Goal: Task Accomplishment & Management: Manage account settings

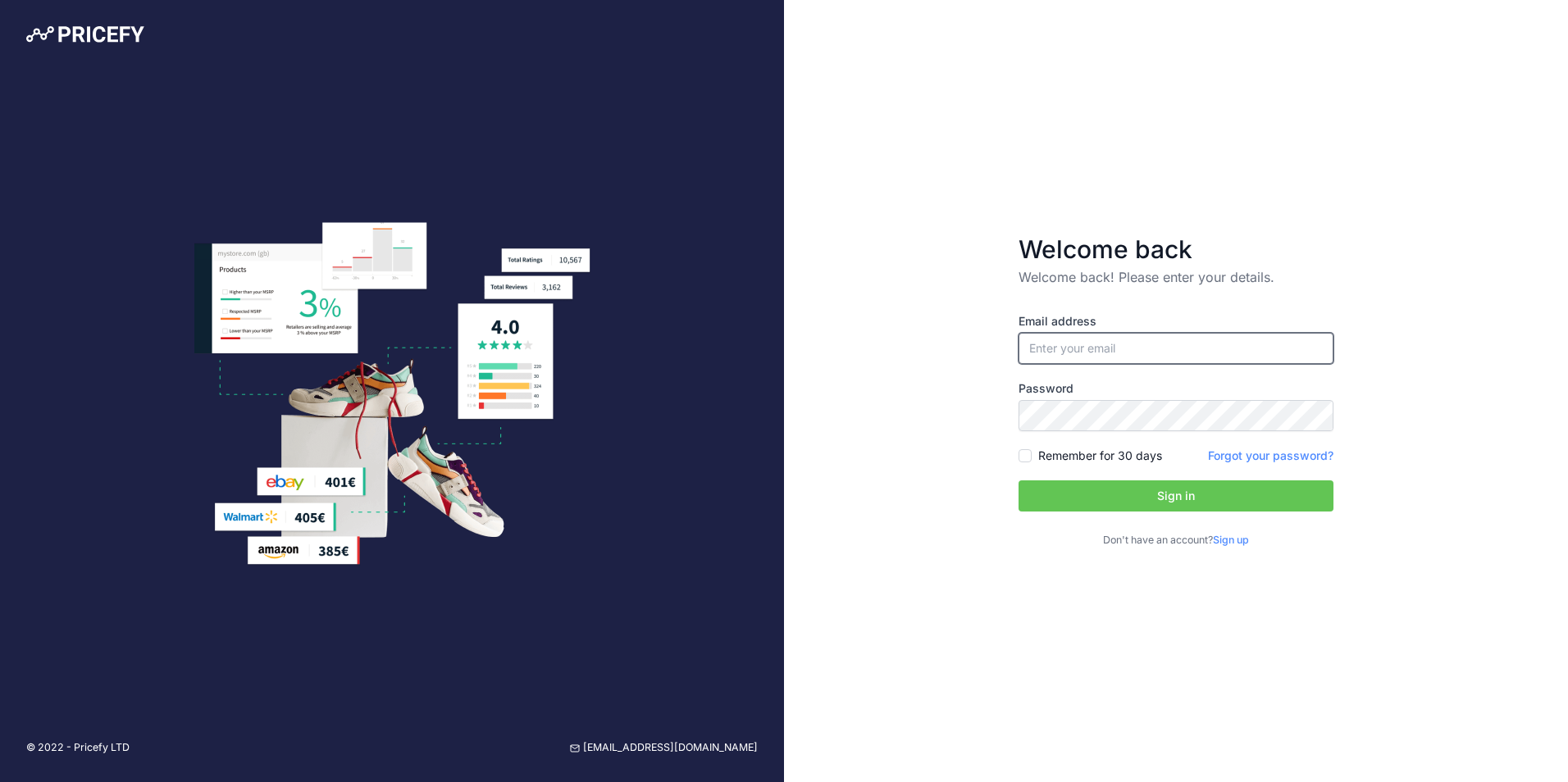
type input "[EMAIL_ADDRESS][DOMAIN_NAME]"
click at [1079, 485] on button "Sign in" at bounding box center [1175, 496] width 315 height 31
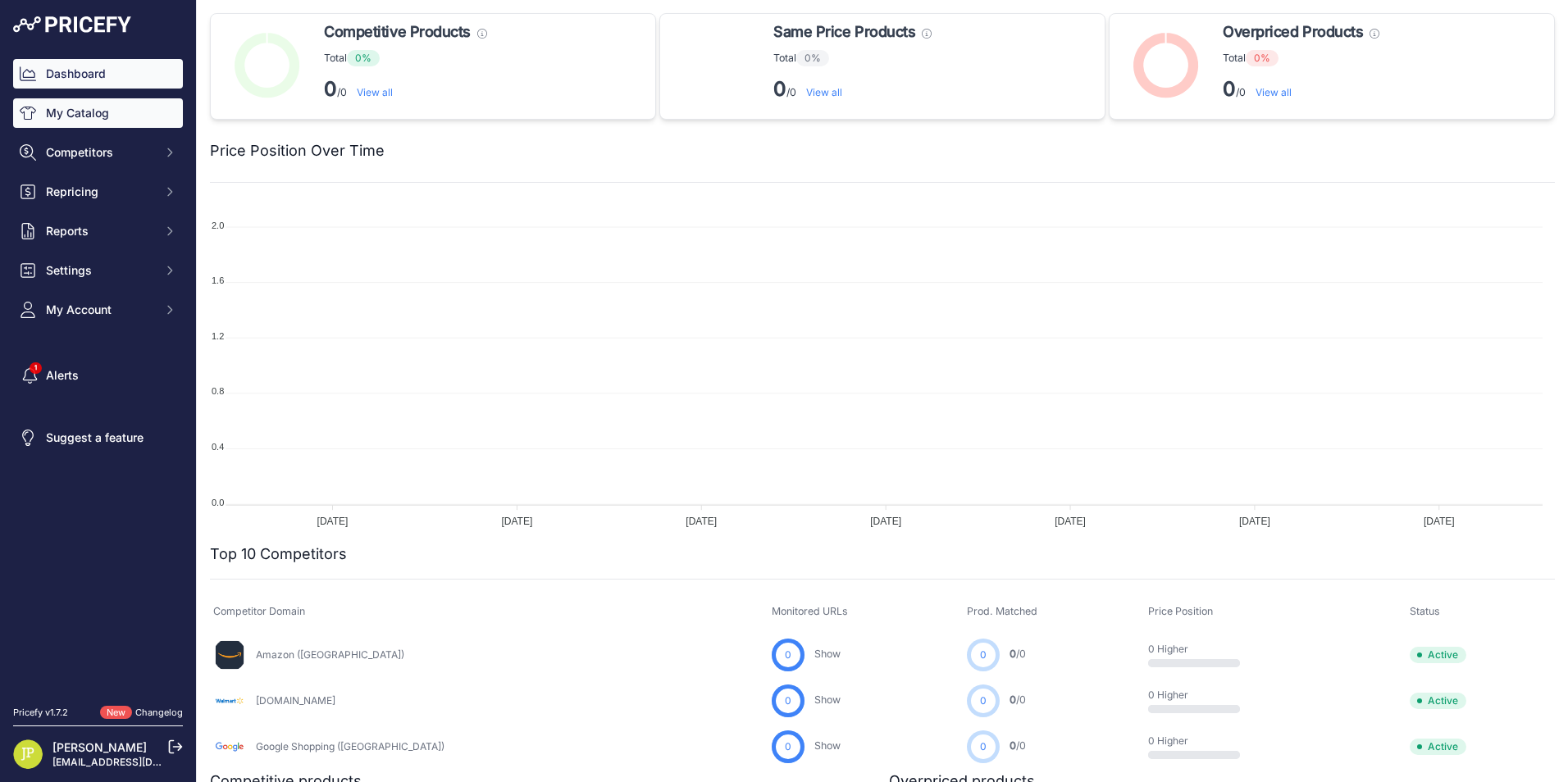
click at [87, 116] on link "My Catalog" at bounding box center [98, 114] width 170 height 30
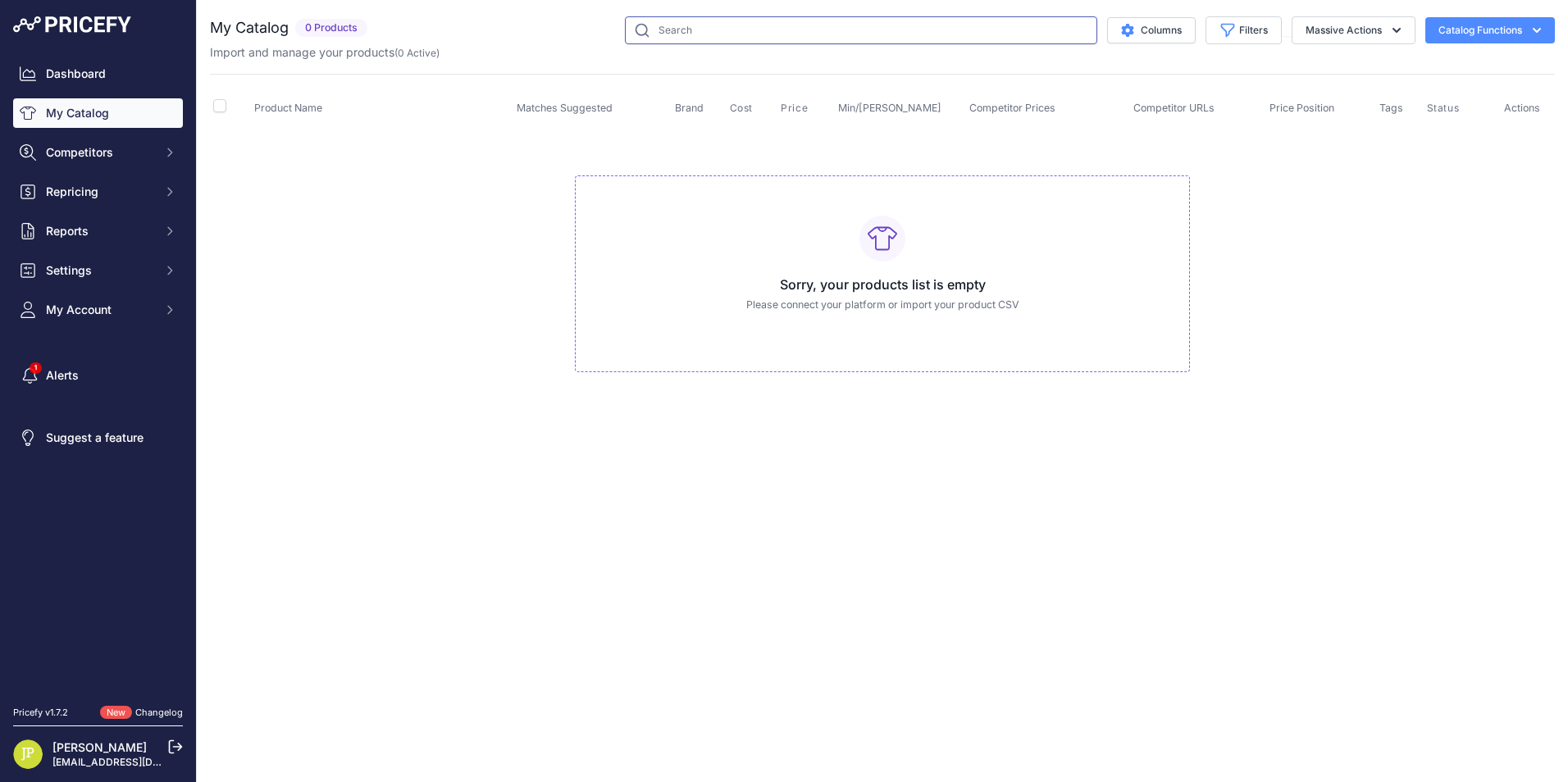
click at [675, 30] on input "text" at bounding box center [861, 30] width 472 height 28
type input "m9-042"
click at [97, 72] on link "Dashboard" at bounding box center [98, 74] width 170 height 30
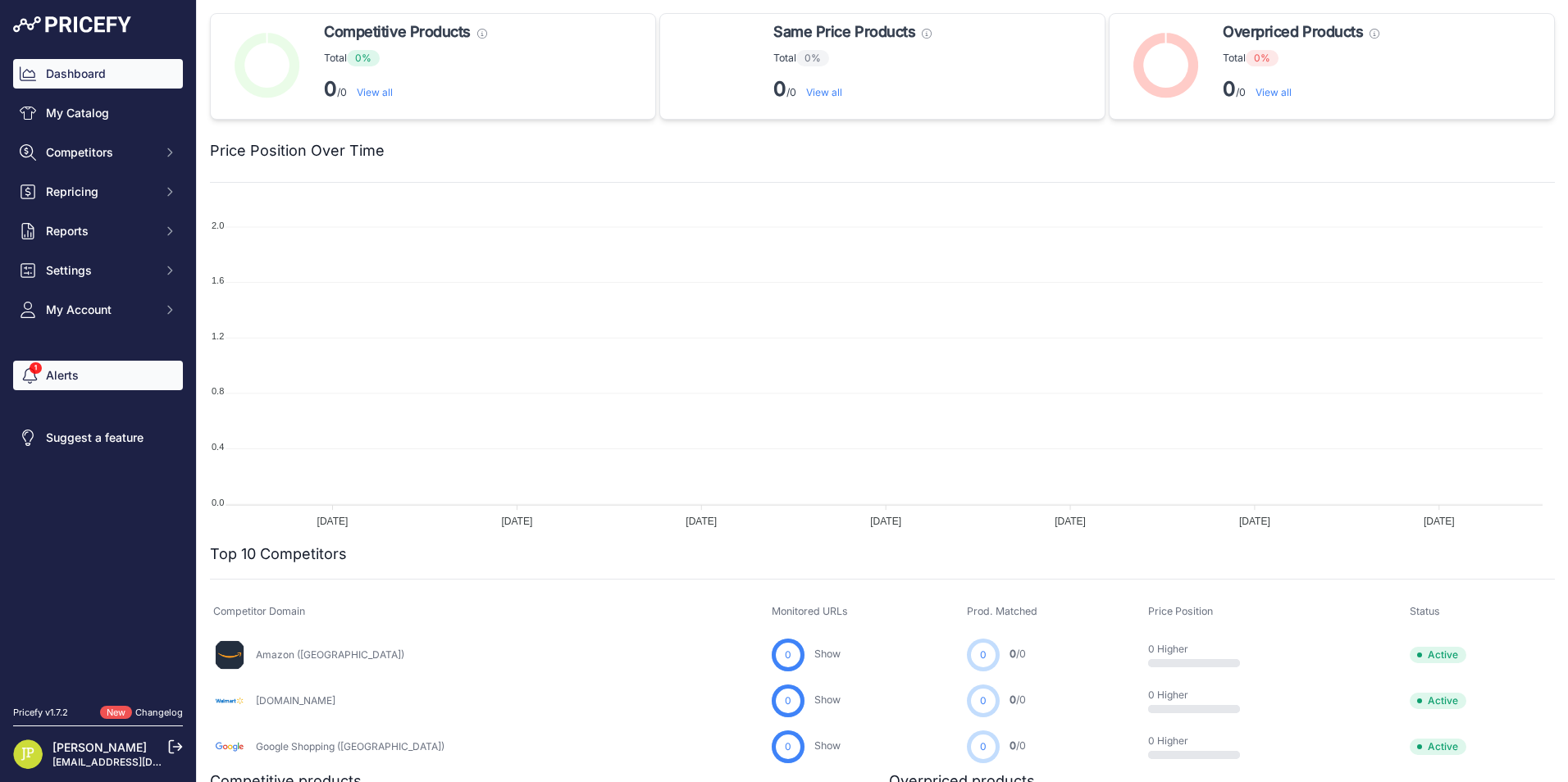
click at [69, 384] on link "Alerts" at bounding box center [98, 375] width 170 height 30
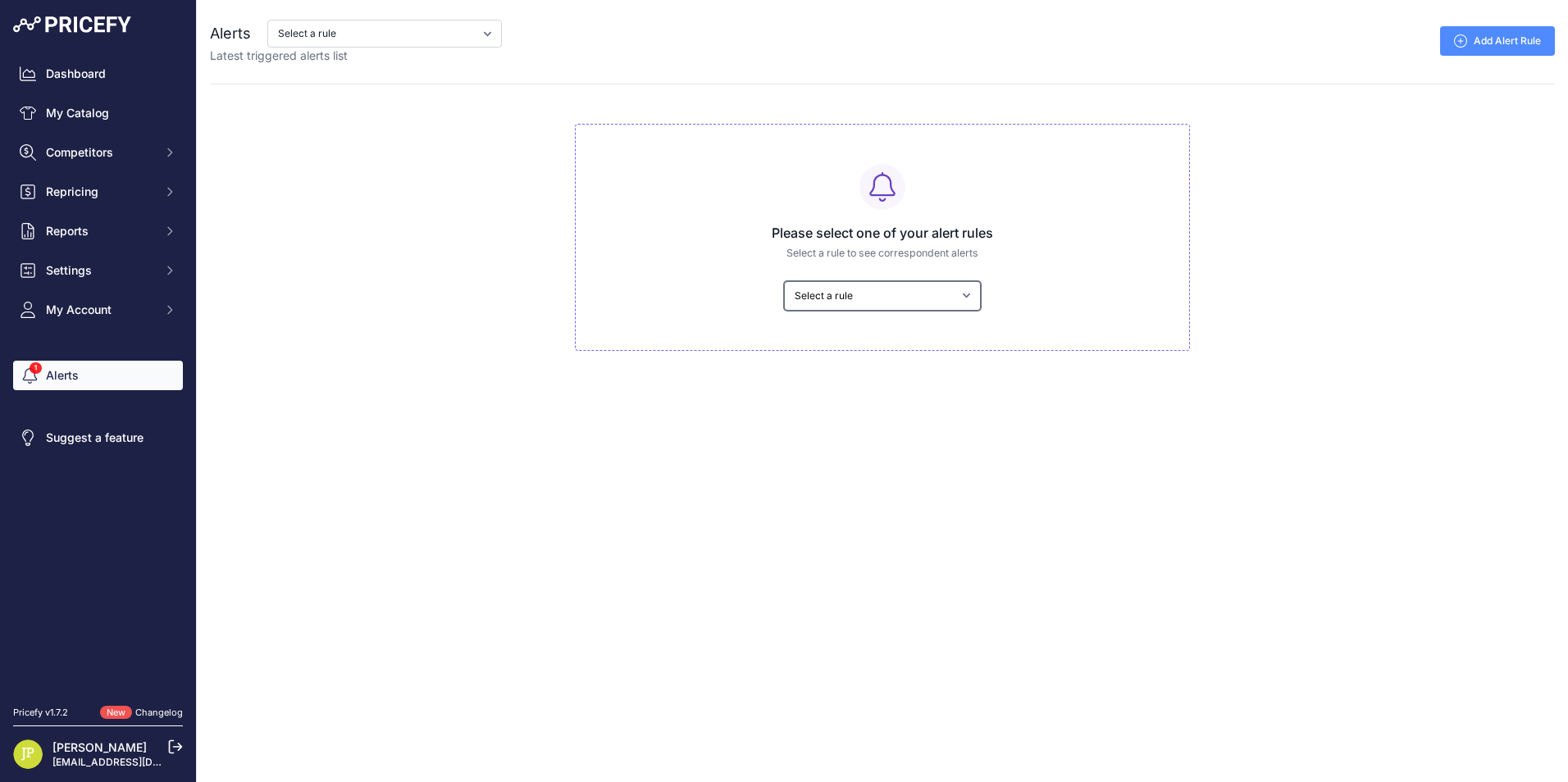
click at [963, 295] on select "Select a rule My competitors are 5% cheaper than me" at bounding box center [882, 296] width 197 height 30
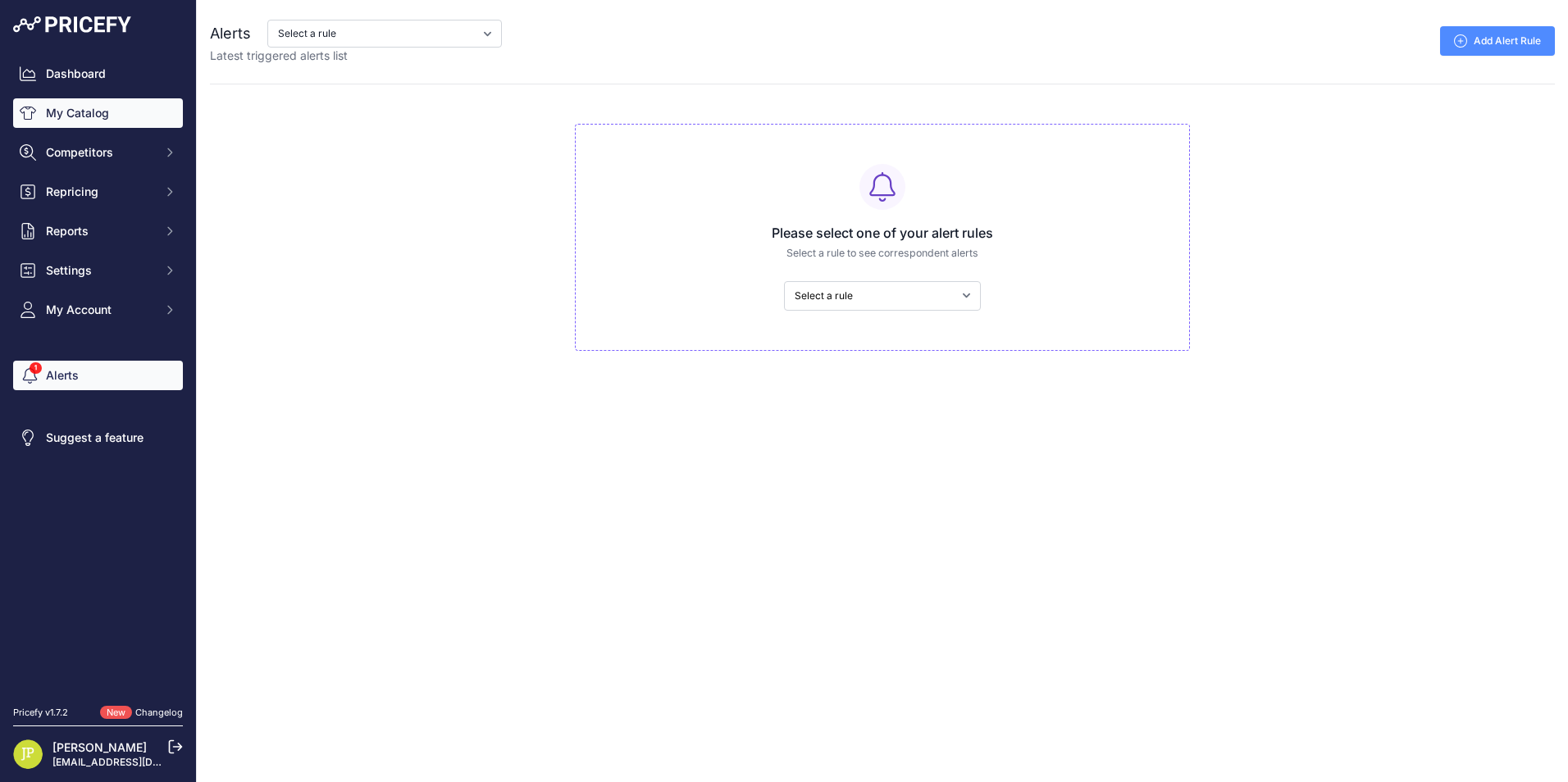
click at [93, 110] on link "My Catalog" at bounding box center [98, 114] width 170 height 30
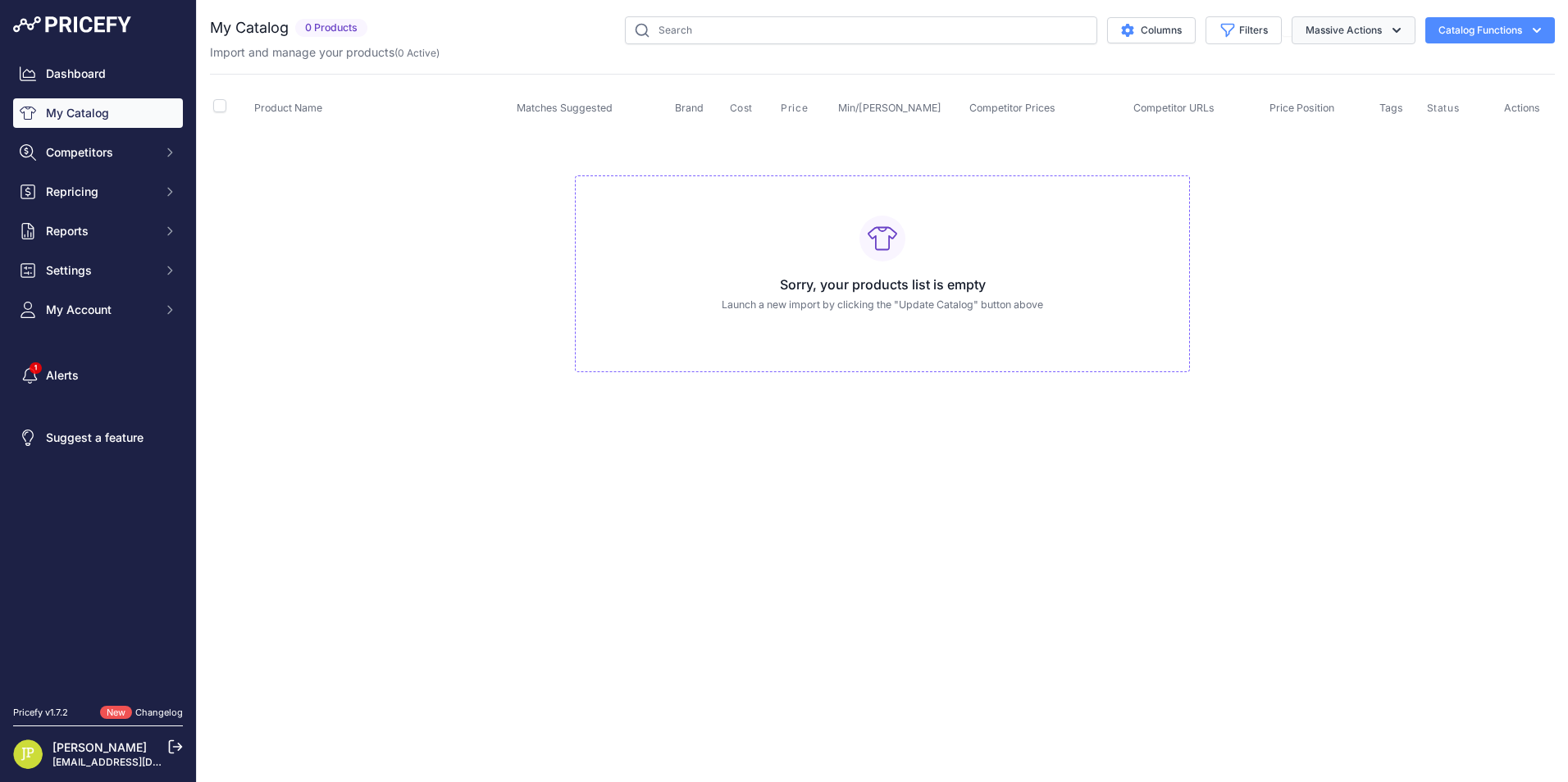
click at [1337, 25] on button "Massive Actions" at bounding box center [1353, 30] width 123 height 28
click at [1505, 33] on button "Catalog Functions" at bounding box center [1490, 30] width 129 height 26
click at [55, 757] on link "[EMAIL_ADDRESS][DOMAIN_NAME]" at bounding box center [138, 762] width 171 height 12
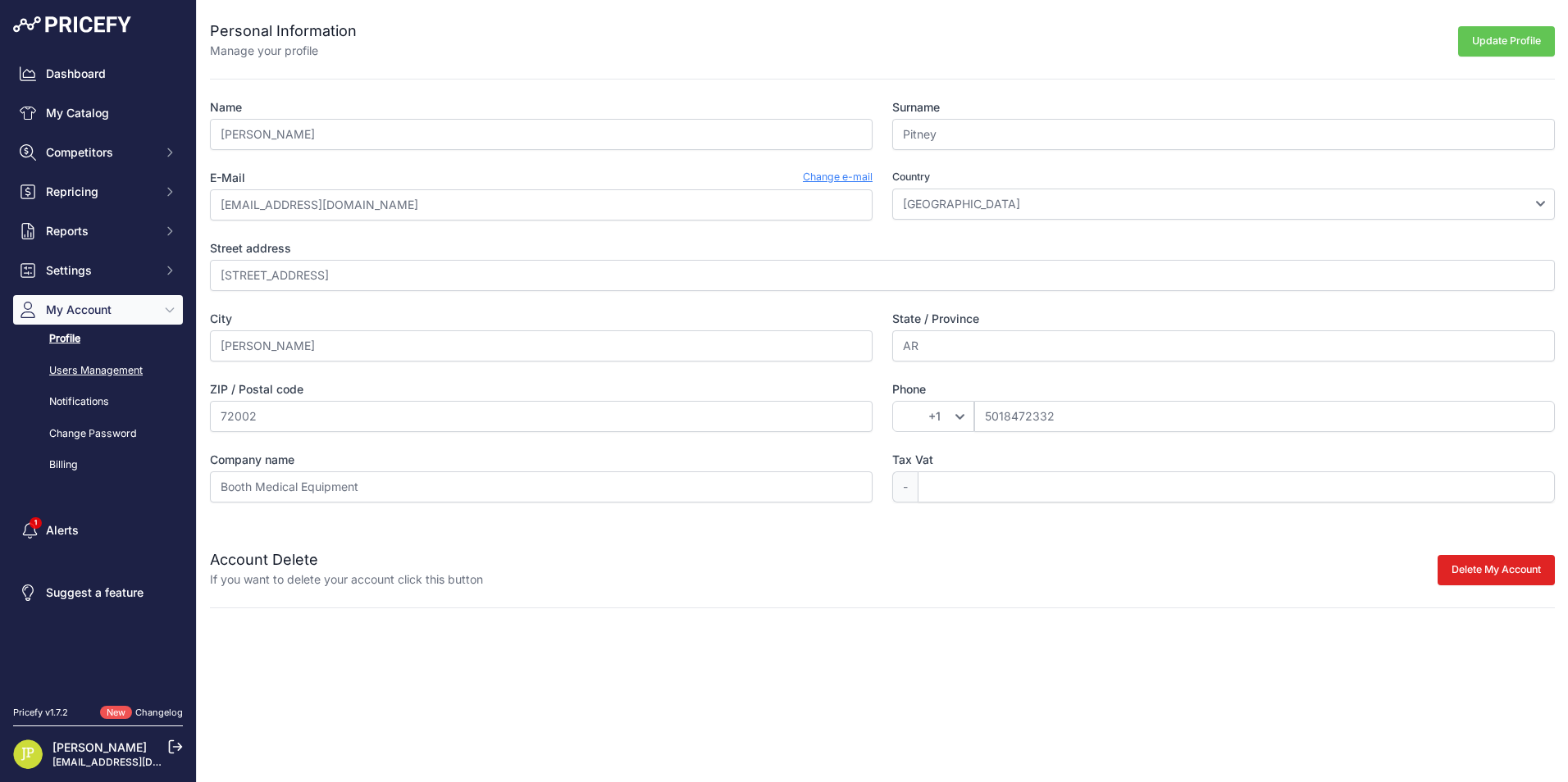
click at [105, 373] on link "Users Management" at bounding box center [98, 370] width 170 height 29
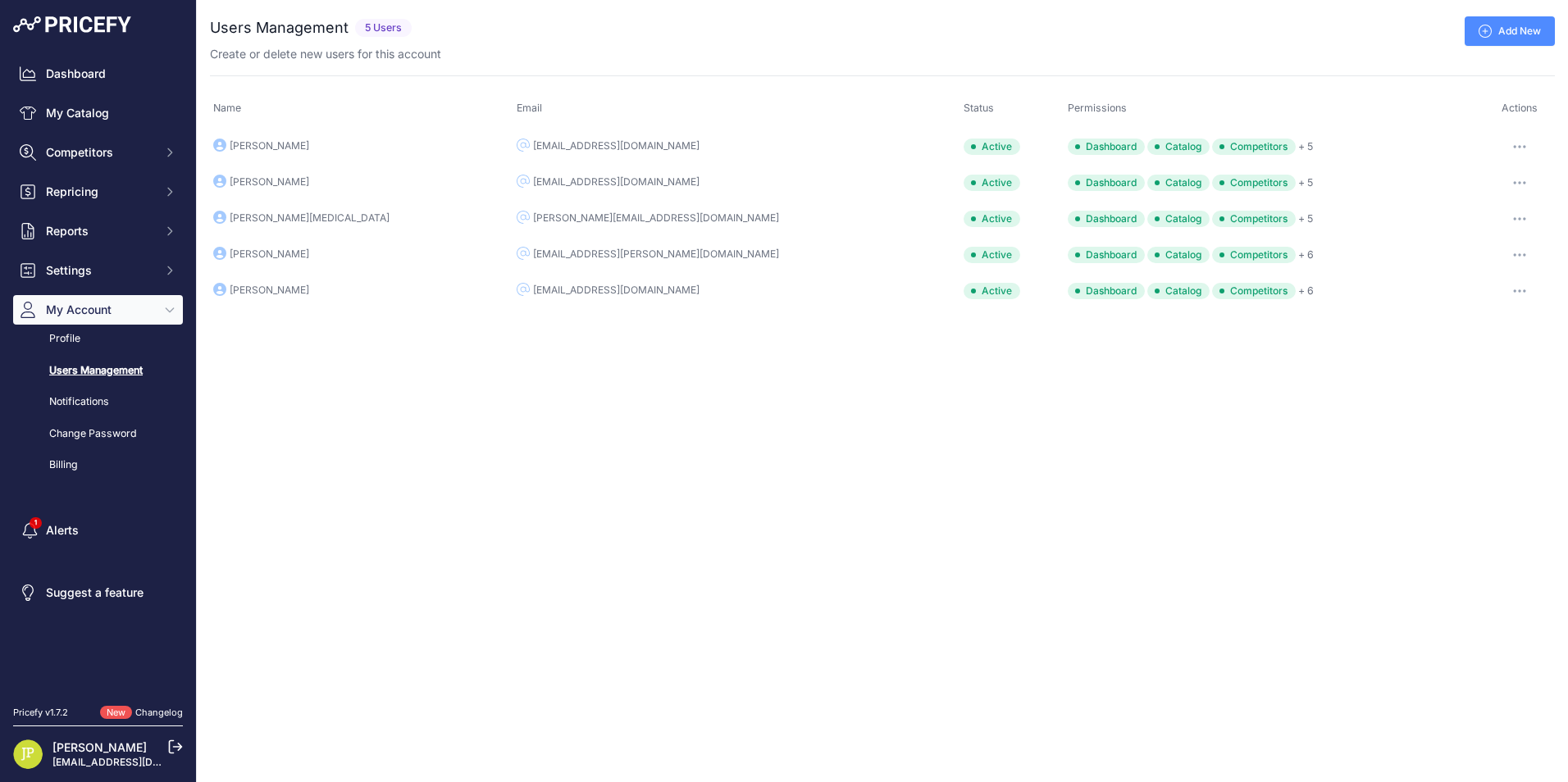
click at [1510, 259] on button "button" at bounding box center [1519, 255] width 33 height 23
click at [643, 524] on div "Close You are not connected to the internet. ..." at bounding box center [882, 391] width 1371 height 782
click at [77, 332] on link "Profile" at bounding box center [98, 339] width 170 height 29
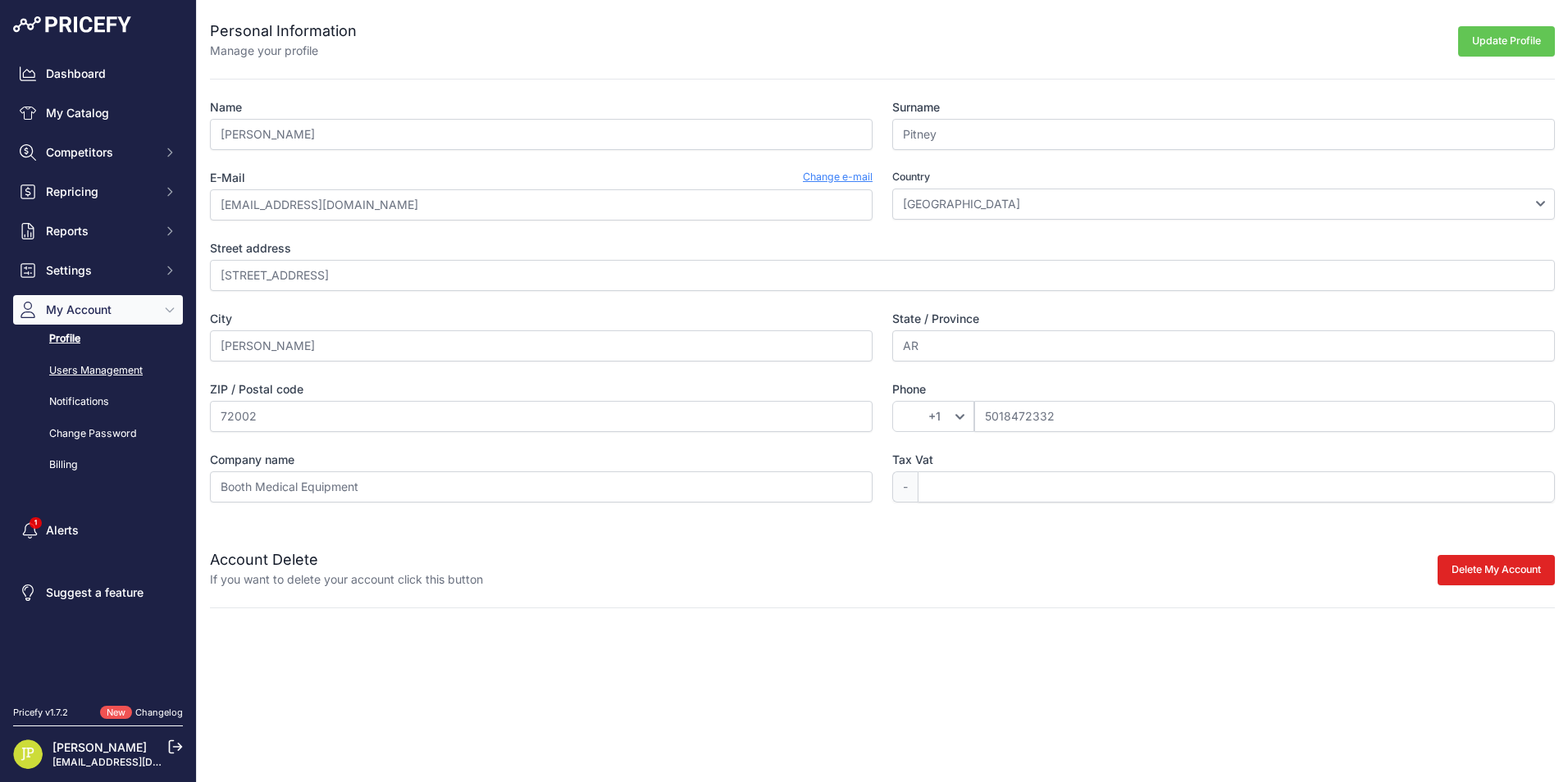
click at [86, 370] on link "Users Management" at bounding box center [98, 370] width 170 height 29
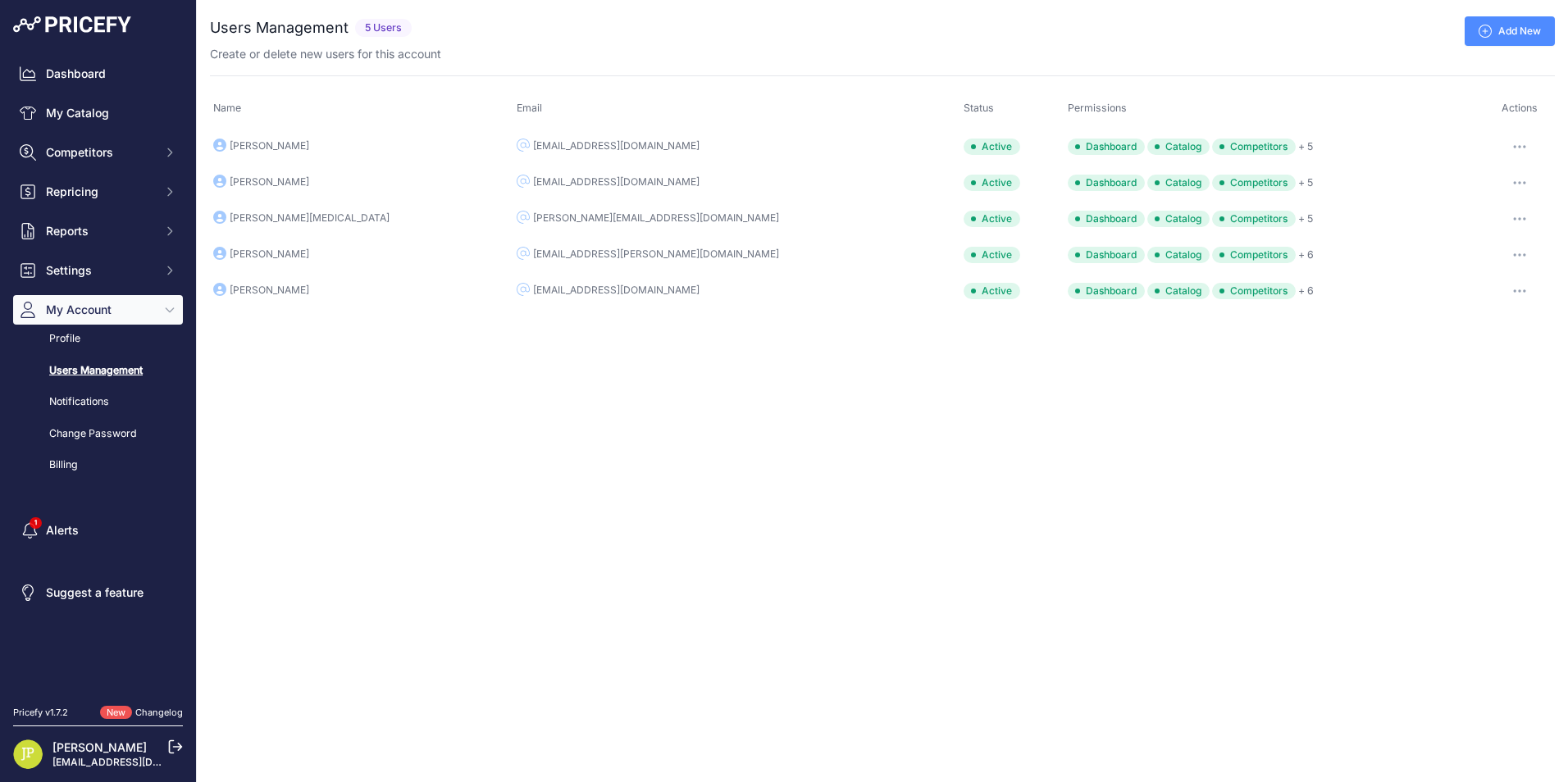
click at [256, 293] on div "Bruce Singleton" at bounding box center [269, 291] width 80 height 13
click at [1477, 24] on link "Add New" at bounding box center [1510, 31] width 91 height 30
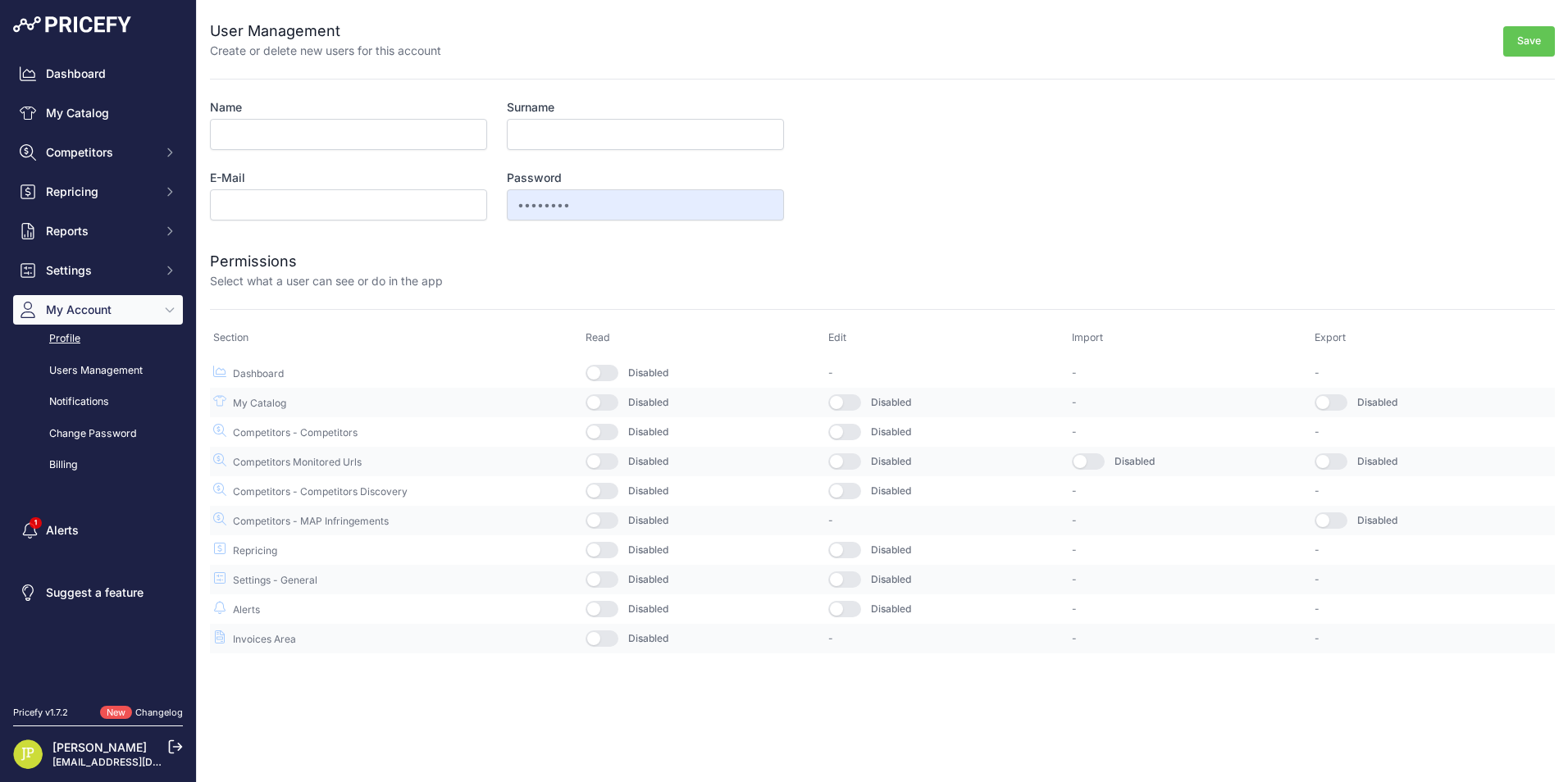
click at [100, 345] on link "Profile" at bounding box center [98, 339] width 170 height 29
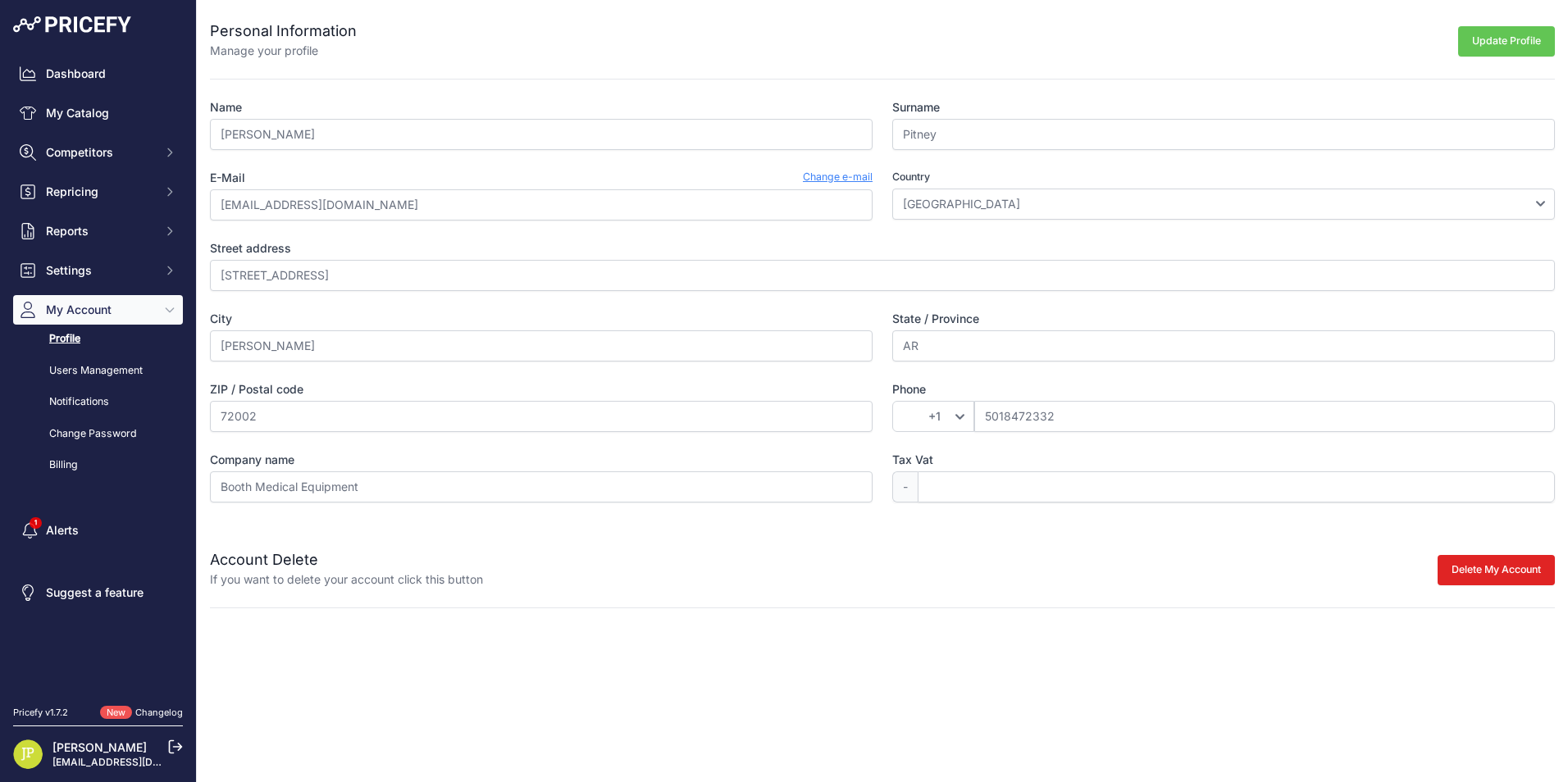
click at [91, 370] on link "Users Management" at bounding box center [98, 370] width 170 height 29
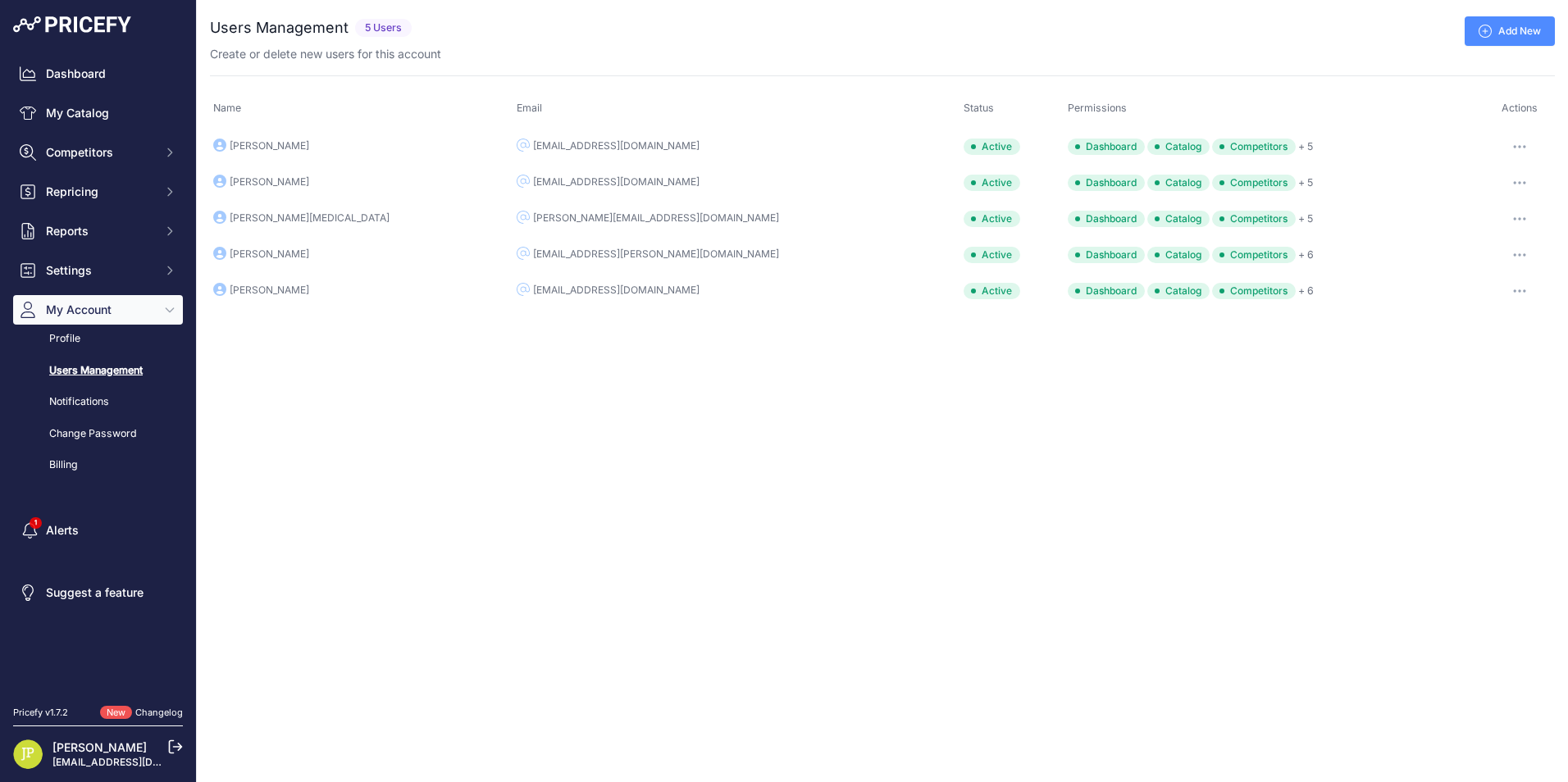
click at [1509, 259] on button "button" at bounding box center [1519, 255] width 33 height 23
click at [1474, 289] on link "Edit" at bounding box center [1500, 290] width 105 height 26
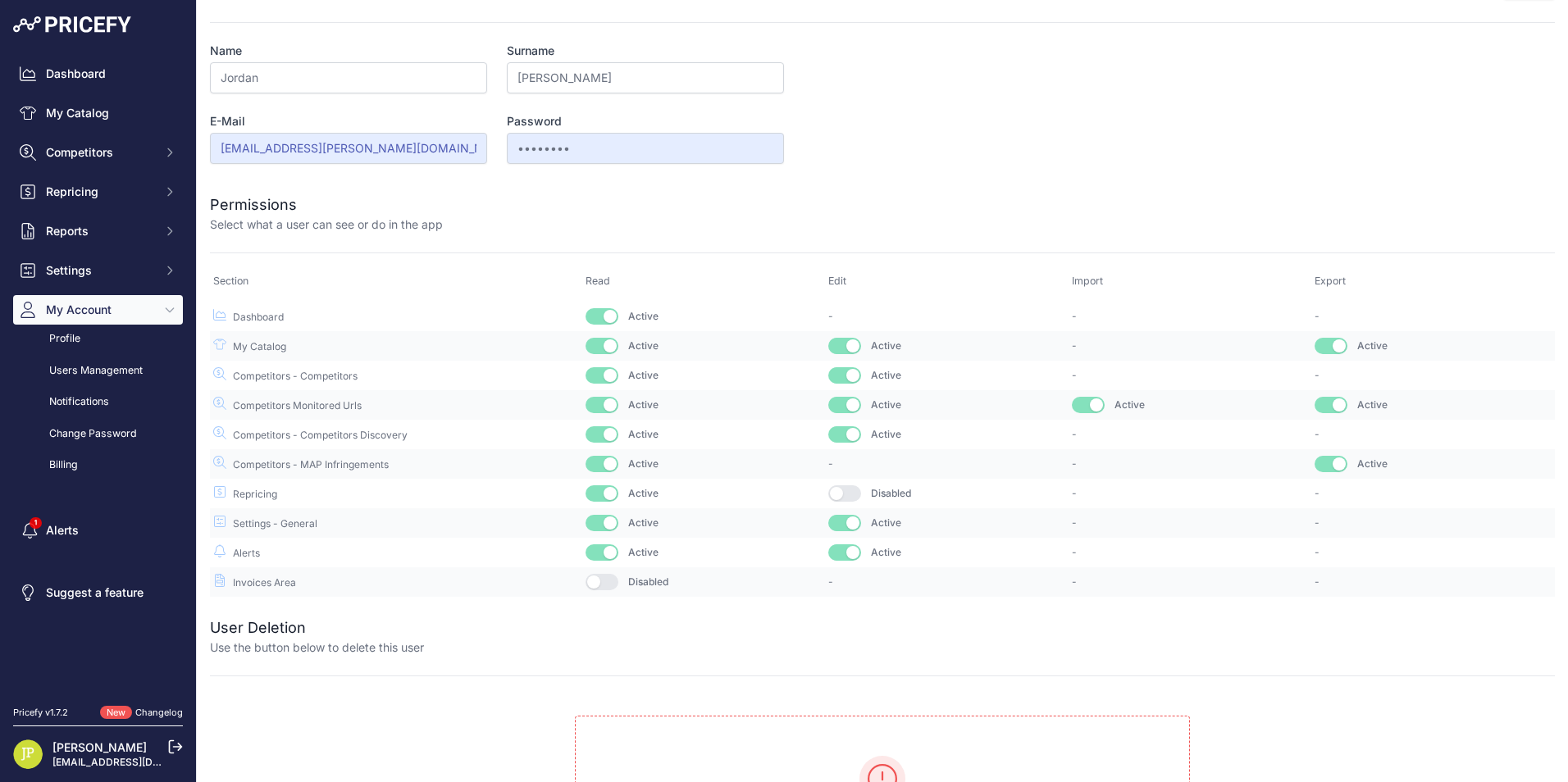
scroll to position [216, 0]
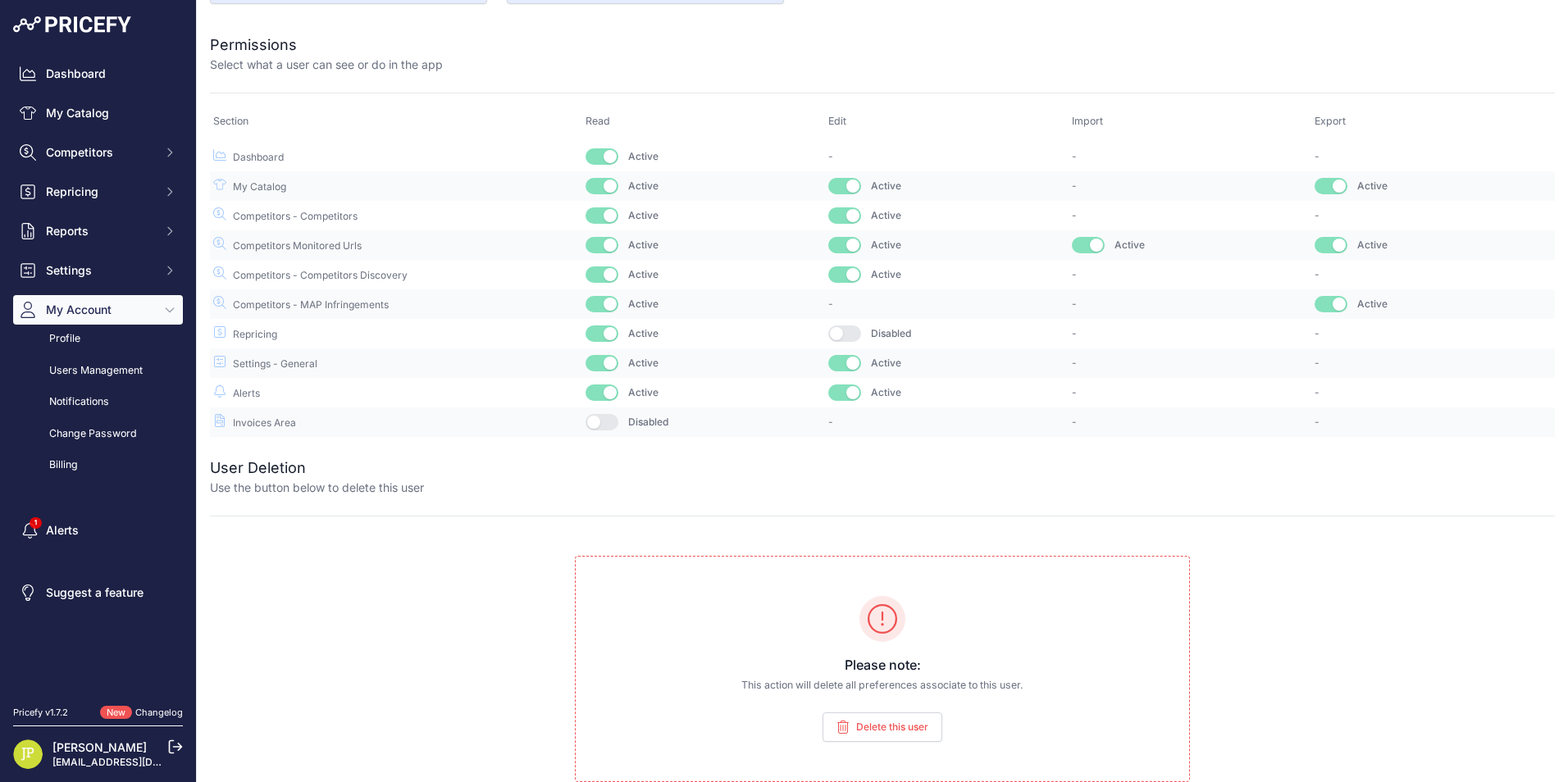
click at [868, 734] on span "Delete this user" at bounding box center [892, 728] width 72 height 13
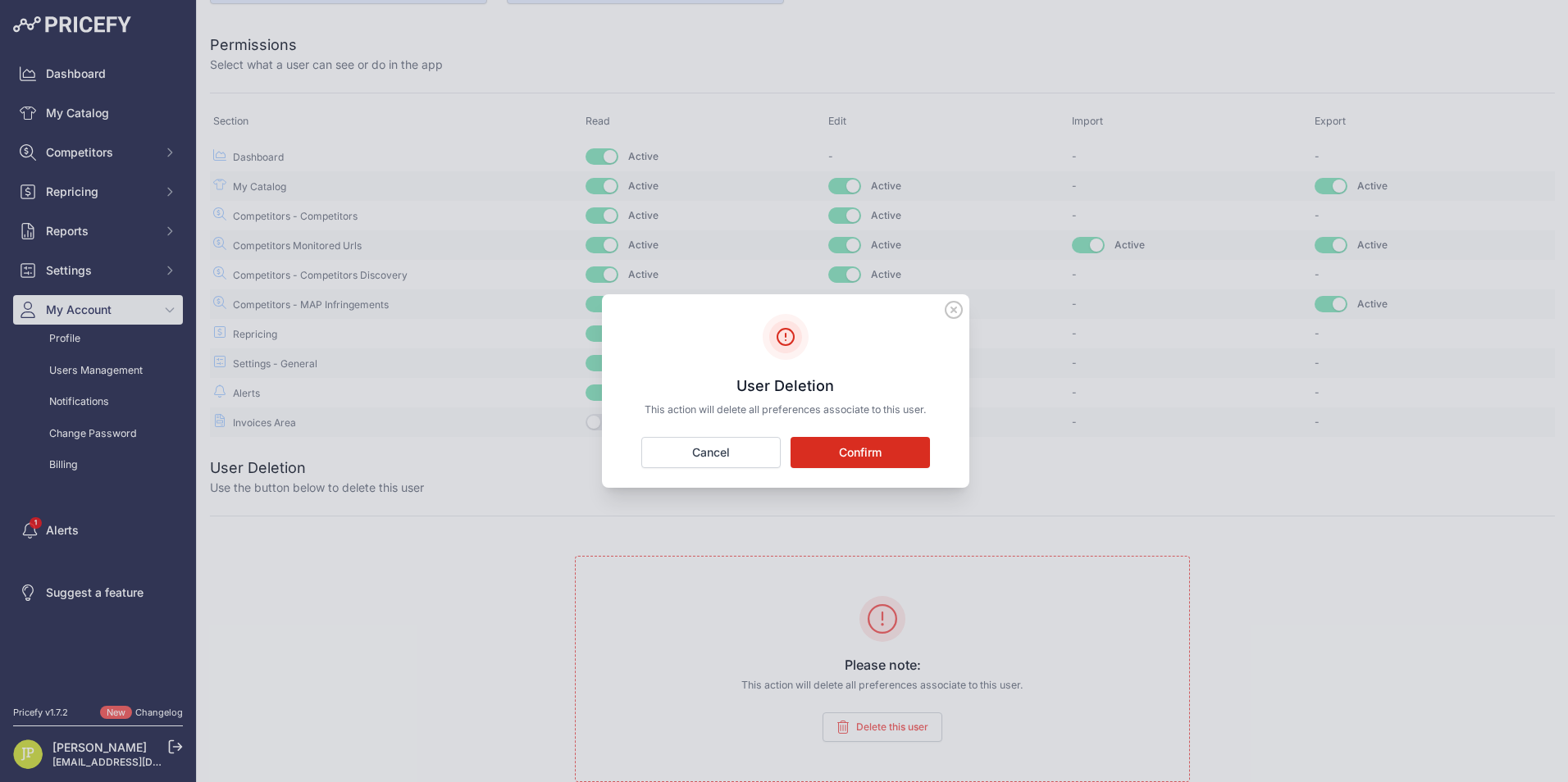
click at [890, 449] on button "Confirm" at bounding box center [859, 453] width 139 height 31
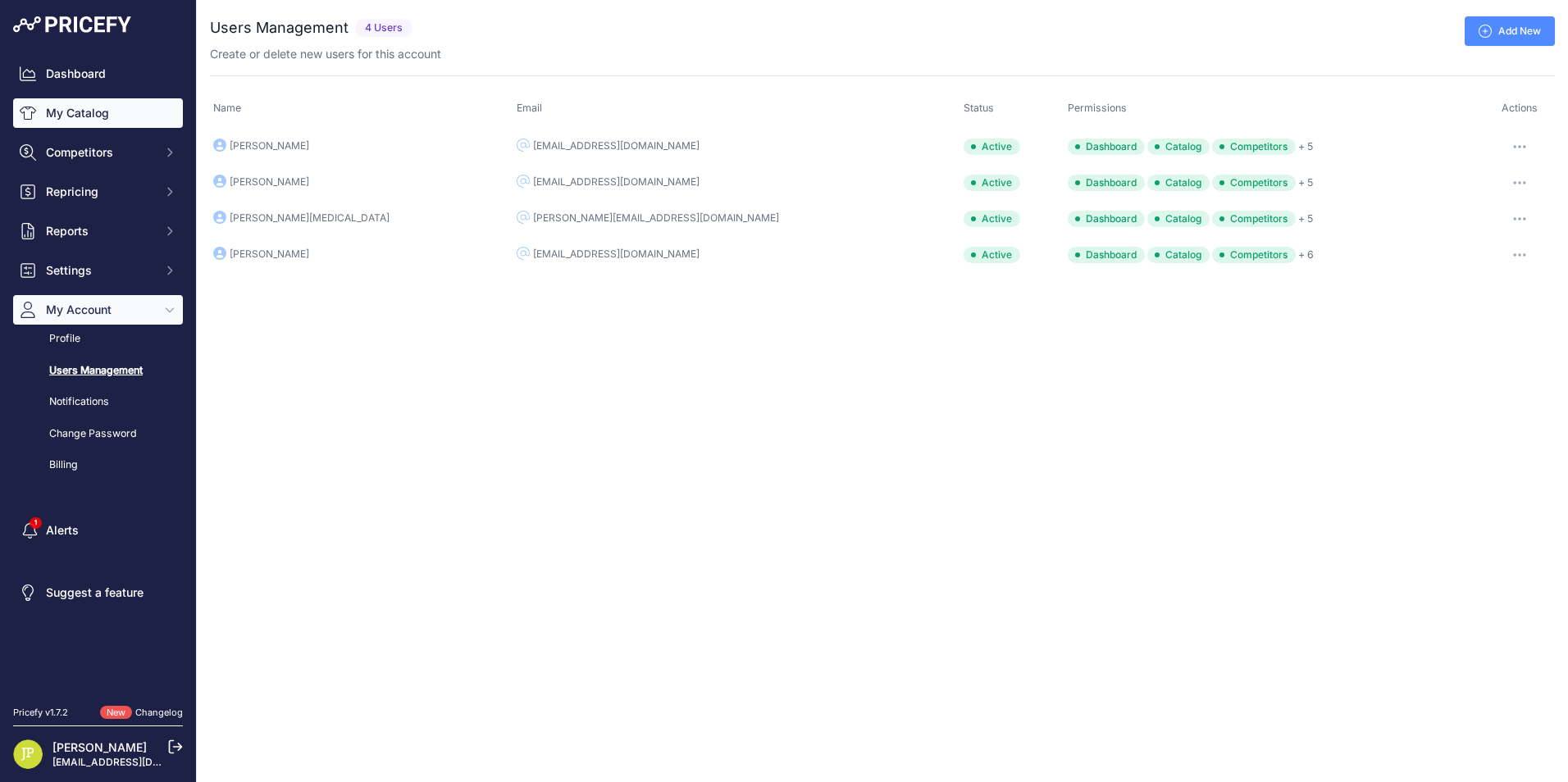
click at [78, 114] on link "My Catalog" at bounding box center [98, 114] width 170 height 30
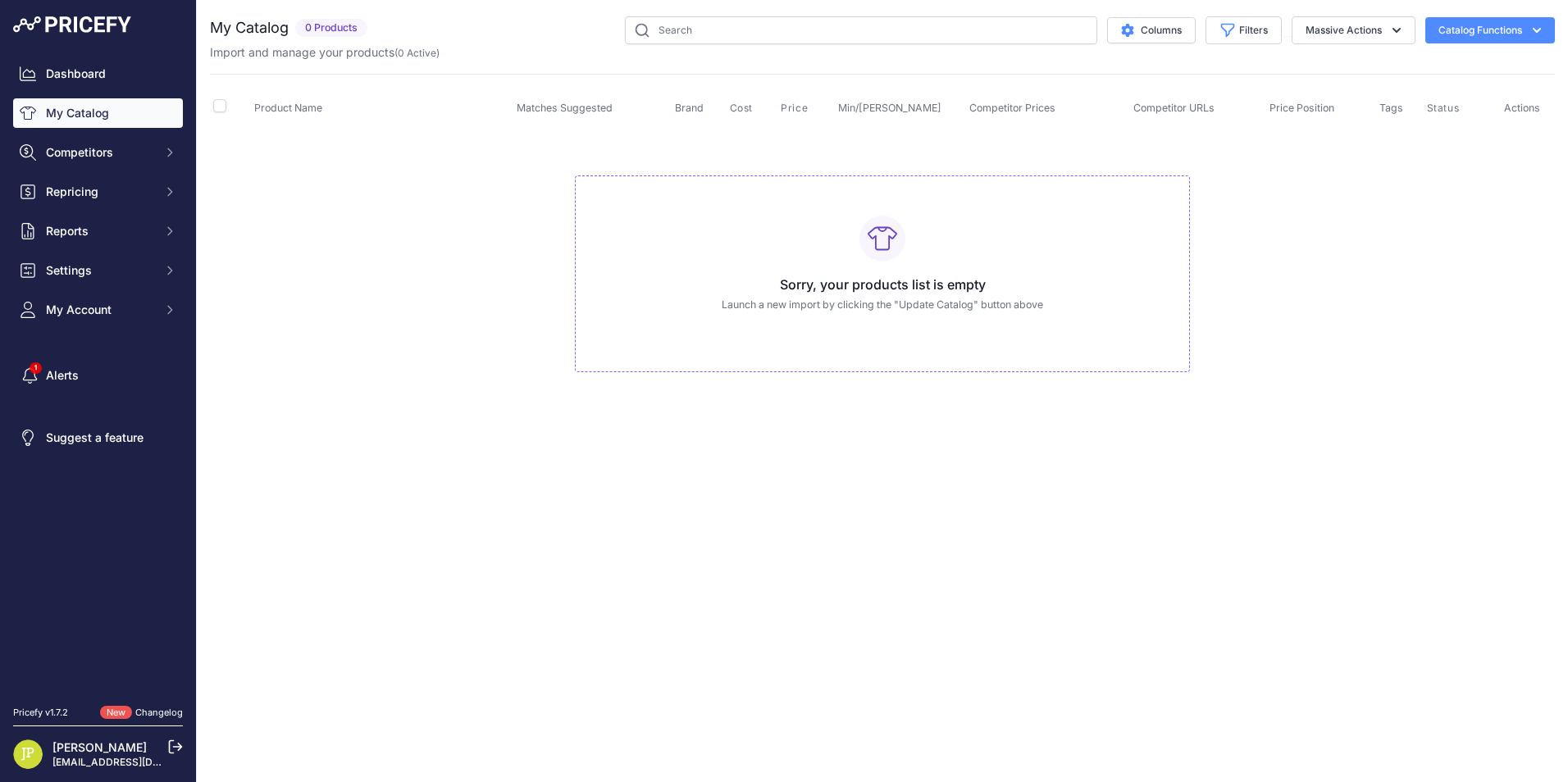
click at [1497, 36] on button "Catalog Functions" at bounding box center [1490, 30] width 129 height 26
click at [1466, 67] on span "Import Additional Info" at bounding box center [1459, 65] width 100 height 13
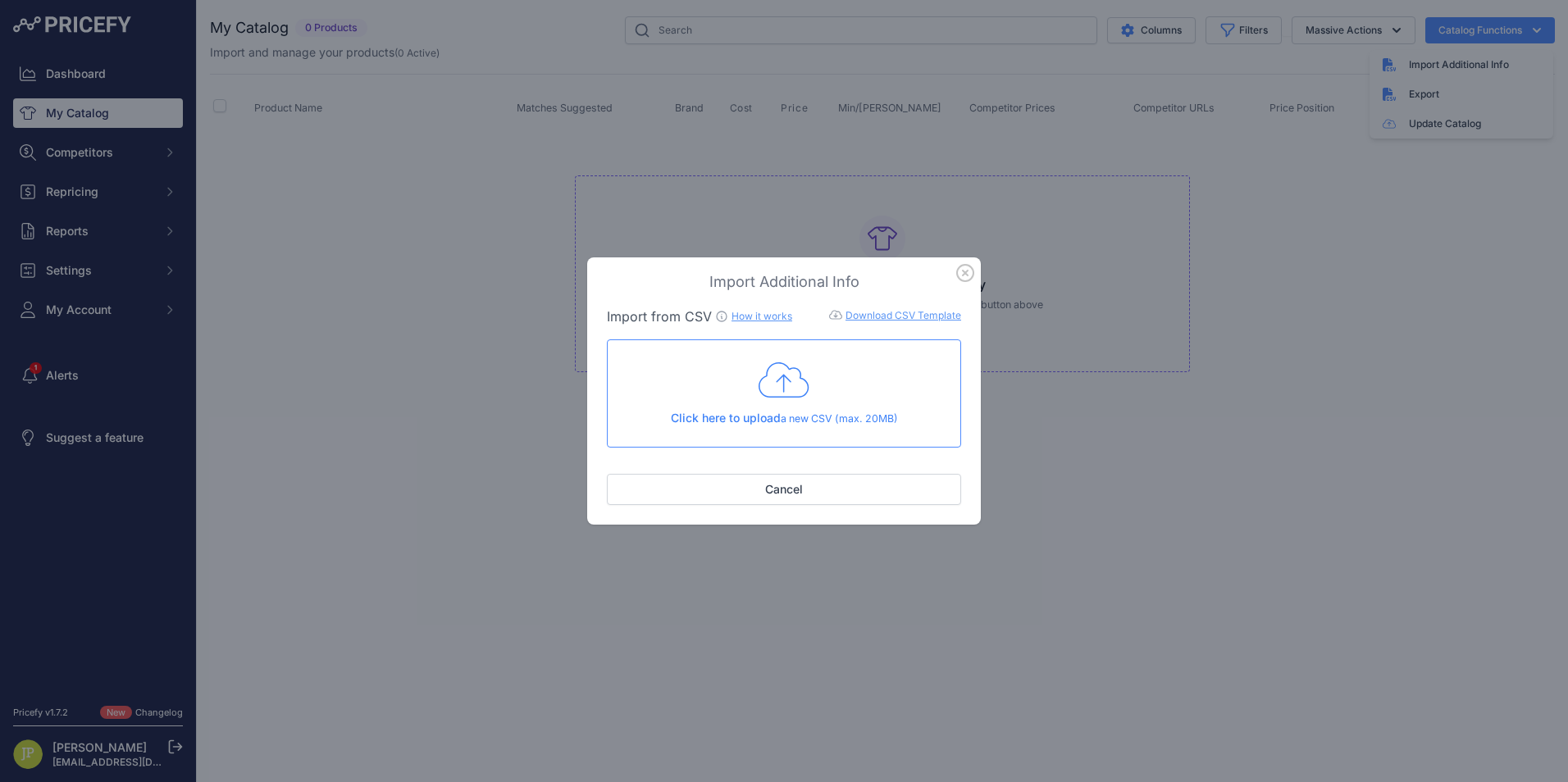
click at [1467, 21] on div "Import Additional Info Import from CSV How it works Download CSV Template Check…" at bounding box center [784, 391] width 1568 height 782
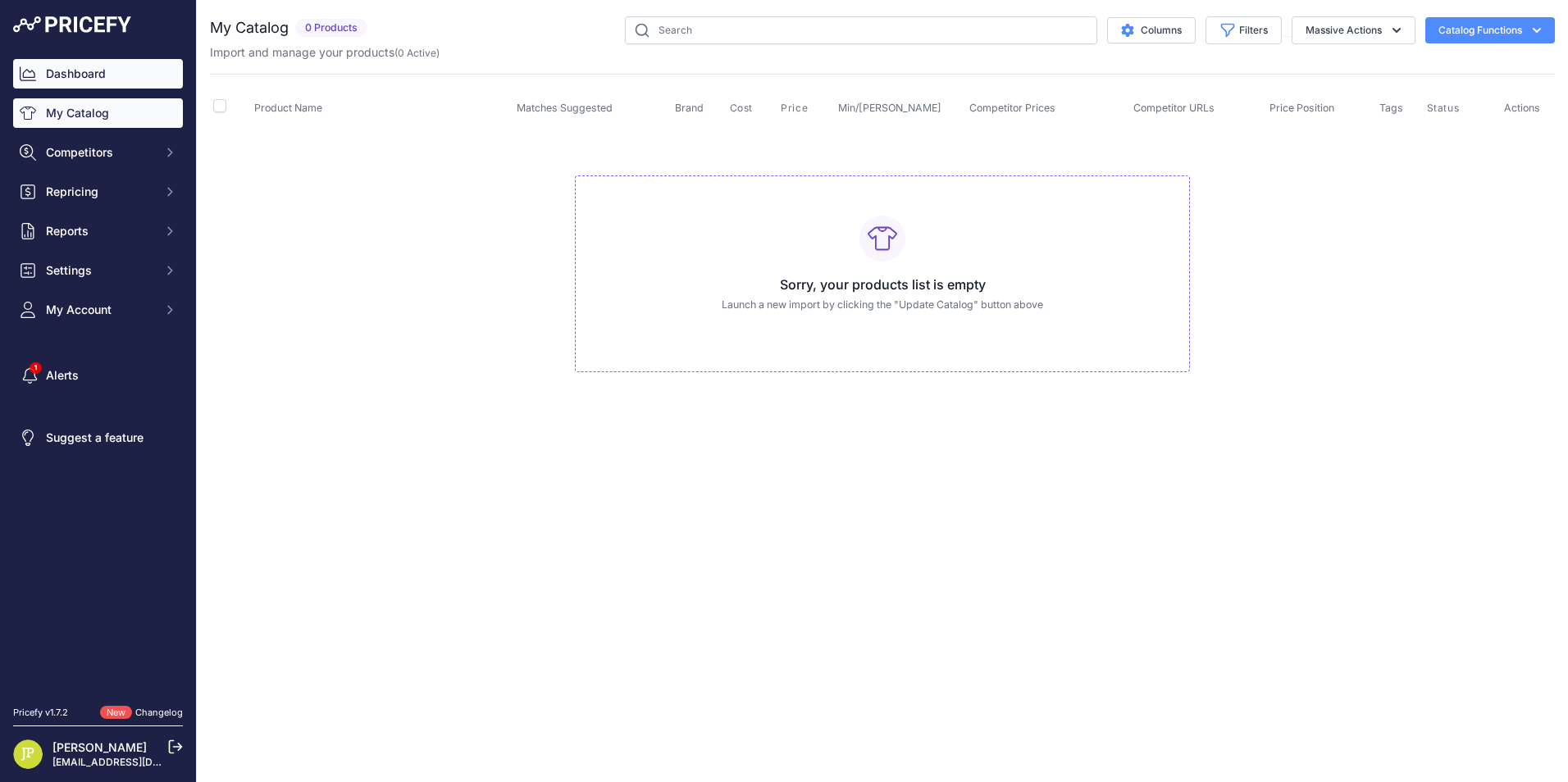
click at [104, 74] on link "Dashboard" at bounding box center [98, 74] width 170 height 30
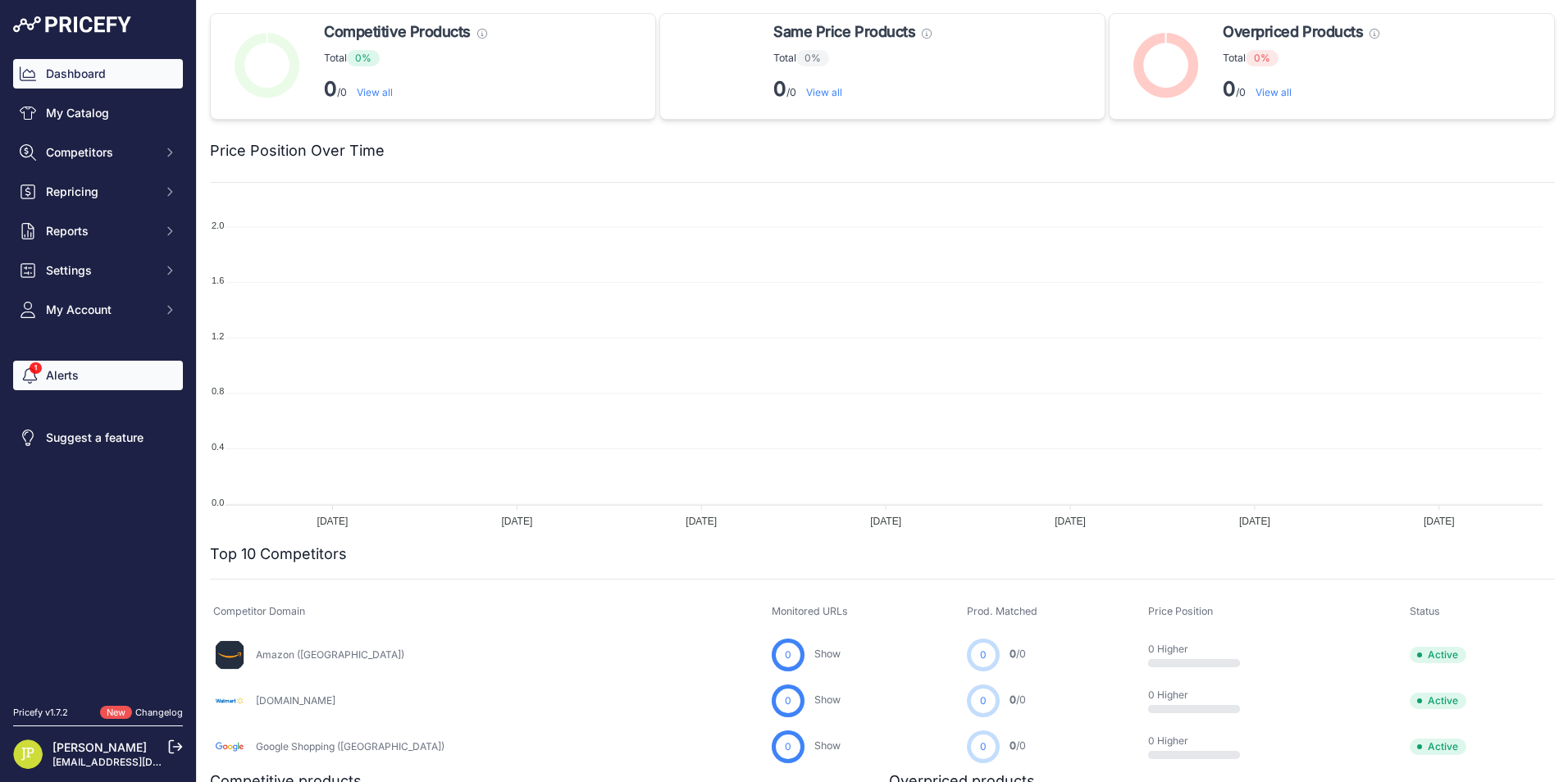
click at [65, 369] on link "Alerts" at bounding box center [98, 375] width 170 height 30
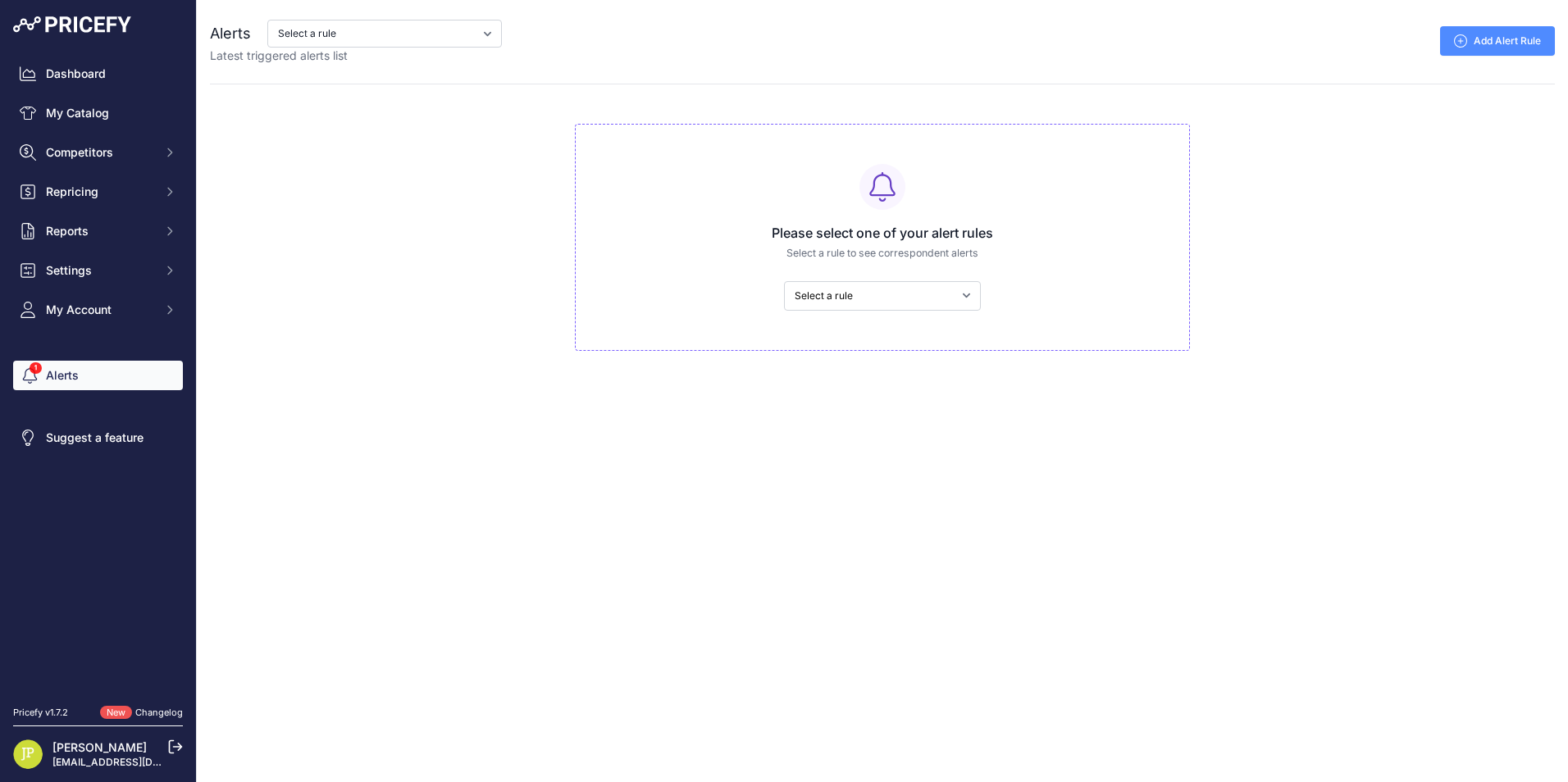
click at [981, 304] on div "Select a rule My competitors are 5% cheaper than me" at bounding box center [882, 296] width 587 height 30
click at [970, 296] on select "Select a rule My competitors are 5% cheaper than me" at bounding box center [882, 296] width 197 height 30
select select "3981"
click at [784, 282] on select "Select a rule My competitors are 5% cheaper than me" at bounding box center [882, 296] width 197 height 30
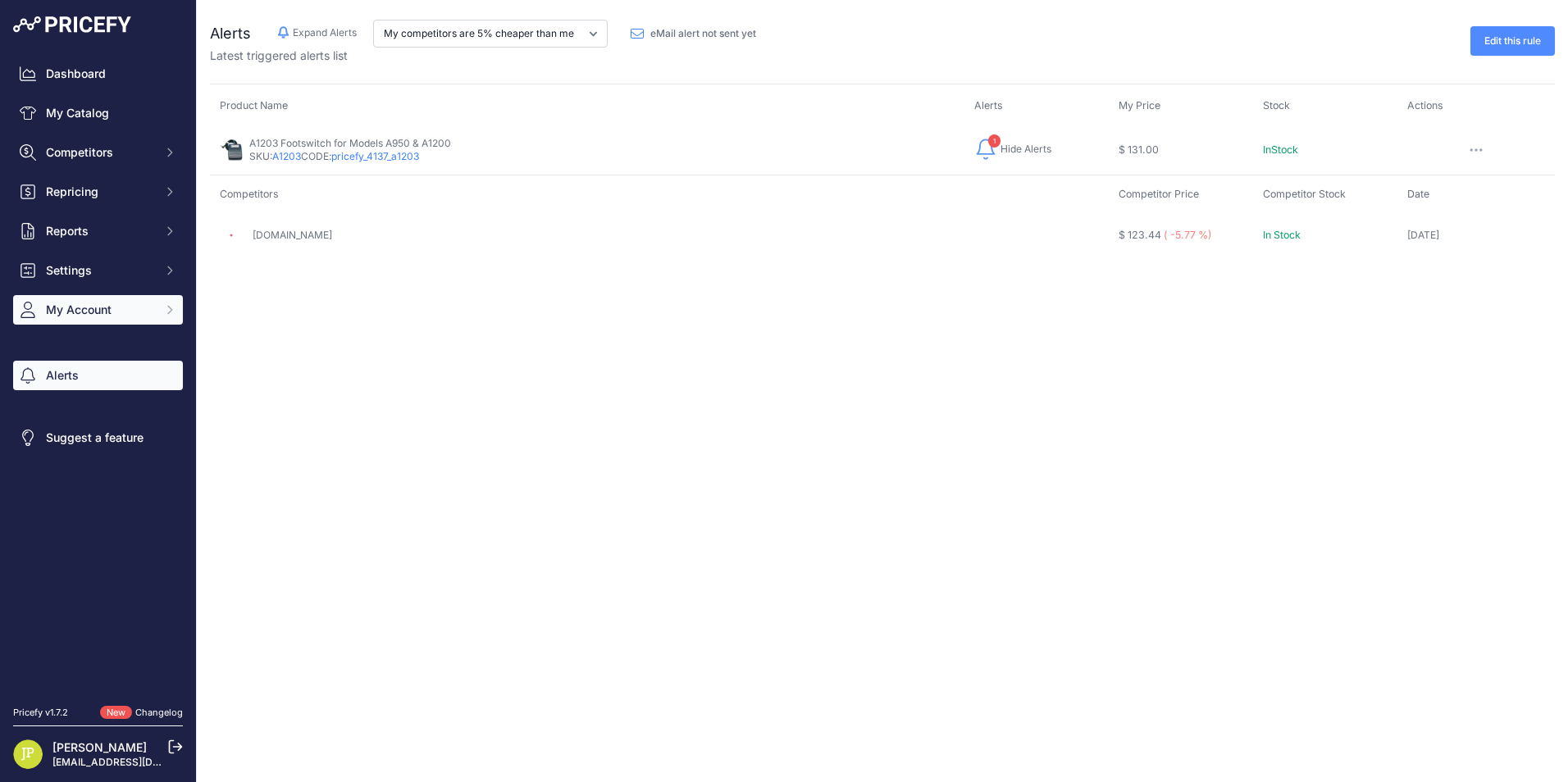
click at [123, 314] on span "My Account" at bounding box center [100, 310] width 108 height 16
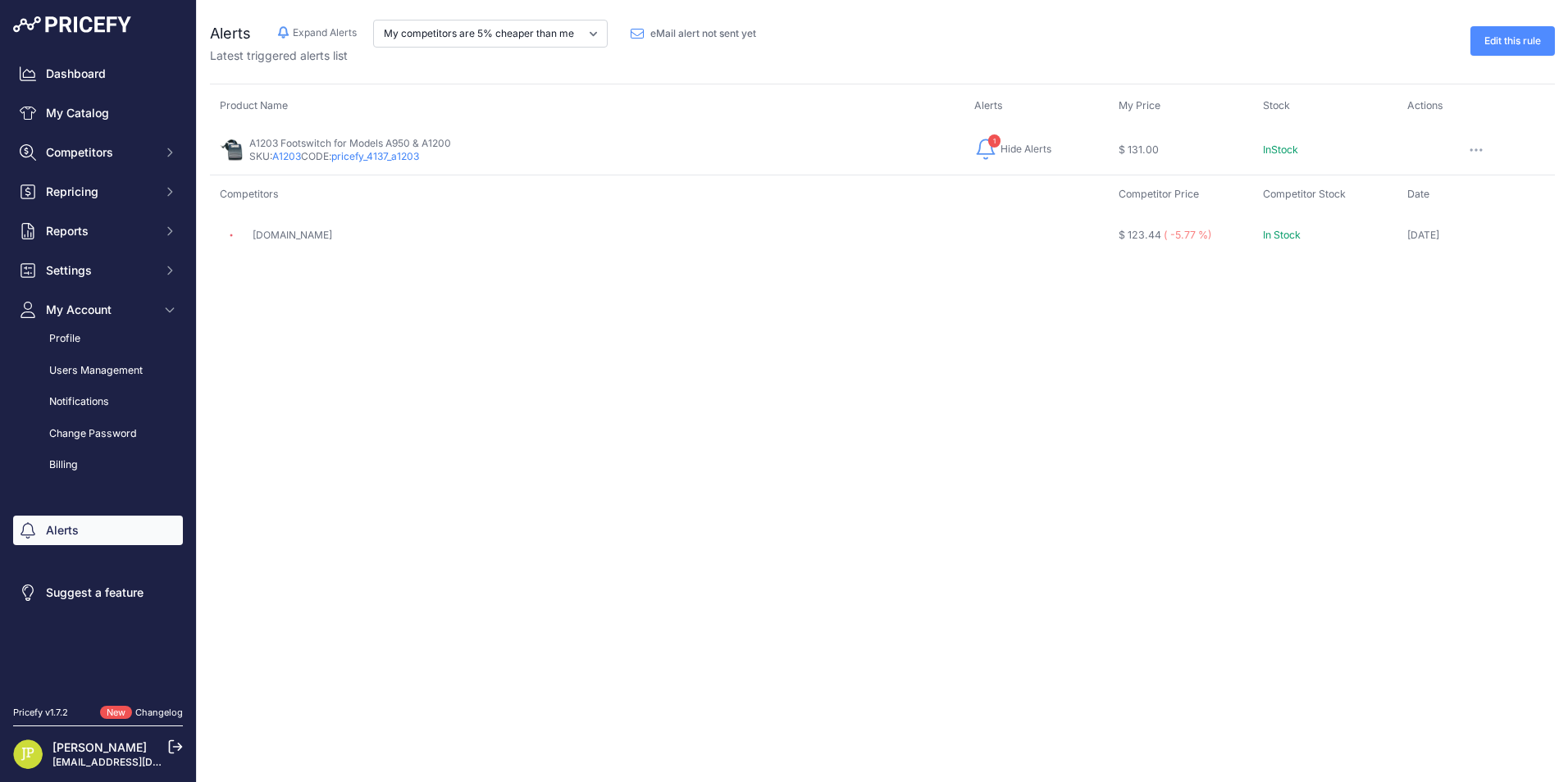
click at [1459, 158] on button "button" at bounding box center [1476, 150] width 33 height 23
click at [1001, 154] on span "Hide Alerts" at bounding box center [1026, 149] width 51 height 13
click at [1513, 45] on link "Edit this rule" at bounding box center [1512, 41] width 85 height 30
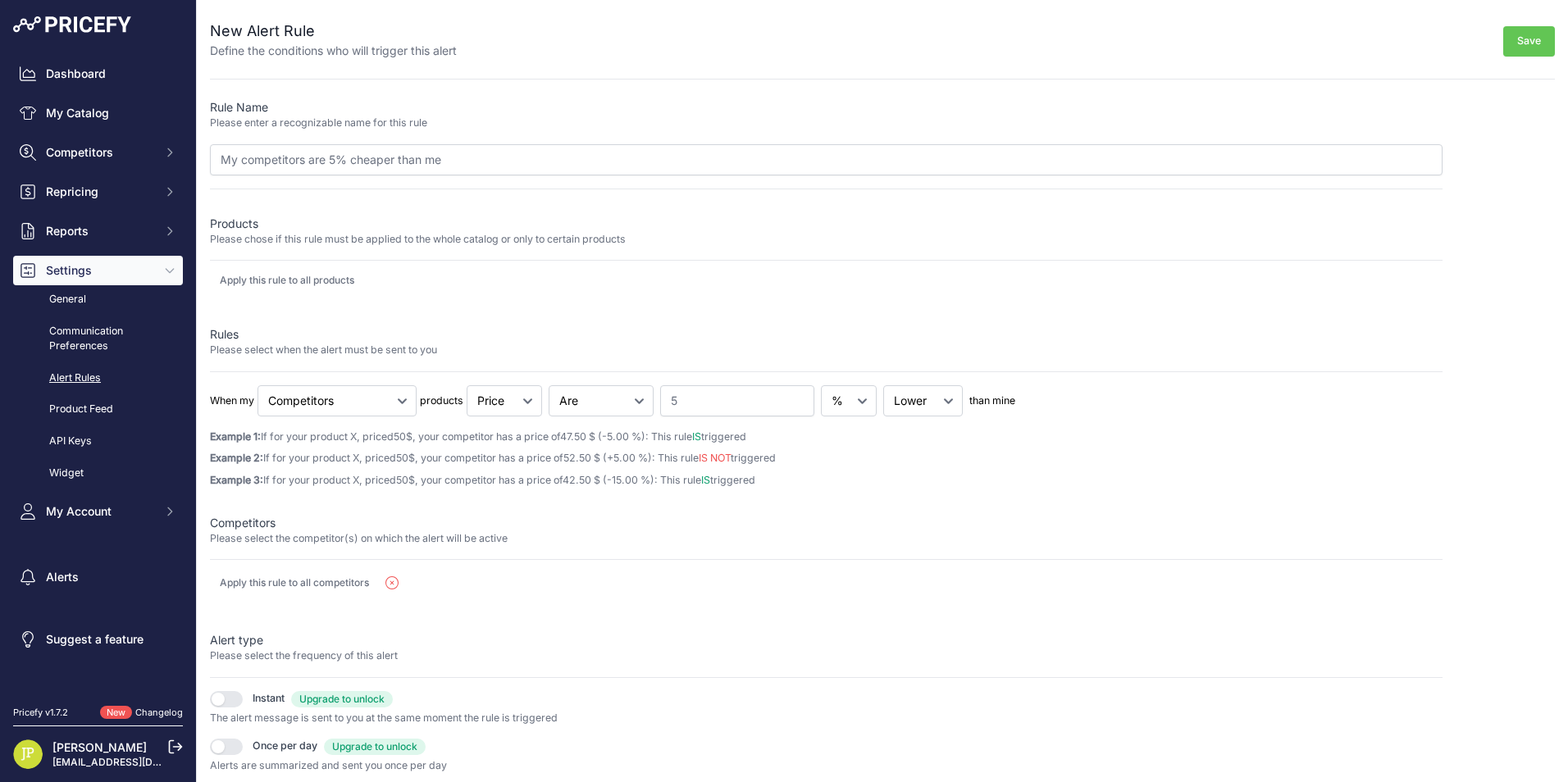
click at [67, 274] on span "Settings" at bounding box center [100, 271] width 108 height 16
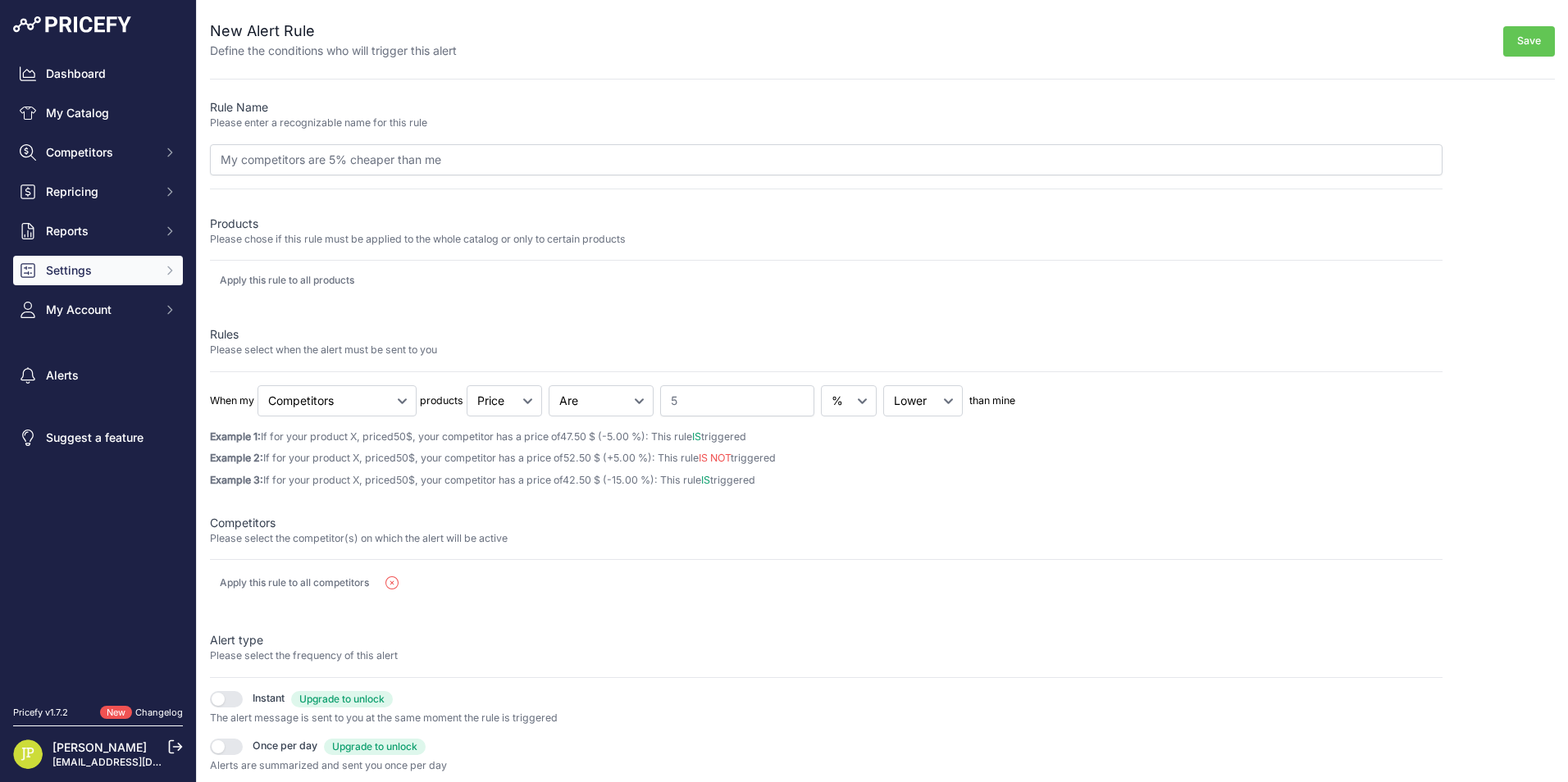
click at [124, 131] on div "Dashboard My Catalog Competitors Competitors Monitored URLs MAP infringements R…" at bounding box center [98, 192] width 170 height 266
click at [116, 116] on link "My Catalog" at bounding box center [98, 114] width 170 height 30
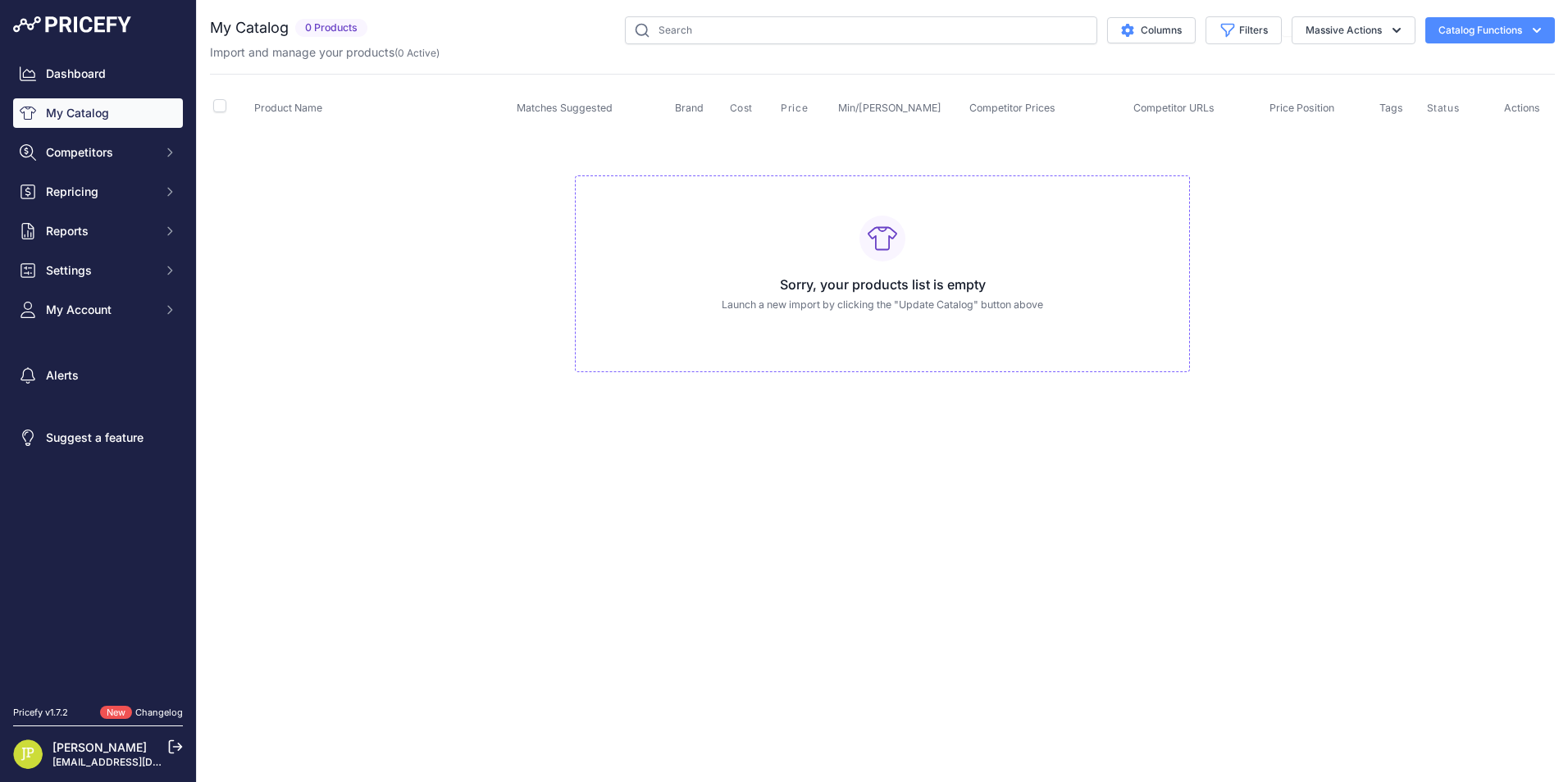
click at [1447, 34] on button "Catalog Functions" at bounding box center [1490, 30] width 129 height 26
click at [1449, 124] on link "Update Catalog" at bounding box center [1461, 124] width 184 height 30
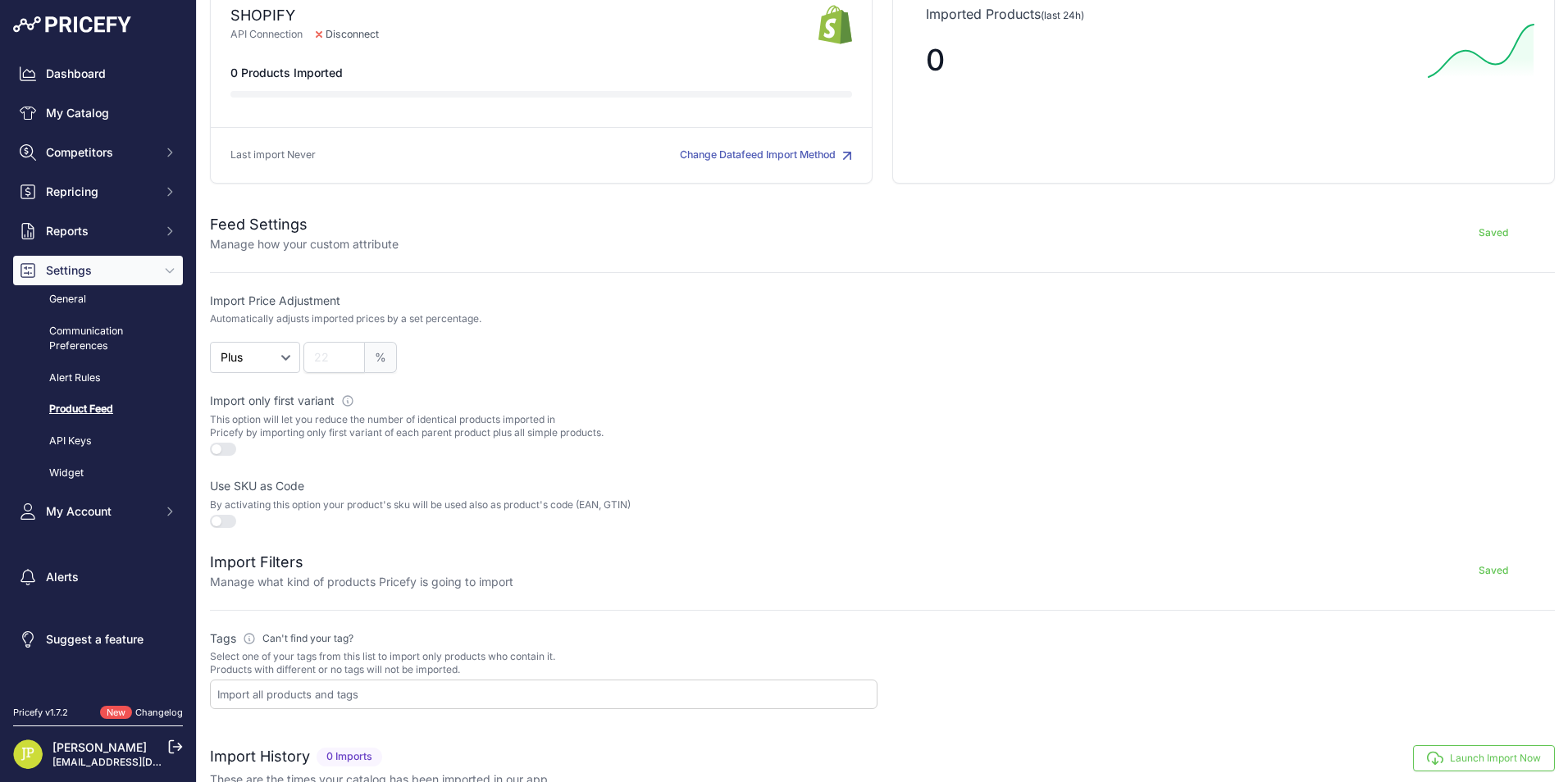
scroll to position [480, 0]
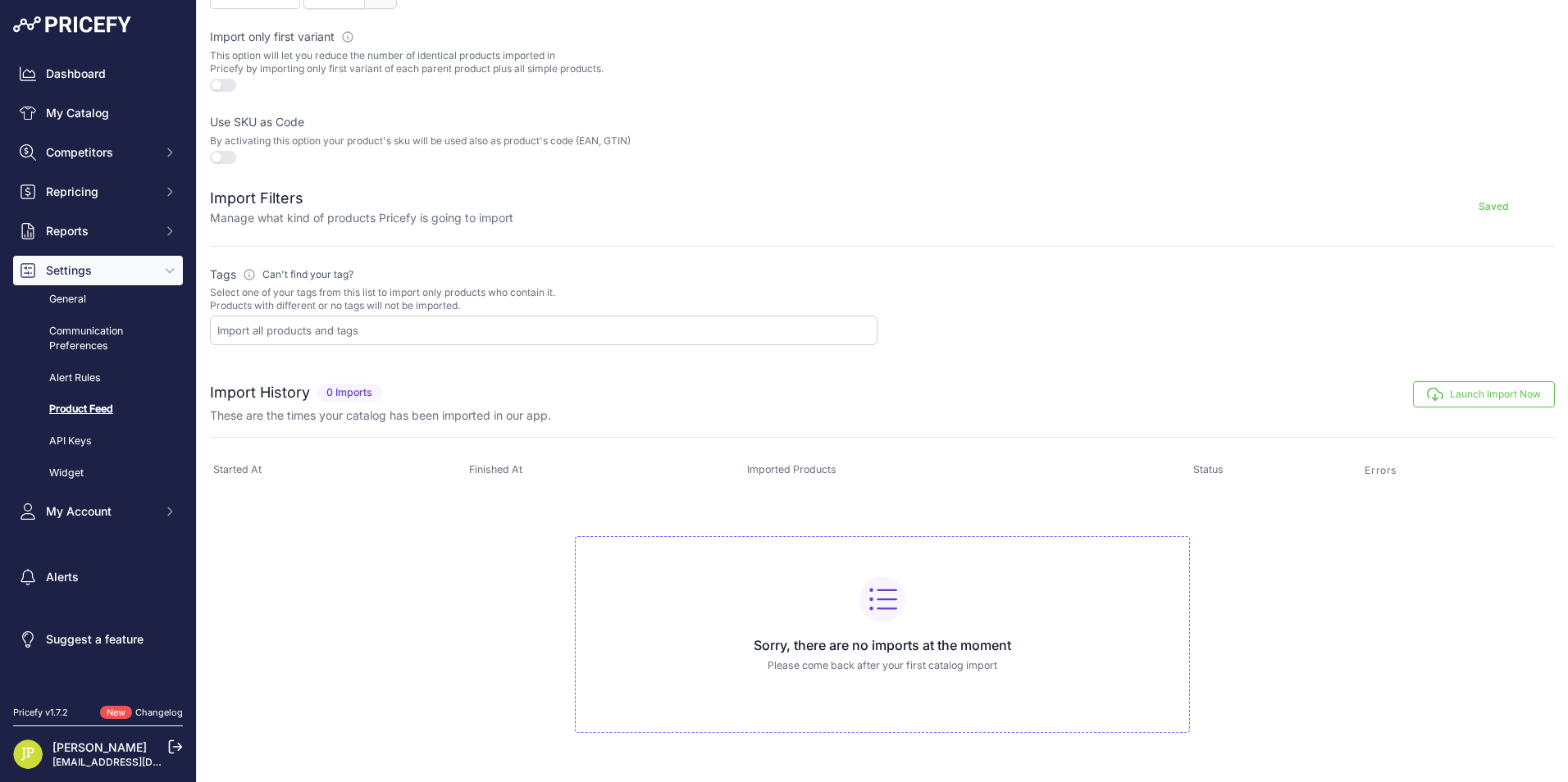
click at [1427, 395] on icon "button" at bounding box center [1435, 394] width 16 height 16
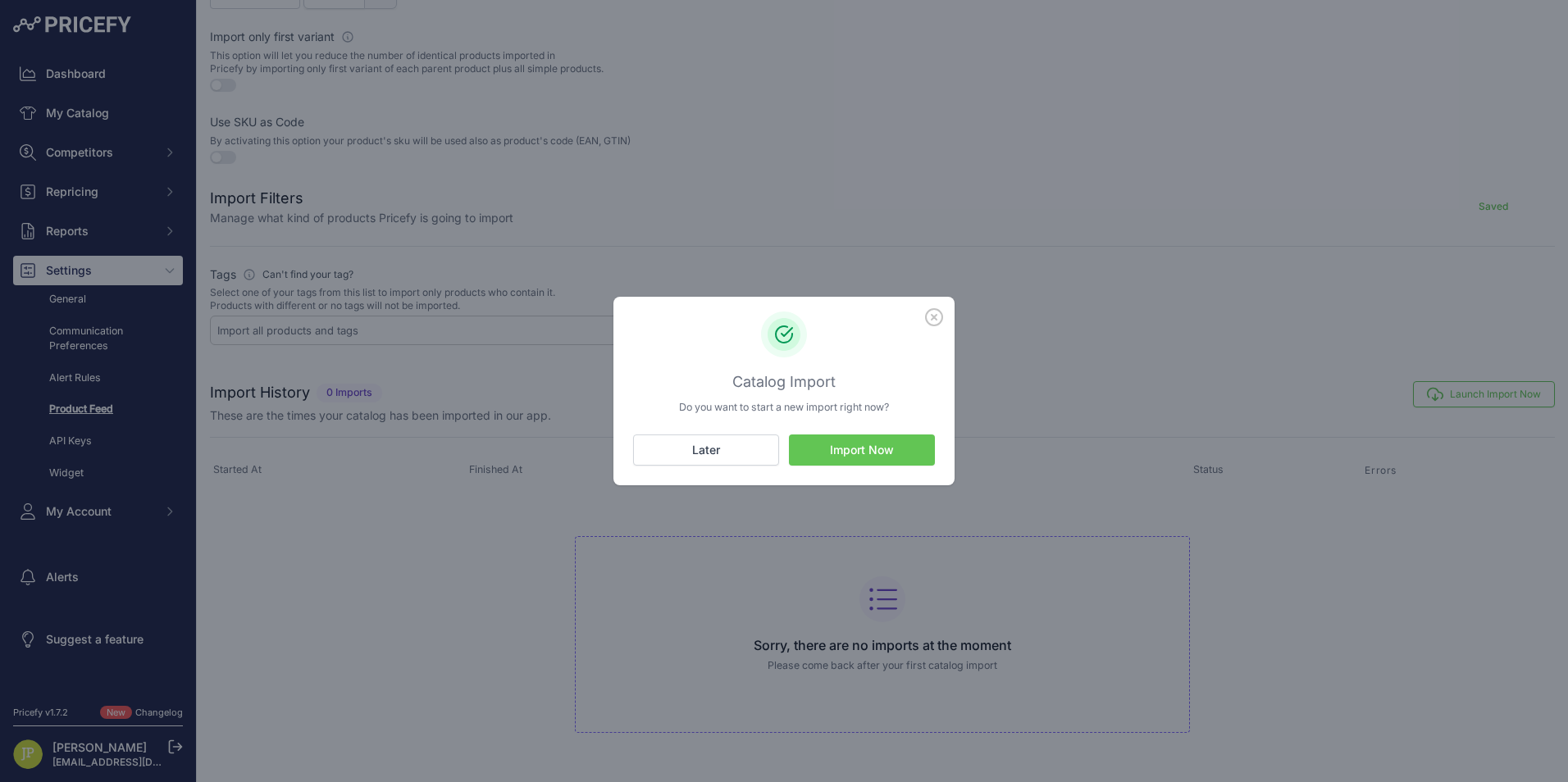
click at [899, 452] on button "Import Now" at bounding box center [861, 450] width 146 height 31
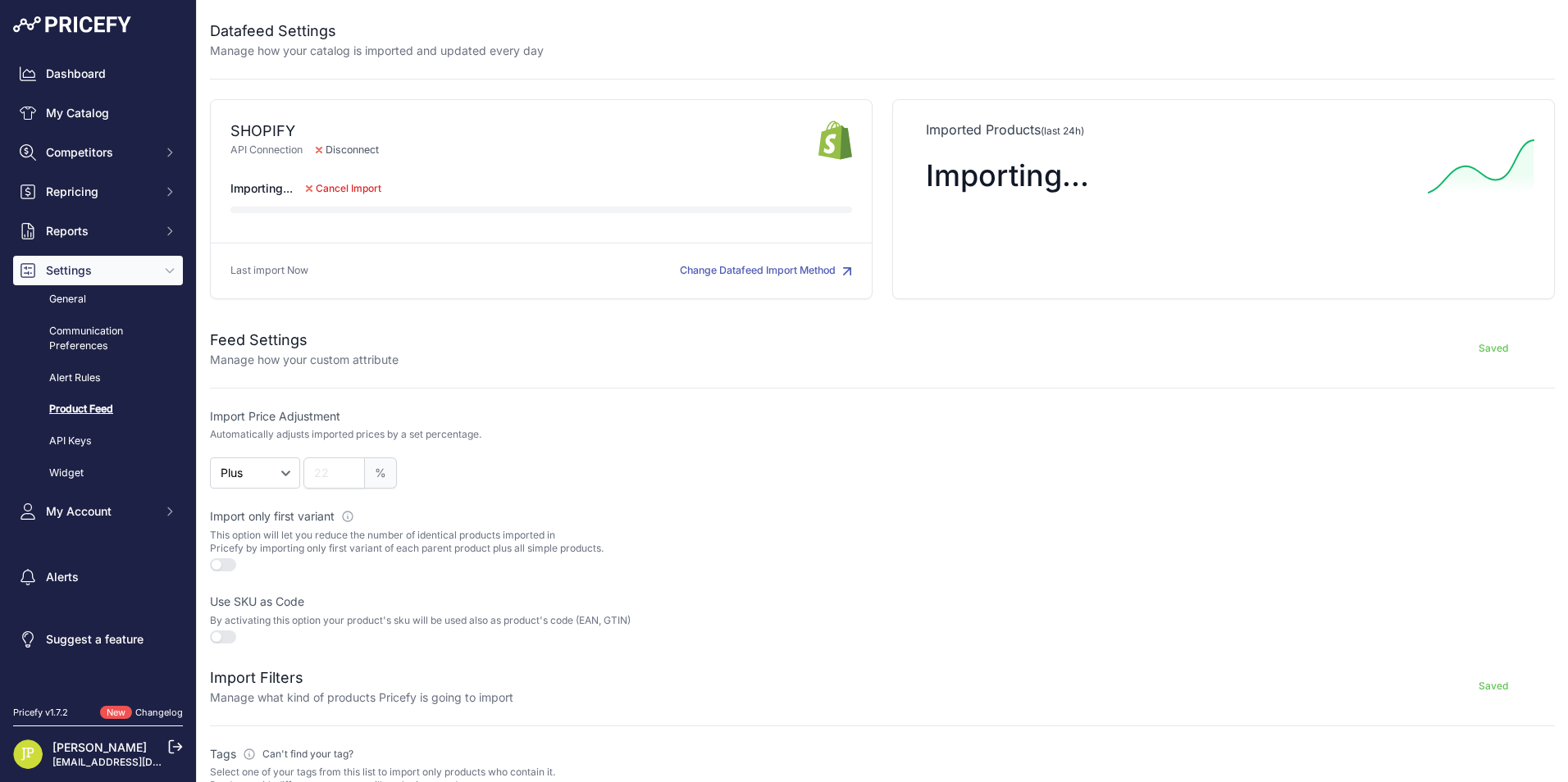
click at [83, 752] on link "[PERSON_NAME]" at bounding box center [100, 747] width 95 height 14
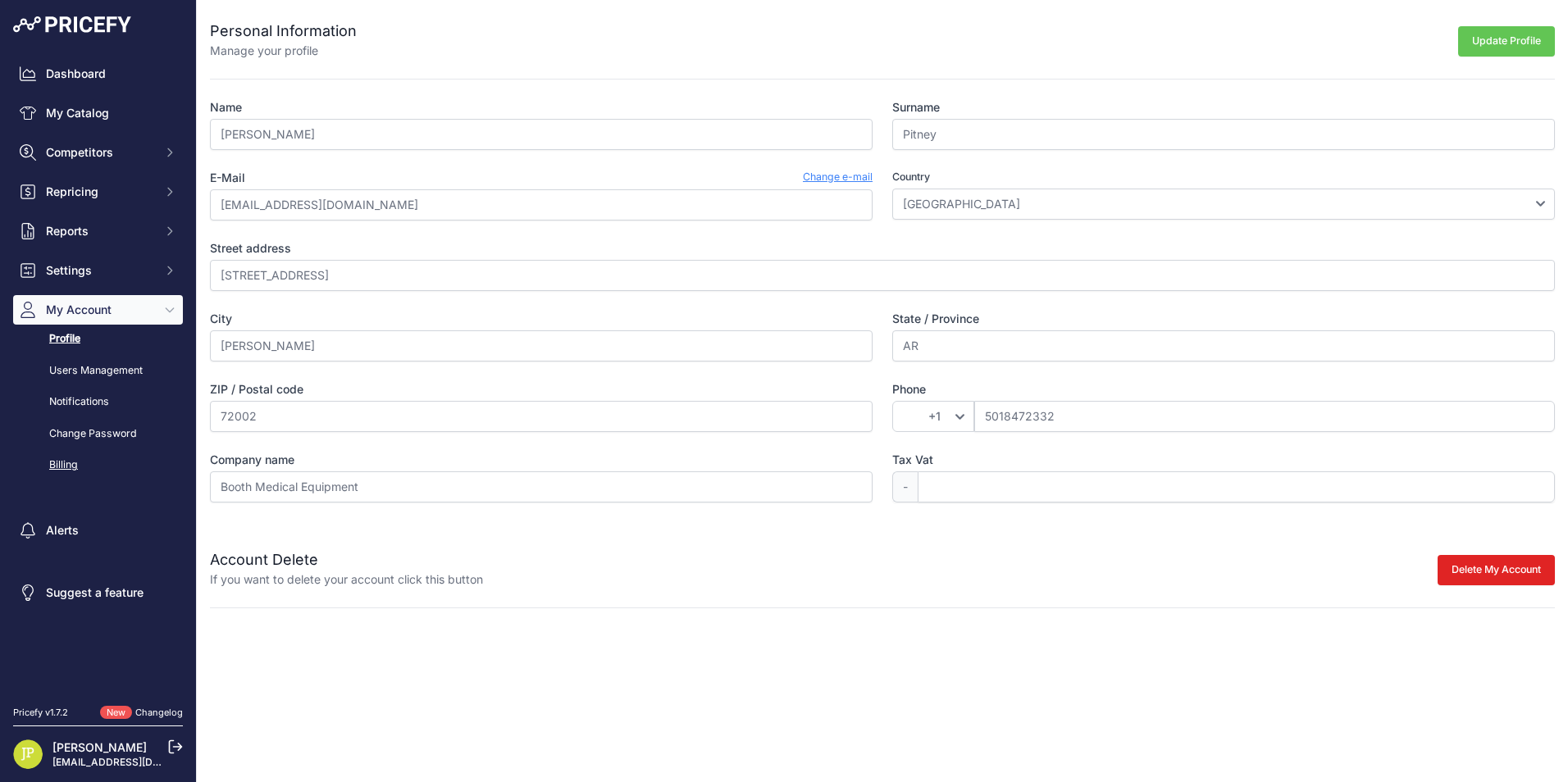
click at [67, 468] on link "Billing" at bounding box center [98, 465] width 170 height 29
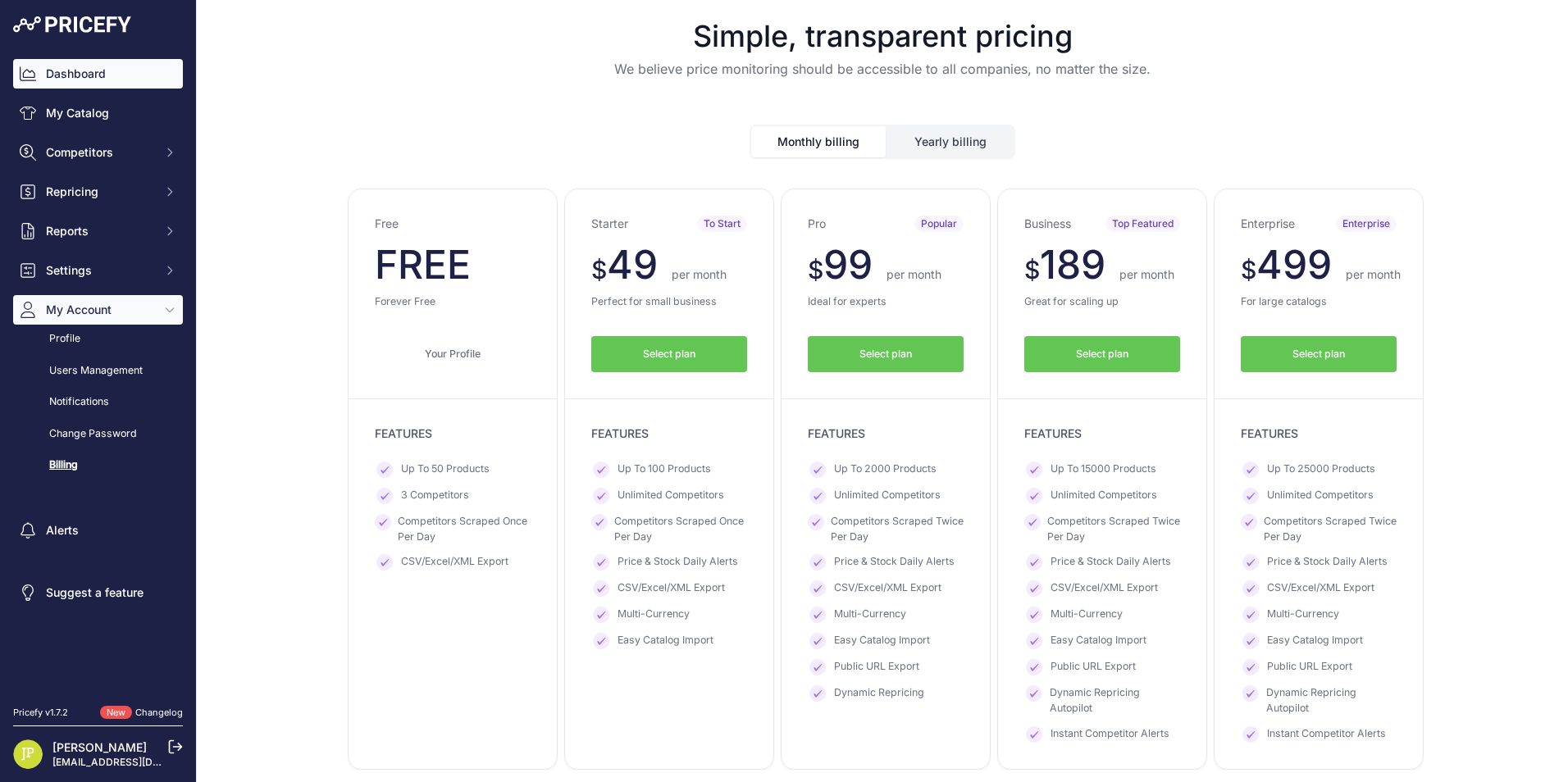
click at [95, 70] on link "Dashboard" at bounding box center [98, 74] width 170 height 30
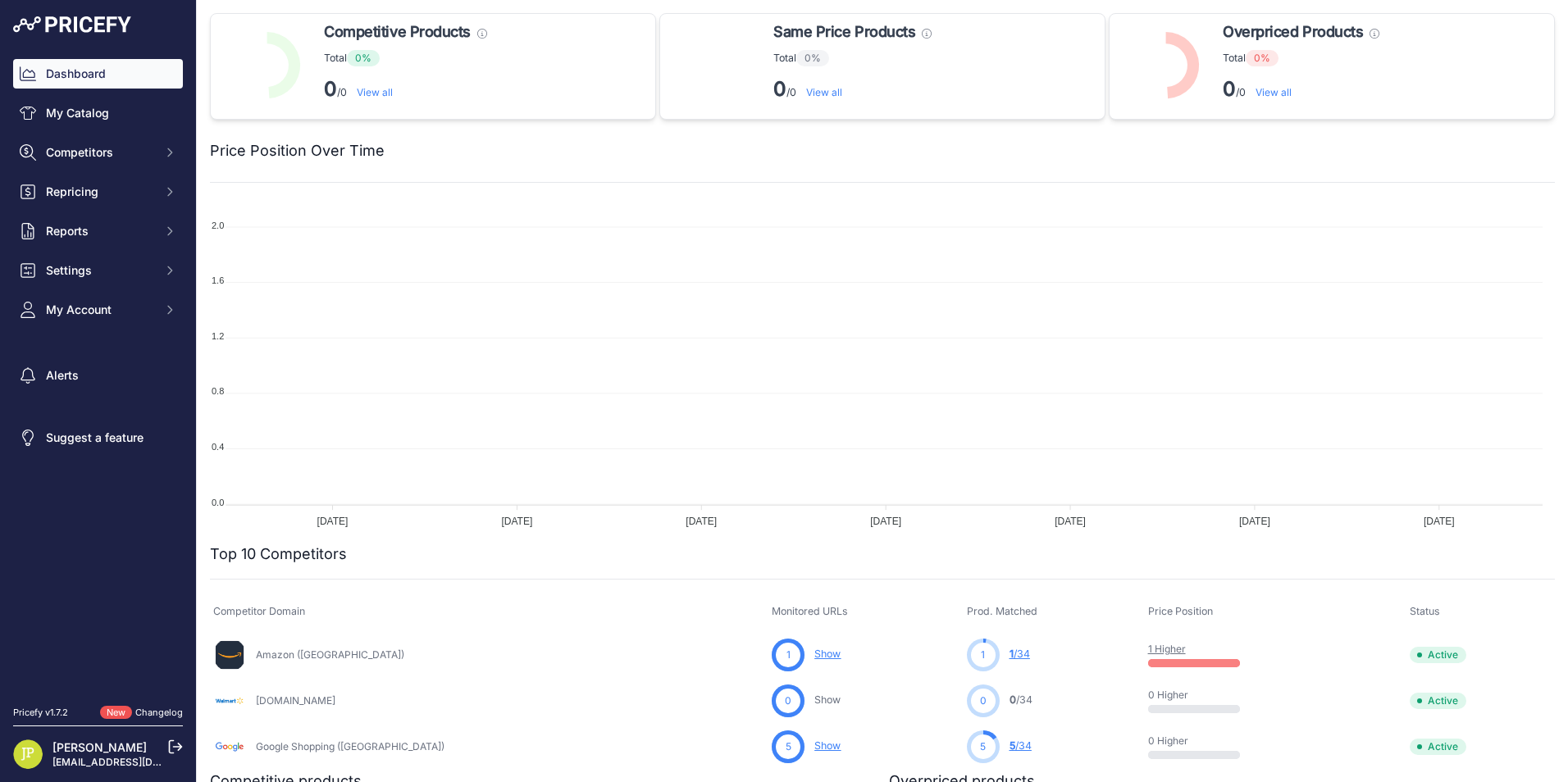
click at [80, 96] on div "Dashboard My Catalog Competitors Competitors Monitored URLs MAP infringements R…" at bounding box center [98, 192] width 170 height 266
click at [75, 105] on link "My Catalog" at bounding box center [98, 114] width 170 height 30
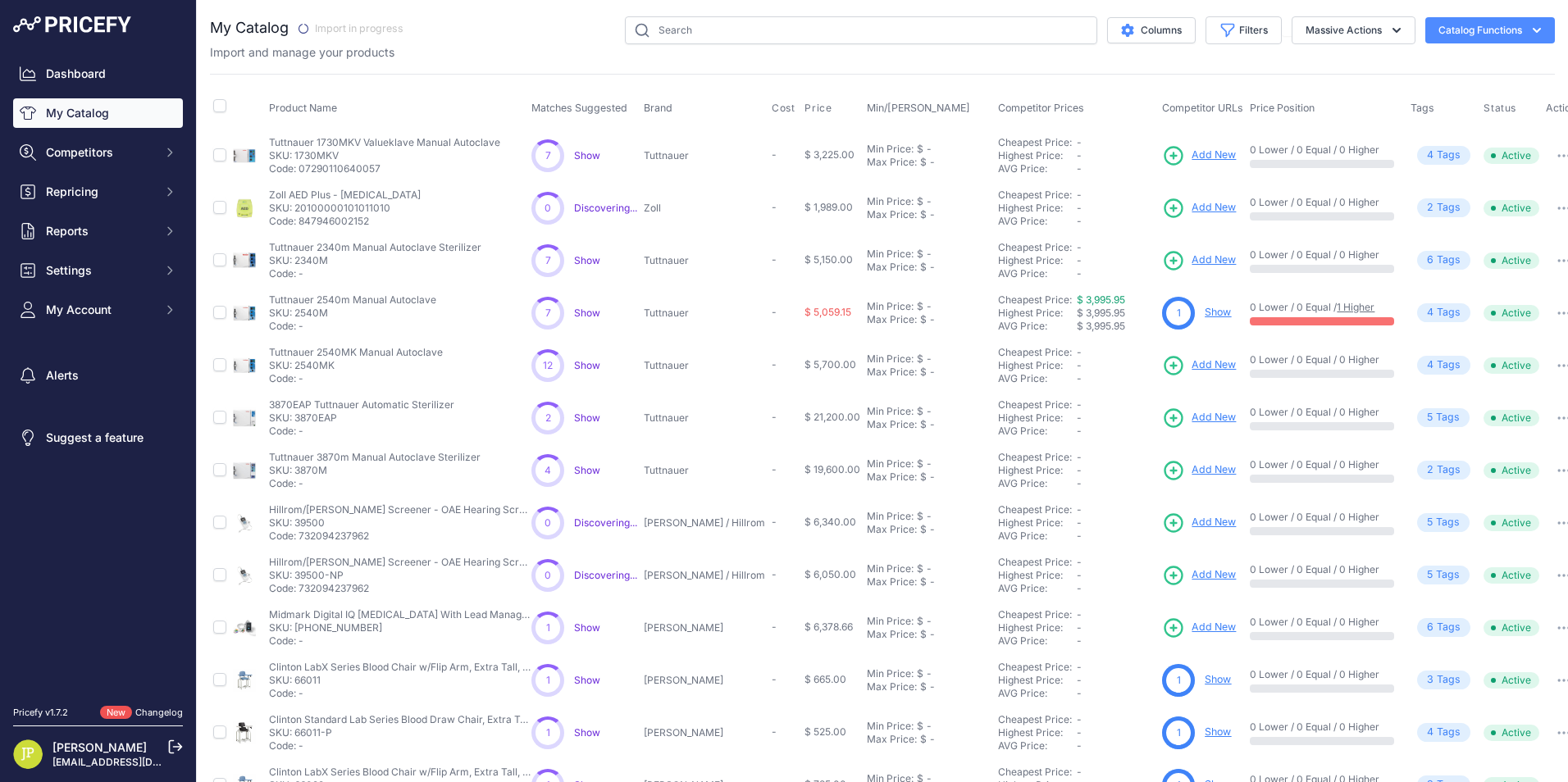
click at [106, 107] on link "My Catalog" at bounding box center [98, 114] width 170 height 30
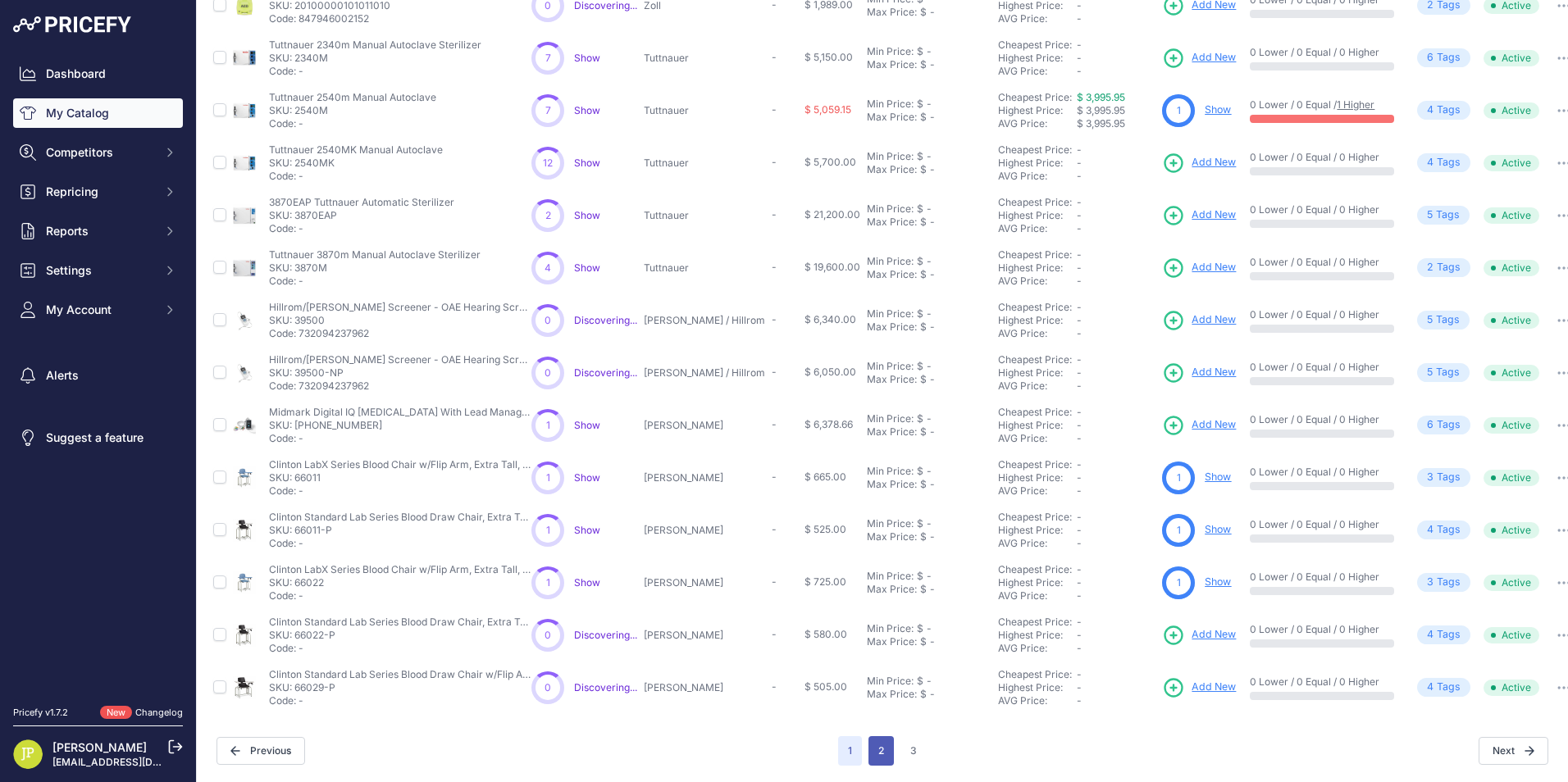
click at [875, 746] on button "2" at bounding box center [881, 752] width 26 height 30
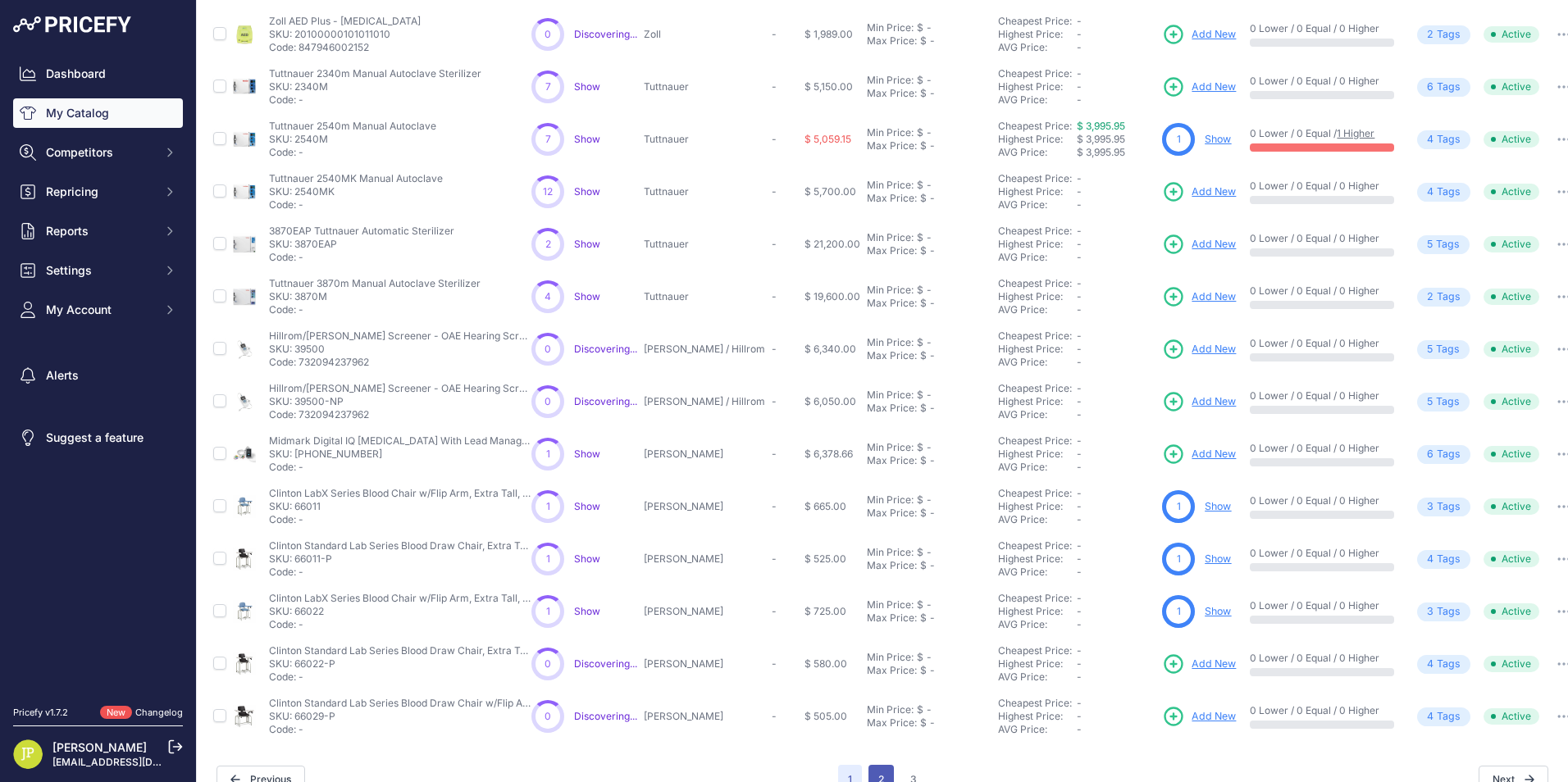
scroll to position [256, 0]
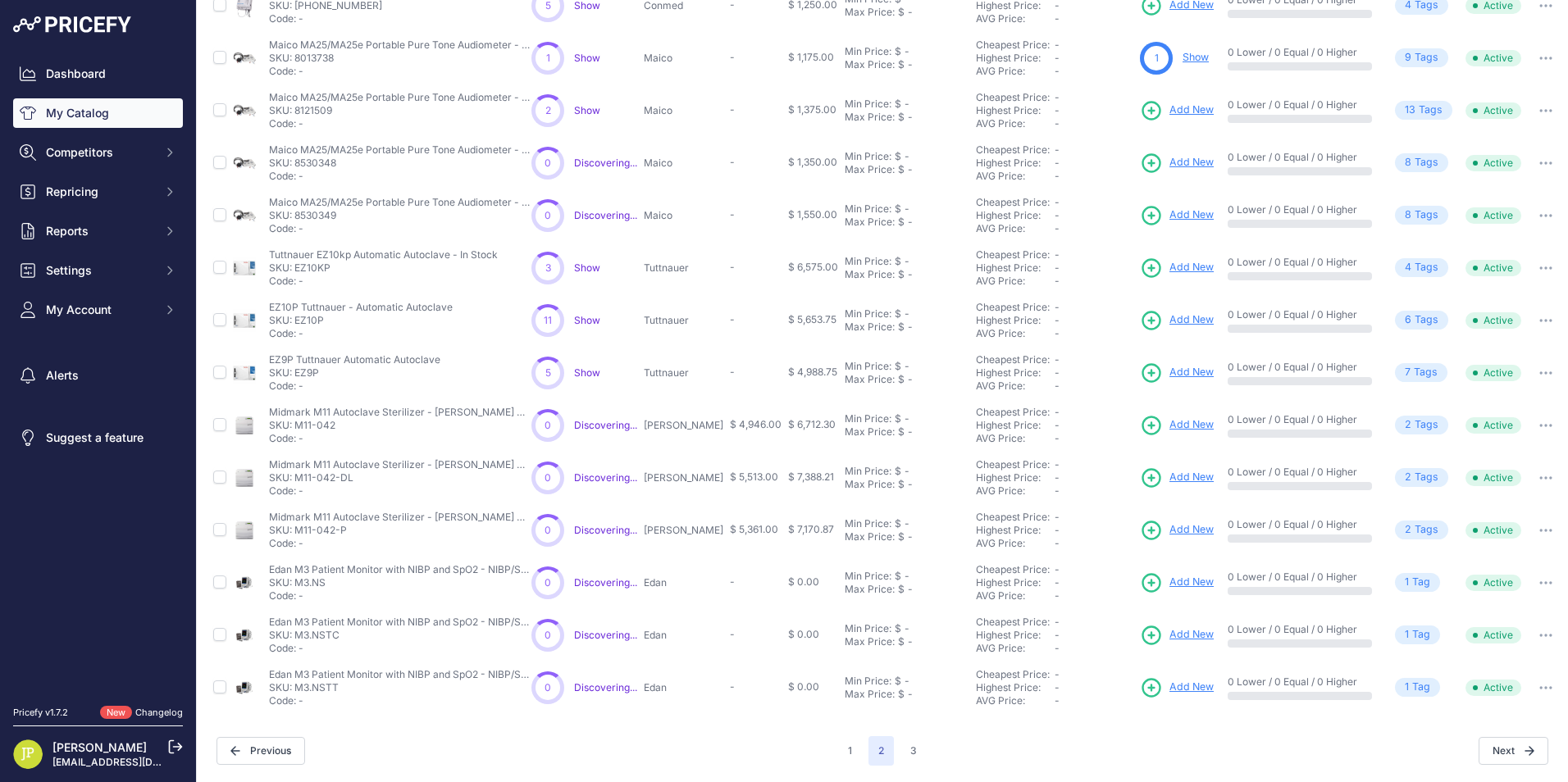
scroll to position [202, 0]
click at [838, 744] on button "1" at bounding box center [849, 752] width 24 height 30
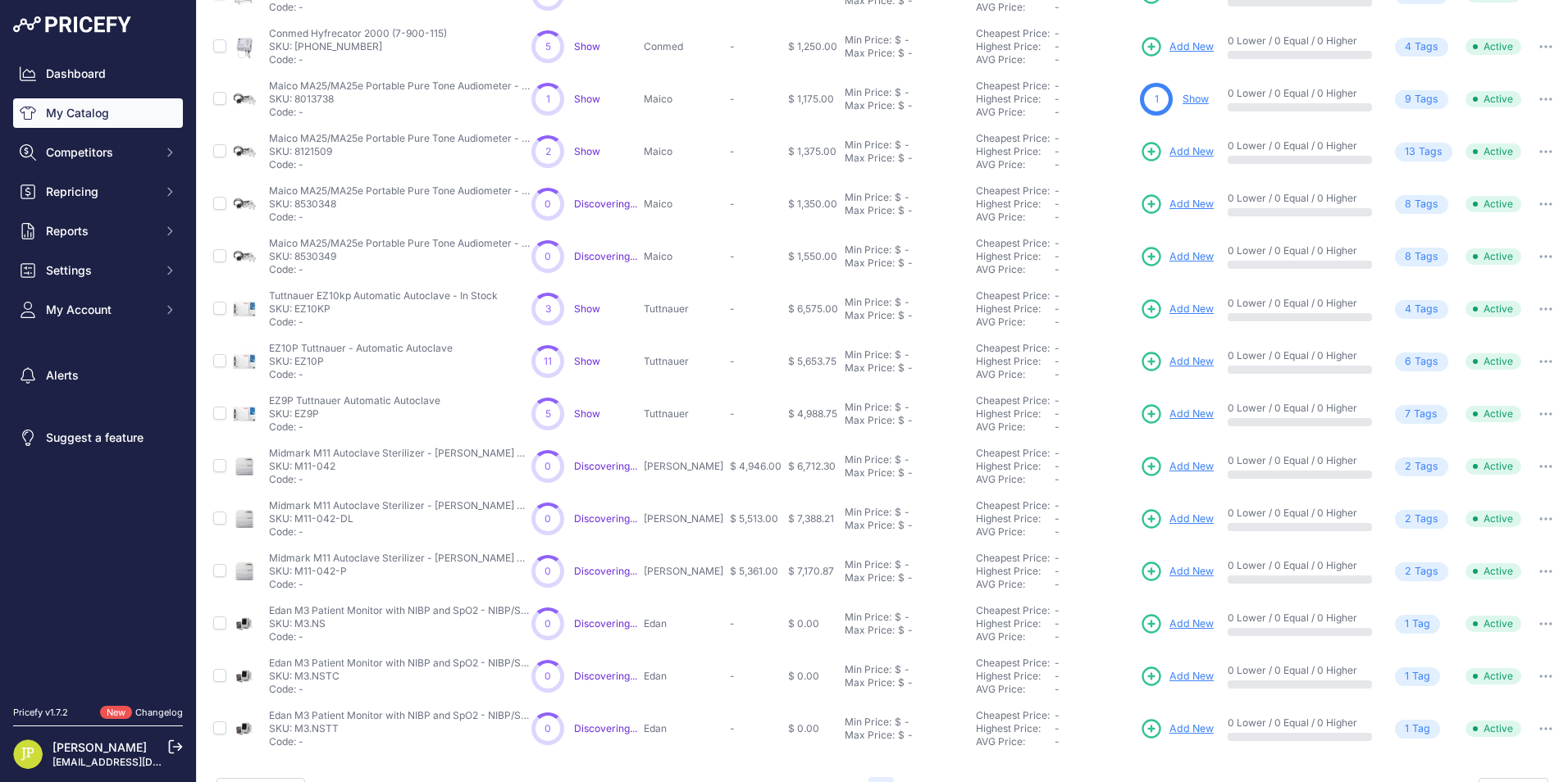
scroll to position [244, 0]
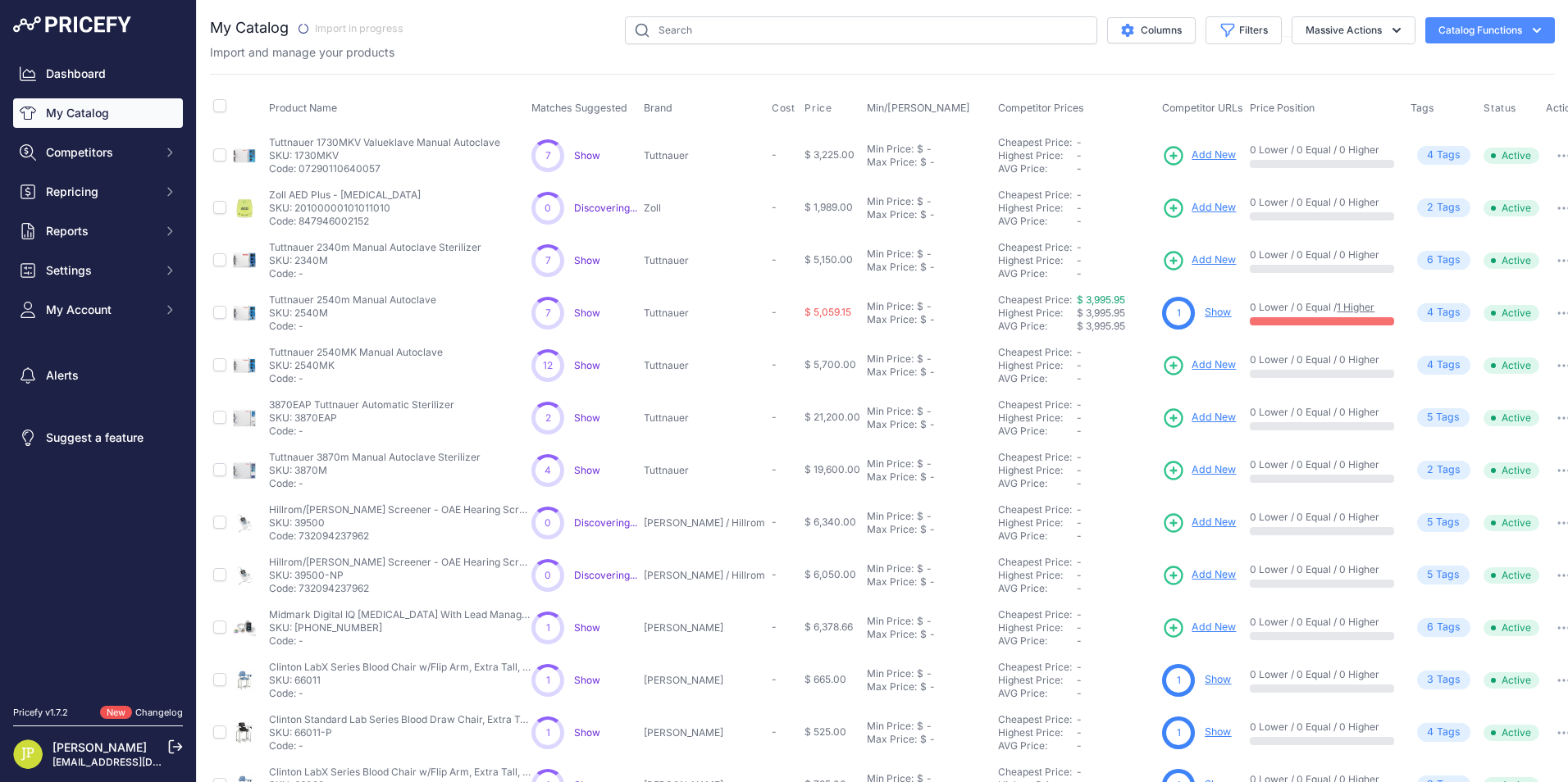
click at [72, 112] on link "My Catalog" at bounding box center [98, 114] width 170 height 30
click at [1528, 34] on icon "button" at bounding box center [1537, 30] width 16 height 16
click at [1272, 50] on div "Import and manage your products" at bounding box center [882, 53] width 1345 height 16
click at [1366, 26] on button "Massive Actions" at bounding box center [1353, 30] width 123 height 28
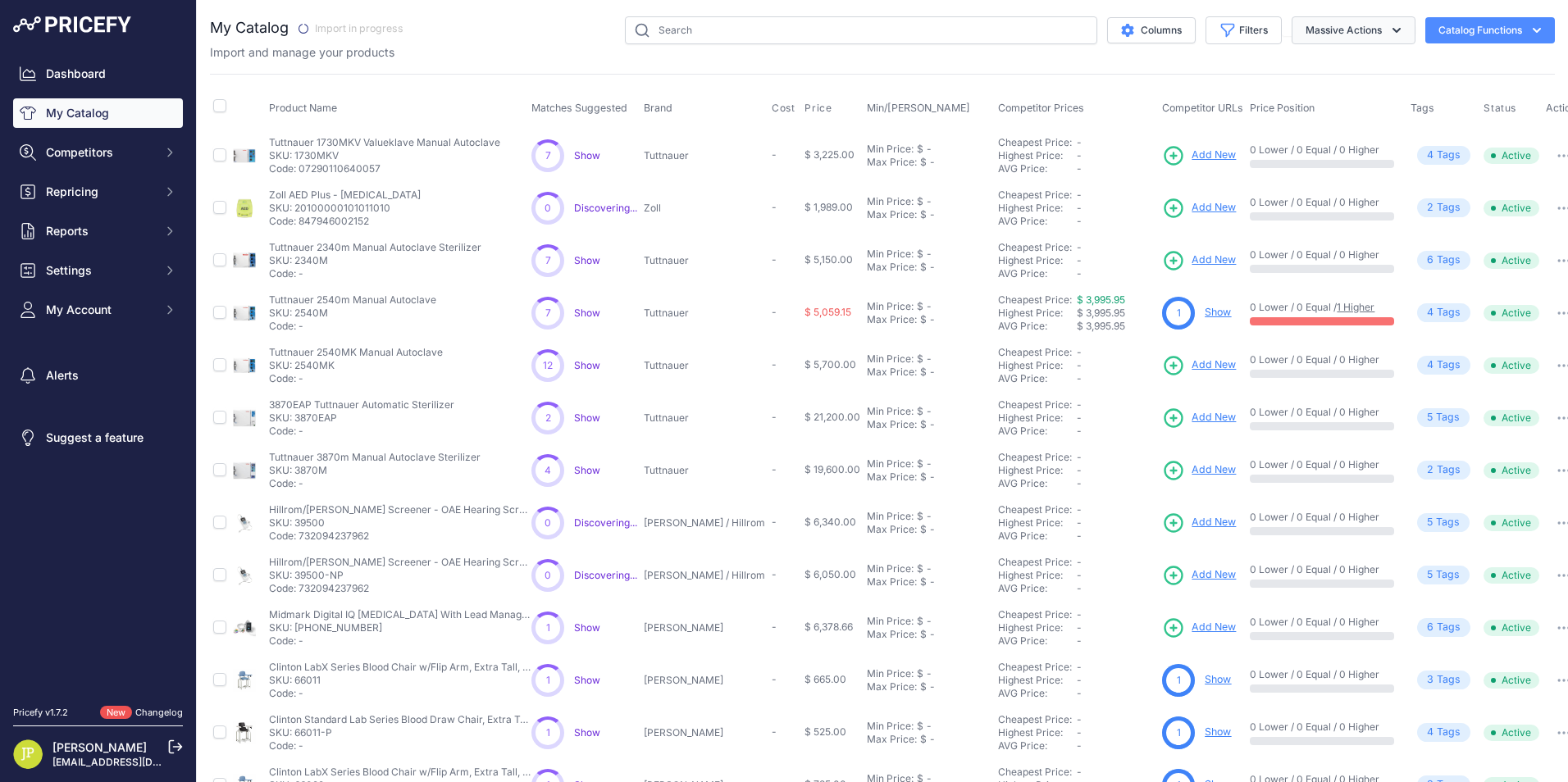
click at [1366, 26] on button "Massive Actions" at bounding box center [1353, 30] width 123 height 28
click at [1313, 86] on button "Disable" at bounding box center [1349, 99] width 131 height 30
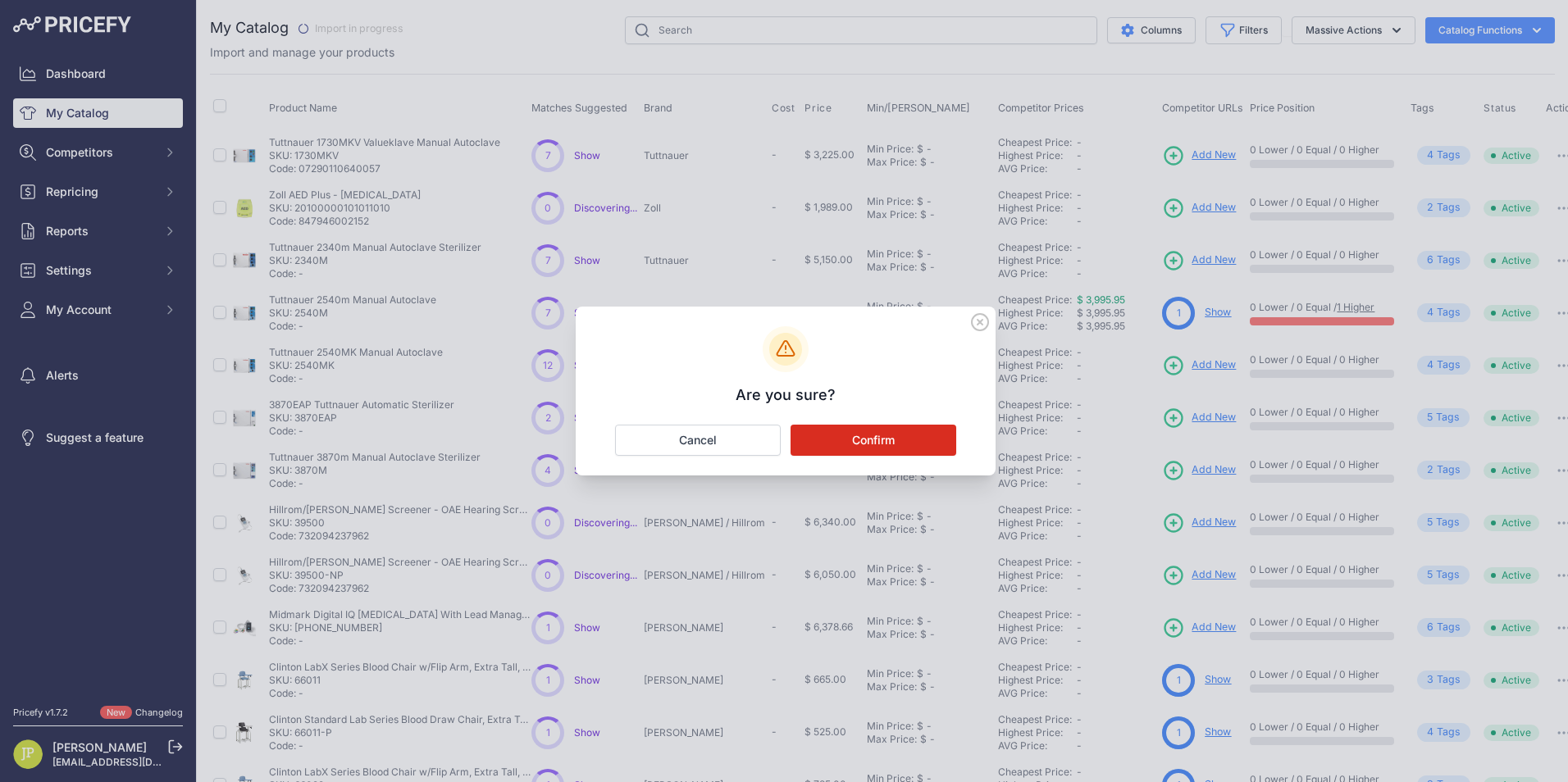
click at [875, 447] on button "Confirm" at bounding box center [872, 440] width 165 height 31
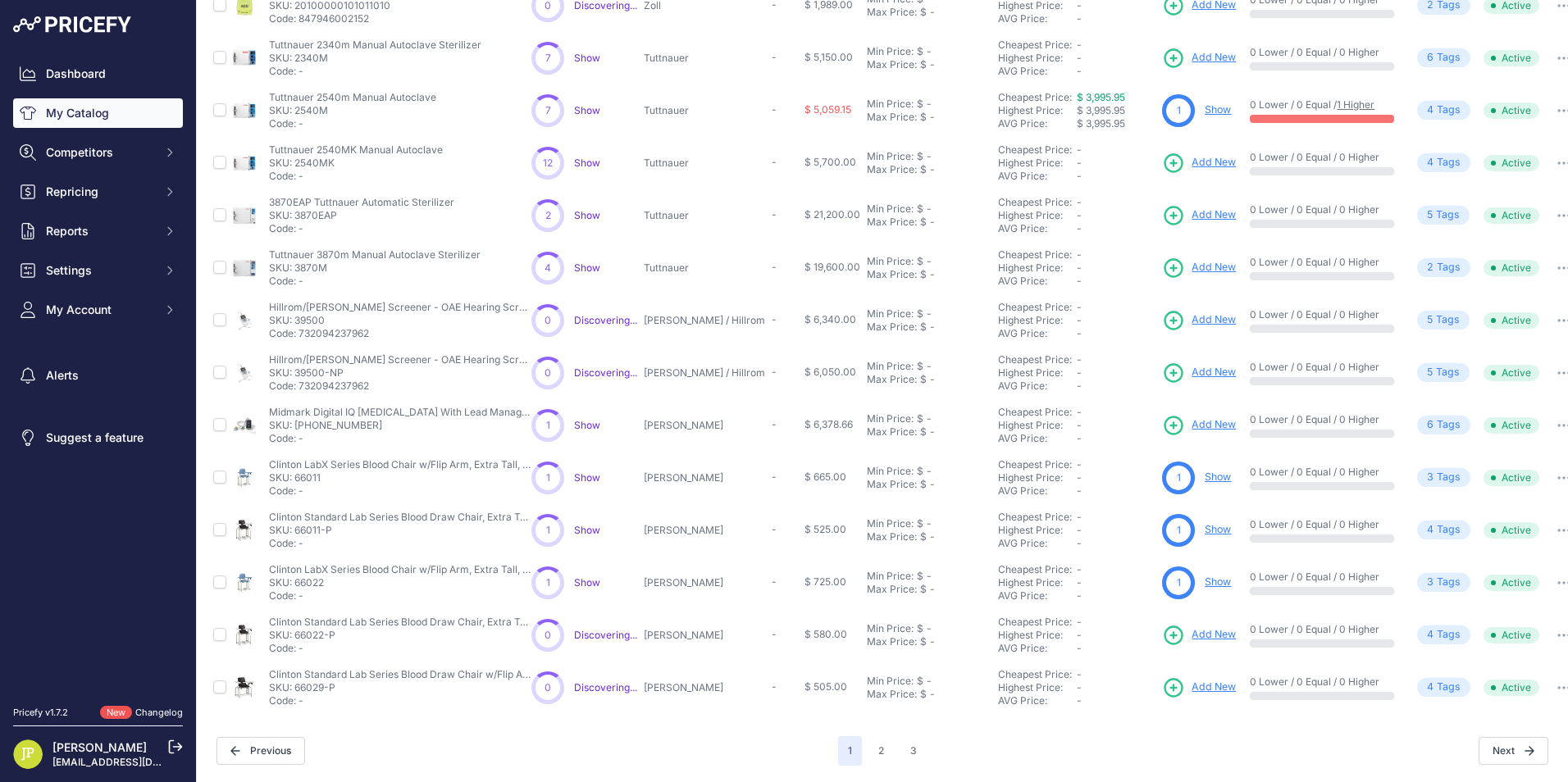
scroll to position [214, 0]
click at [886, 746] on div "1 2 3" at bounding box center [882, 752] width 89 height 30
click at [877, 741] on button "2" at bounding box center [881, 752] width 26 height 30
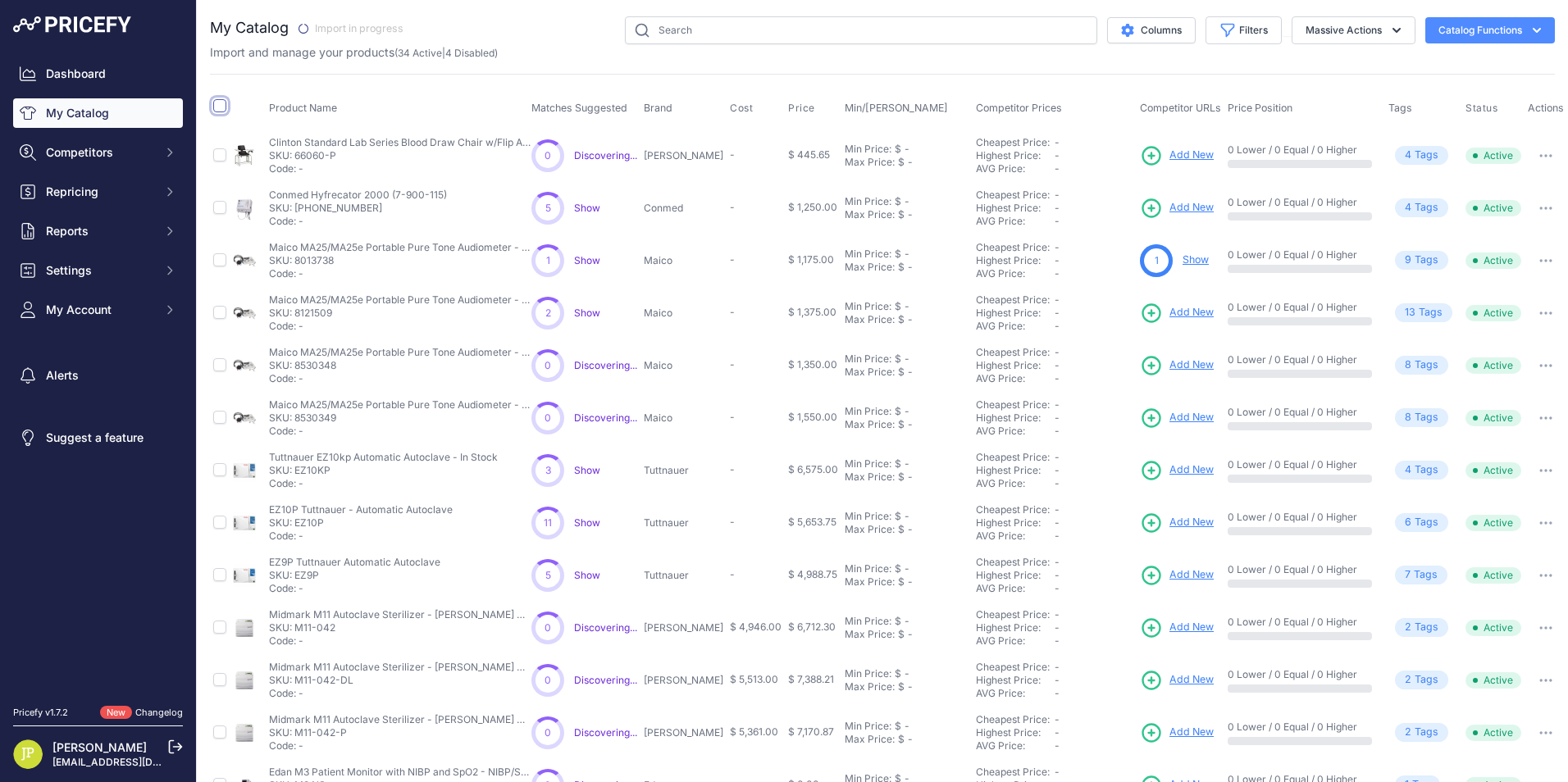
click at [216, 106] on input "checkbox" at bounding box center [220, 106] width 13 height 13
checkbox input "true"
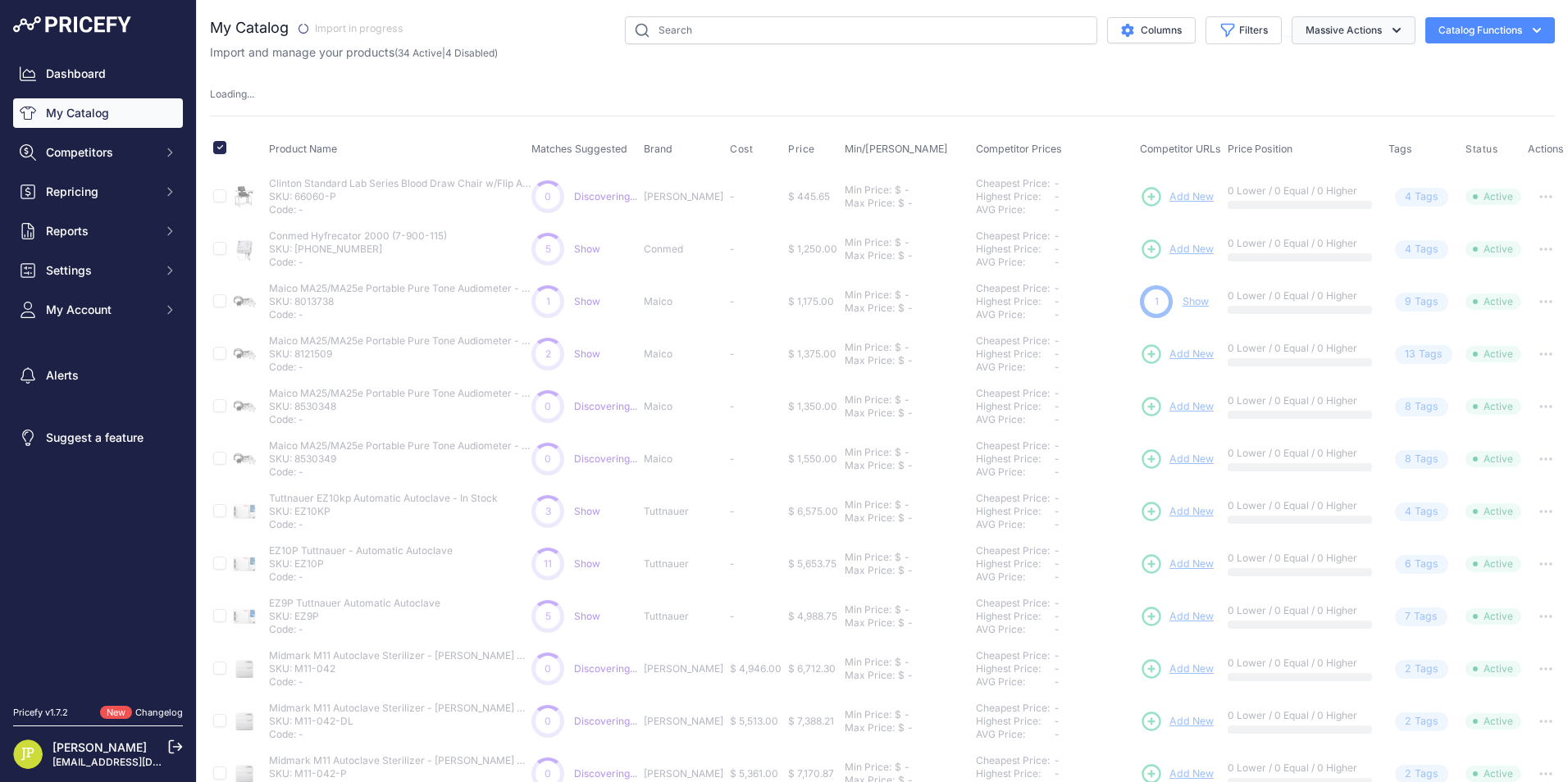
click at [1370, 35] on button "Massive Actions" at bounding box center [1353, 30] width 123 height 28
click at [1319, 100] on span "Disable" at bounding box center [1317, 98] width 40 height 14
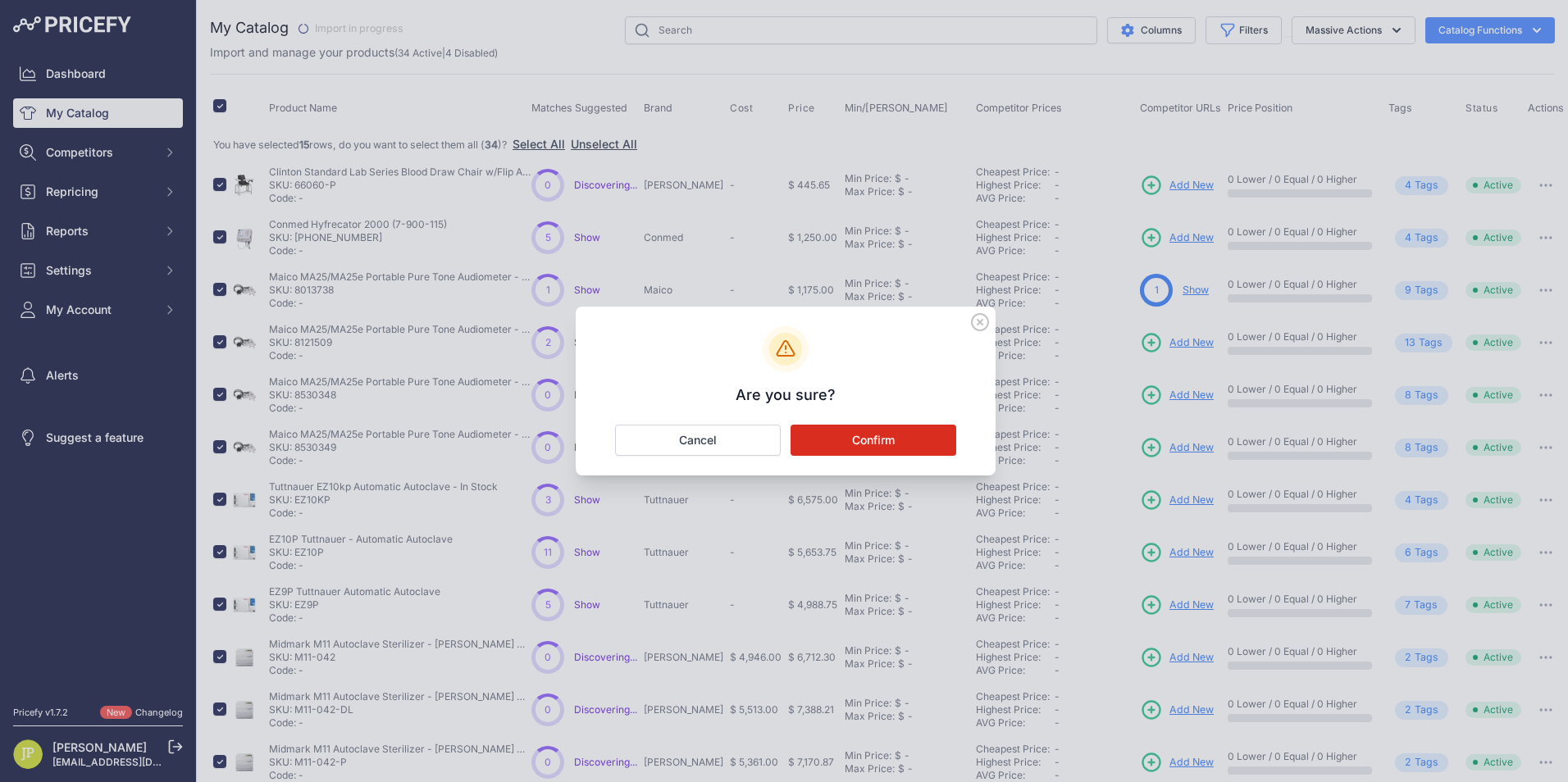
click at [901, 431] on button "Confirm" at bounding box center [872, 440] width 165 height 31
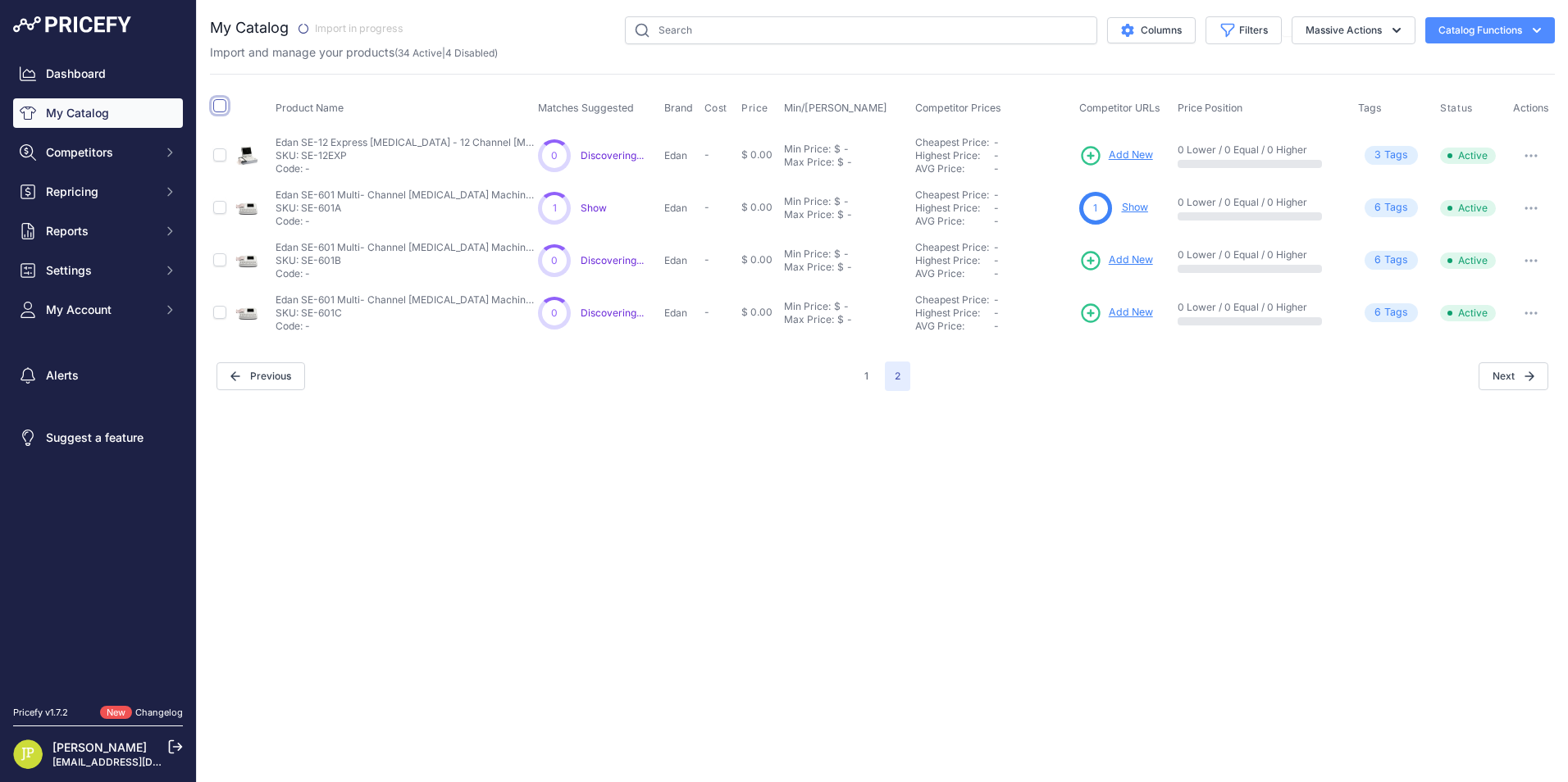
click at [219, 105] on input "checkbox" at bounding box center [220, 106] width 13 height 13
checkbox input "true"
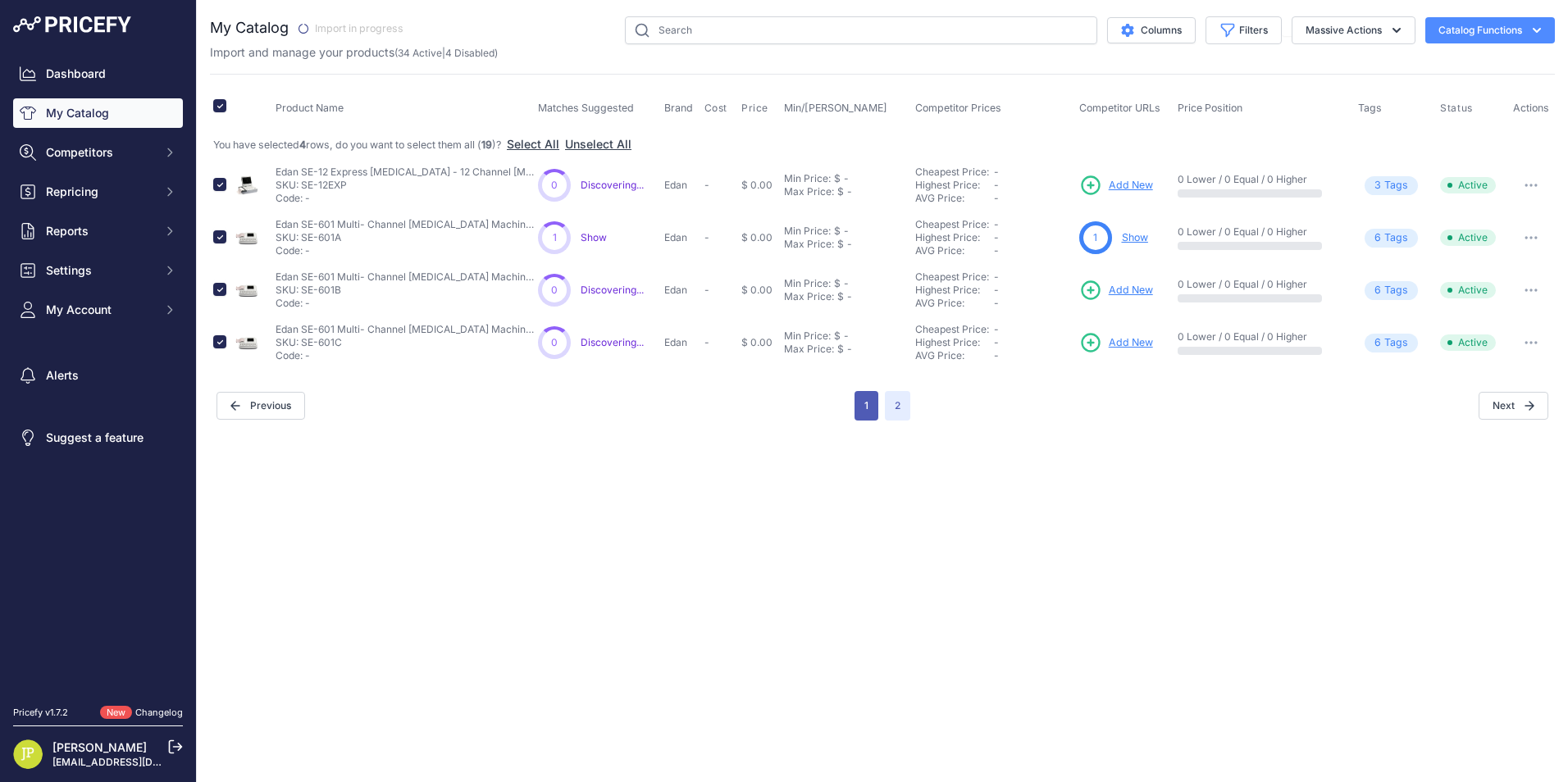
click at [858, 396] on button "1" at bounding box center [866, 406] width 24 height 30
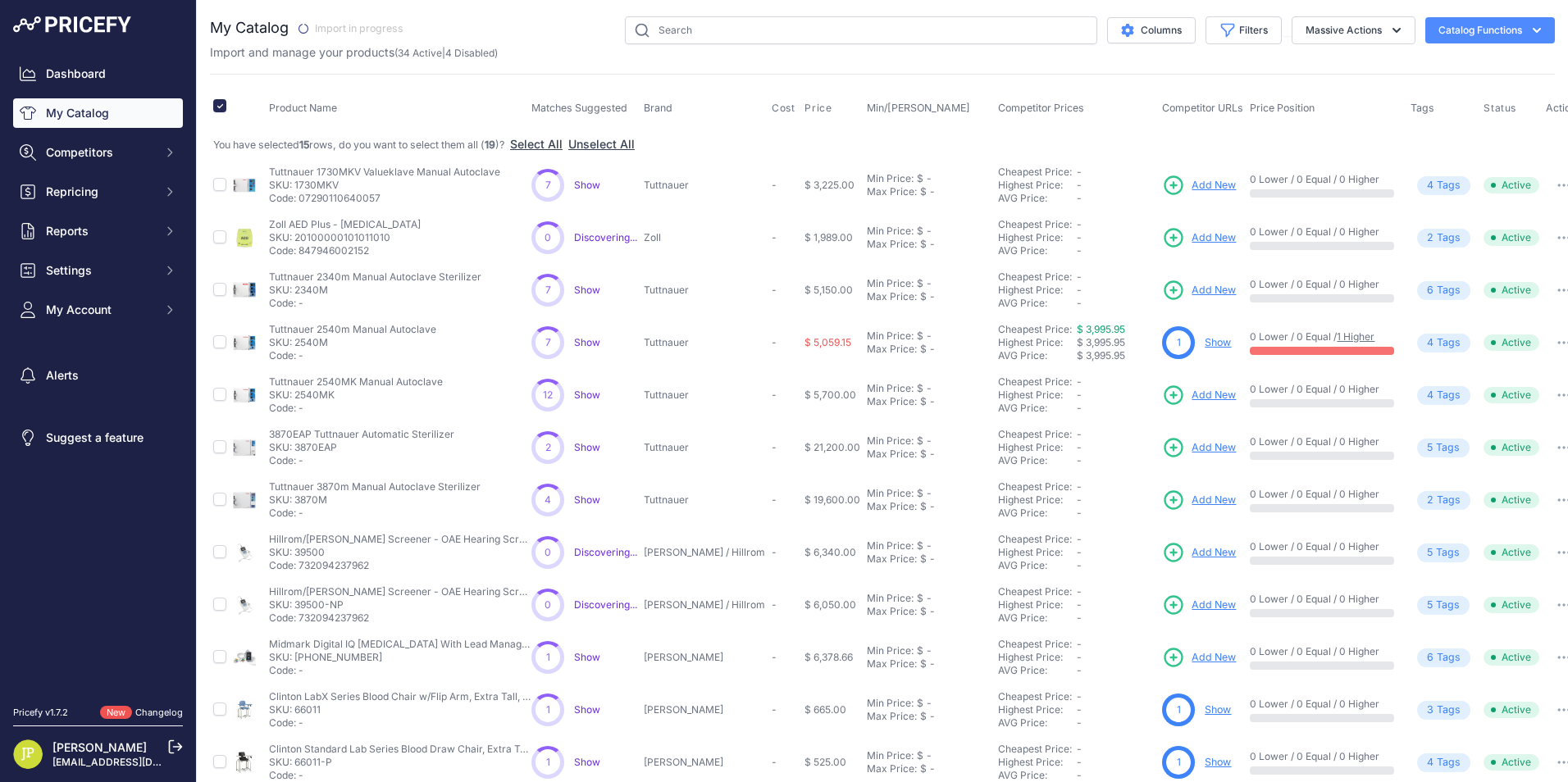
click at [1502, 40] on button "Catalog Functions" at bounding box center [1490, 30] width 129 height 26
click at [45, 71] on link "Dashboard" at bounding box center [98, 74] width 170 height 30
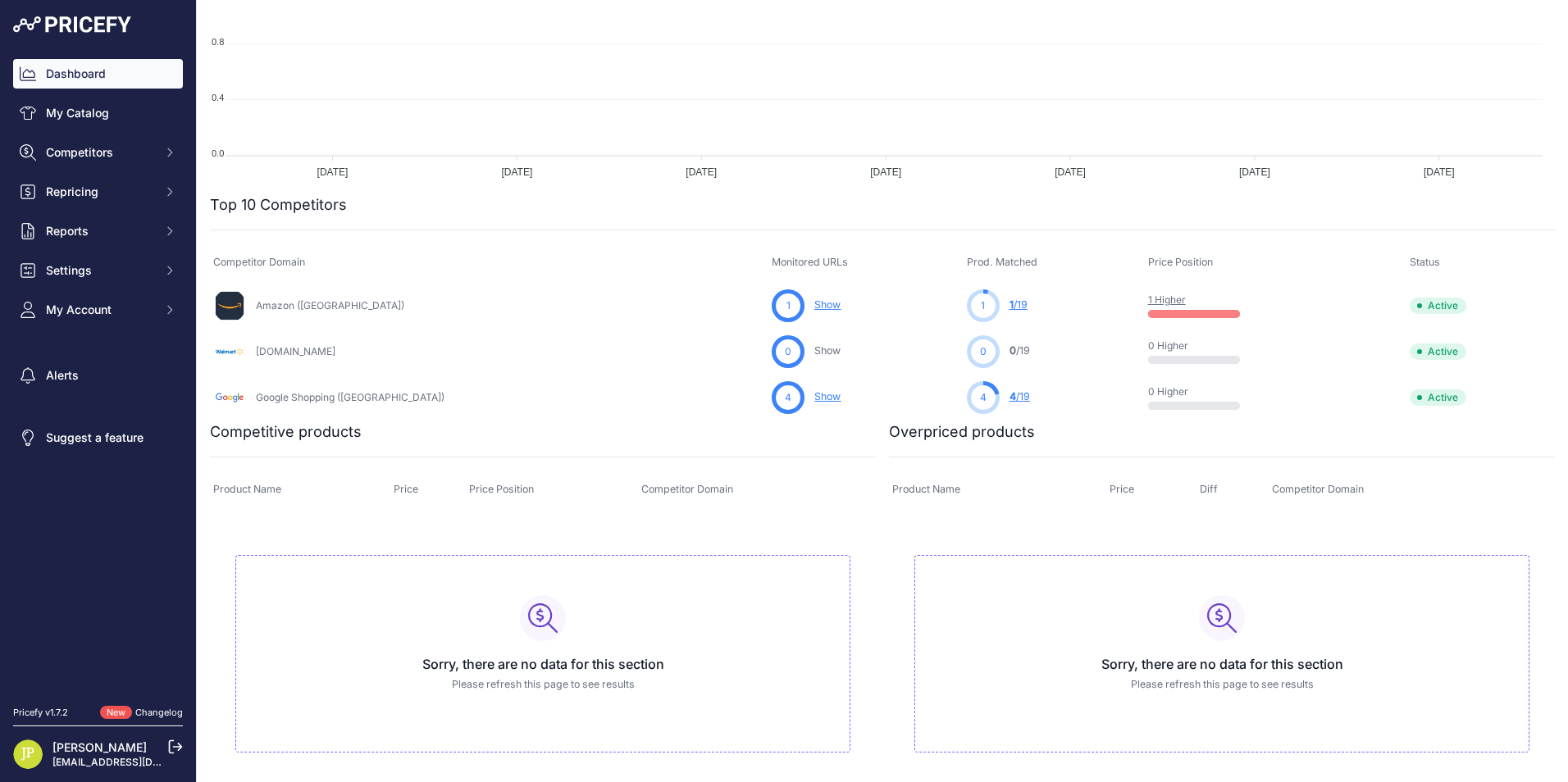
scroll to position [352, 0]
click at [49, 161] on button "Competitors" at bounding box center [98, 152] width 170 height 30
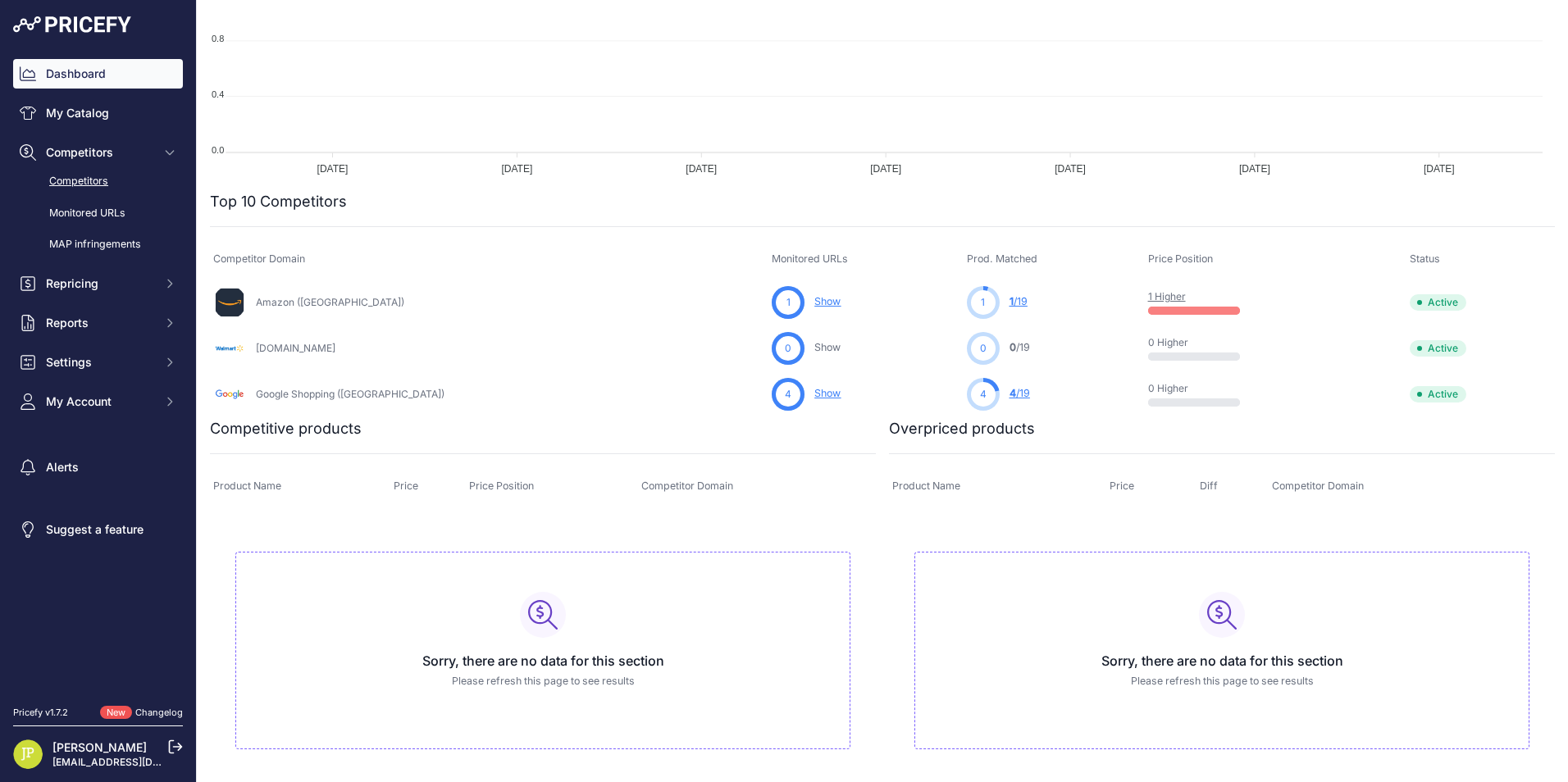
click at [100, 181] on link "Competitors" at bounding box center [98, 181] width 170 height 29
click at [105, 206] on link "Monitored URLs" at bounding box center [98, 213] width 170 height 29
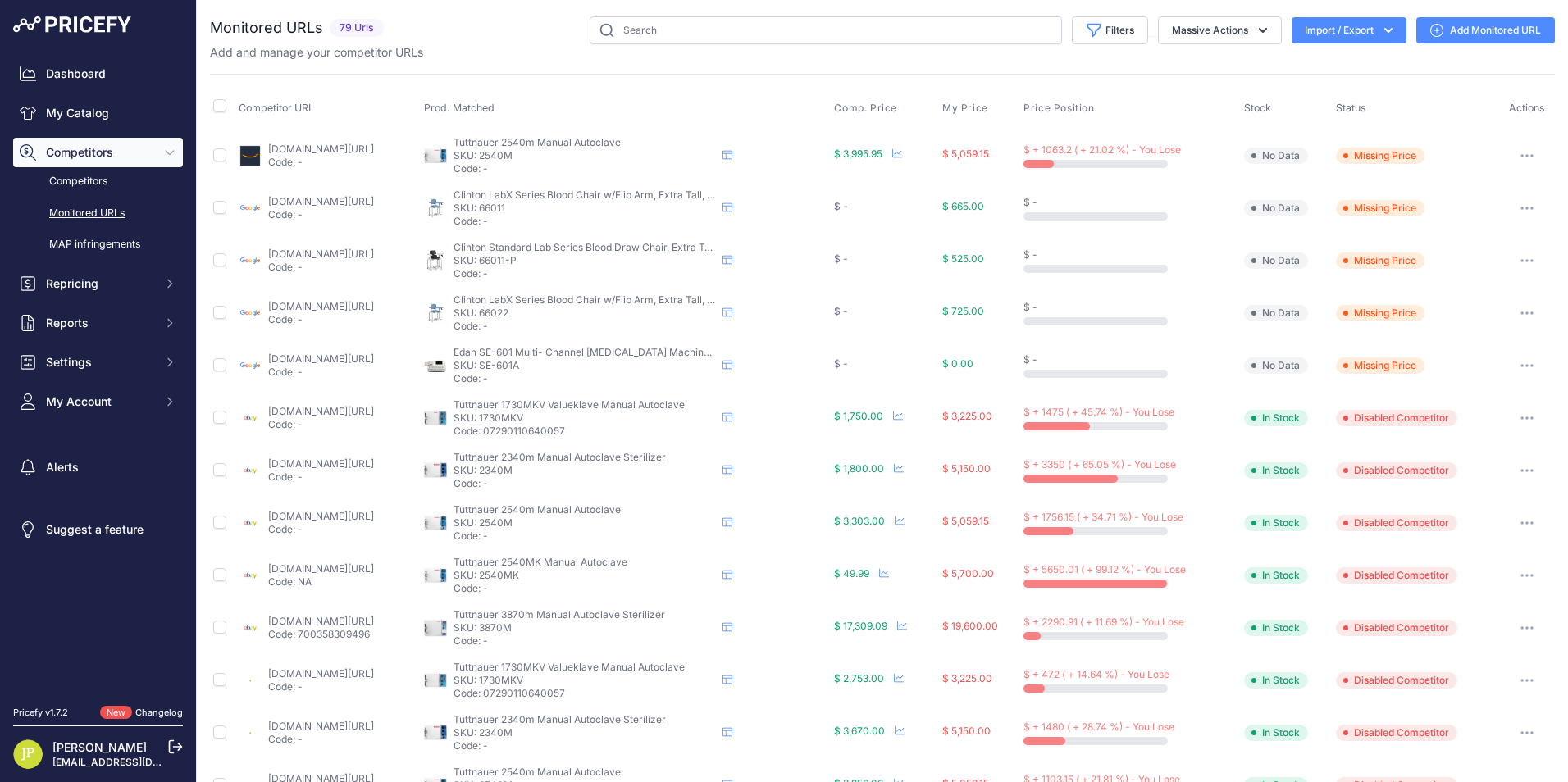
drag, startPoint x: 458, startPoint y: 589, endPoint x: 96, endPoint y: 209, distance: 524.8
click at [96, 209] on link "Monitored URLs" at bounding box center [98, 213] width 170 height 29
click at [79, 252] on link "MAP infringements" at bounding box center [98, 244] width 170 height 29
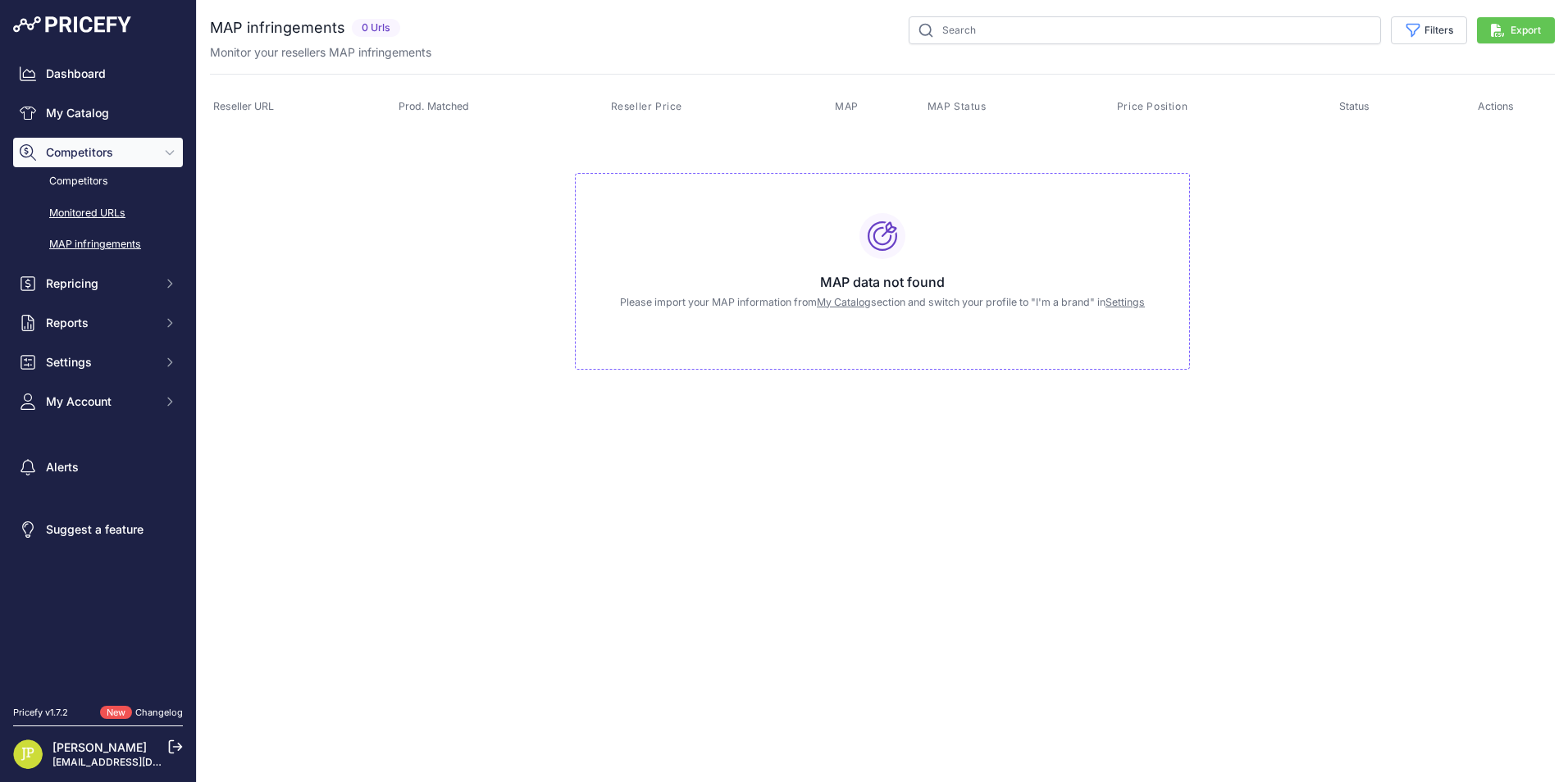
click at [95, 208] on link "Monitored URLs" at bounding box center [98, 213] width 170 height 29
click at [80, 180] on link "Competitors" at bounding box center [98, 181] width 170 height 29
click at [90, 186] on link "Competitors" at bounding box center [98, 181] width 170 height 29
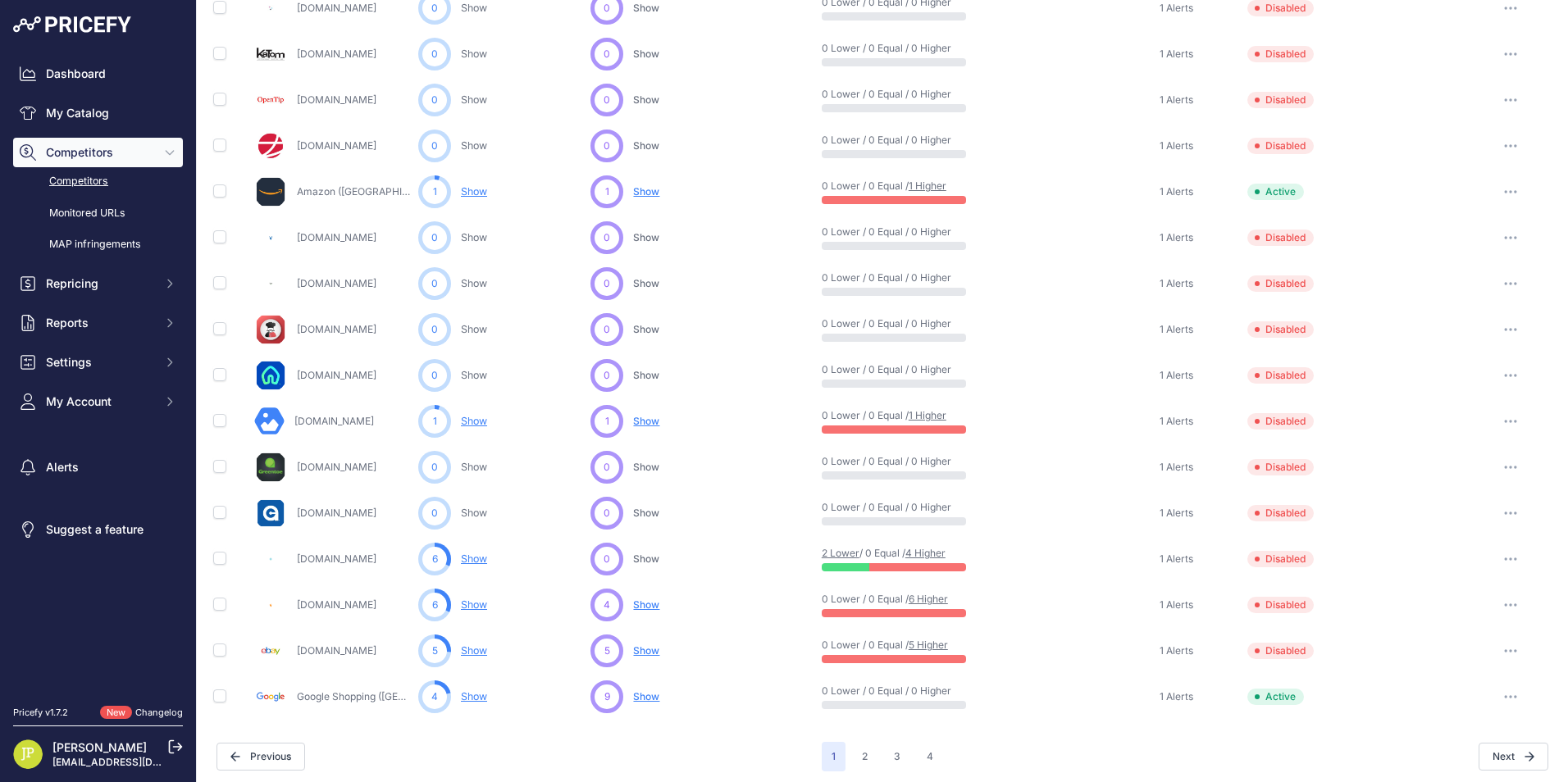
scroll to position [600, 0]
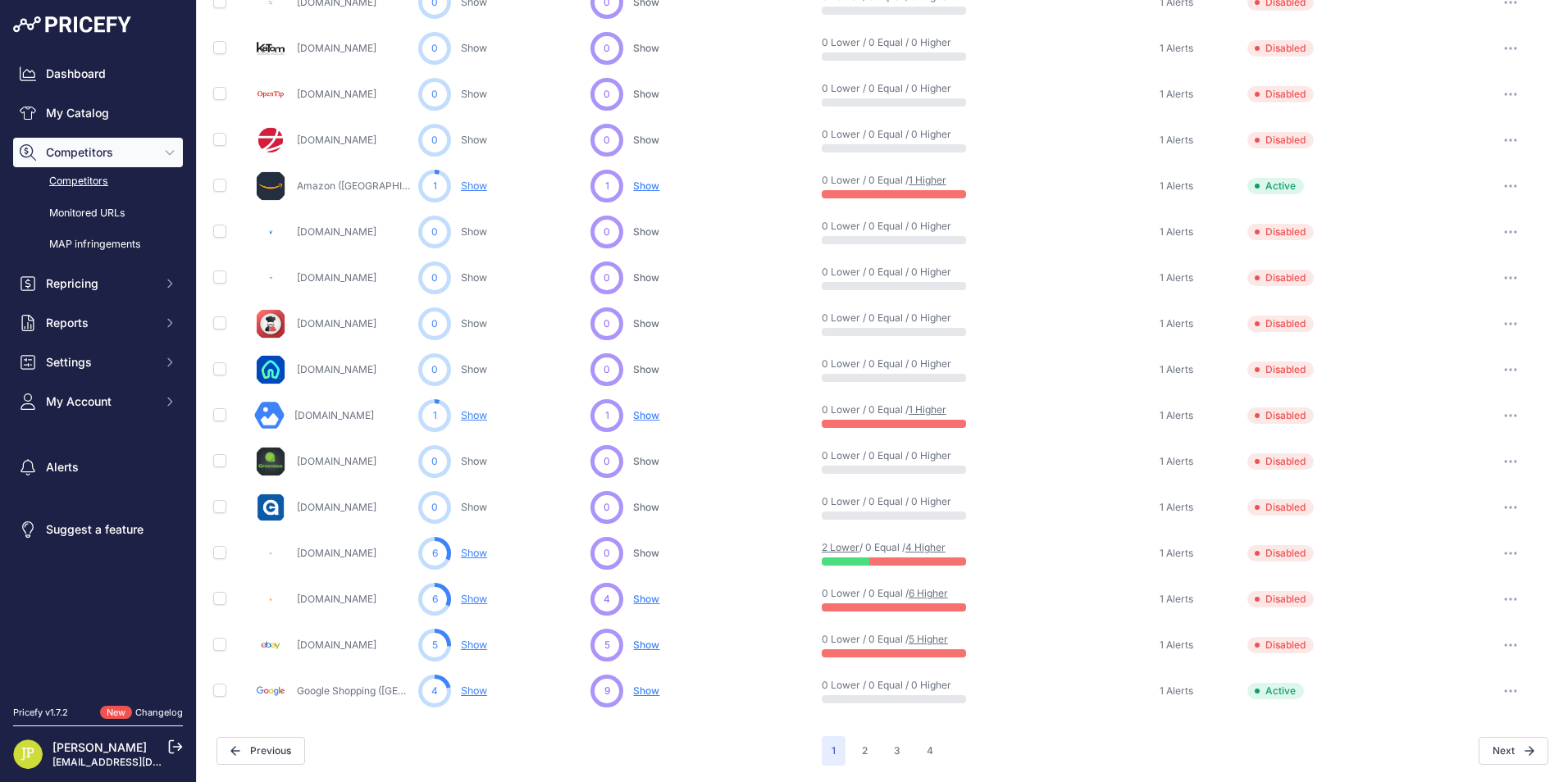
click at [345, 547] on div "Tigermedical.com" at bounding box center [333, 554] width 157 height 33
click at [459, 550] on div "6 Show You are not monitoring any URL of this competitor yet" at bounding box center [500, 554] width 165 height 33
click at [463, 550] on link "Show" at bounding box center [474, 553] width 26 height 12
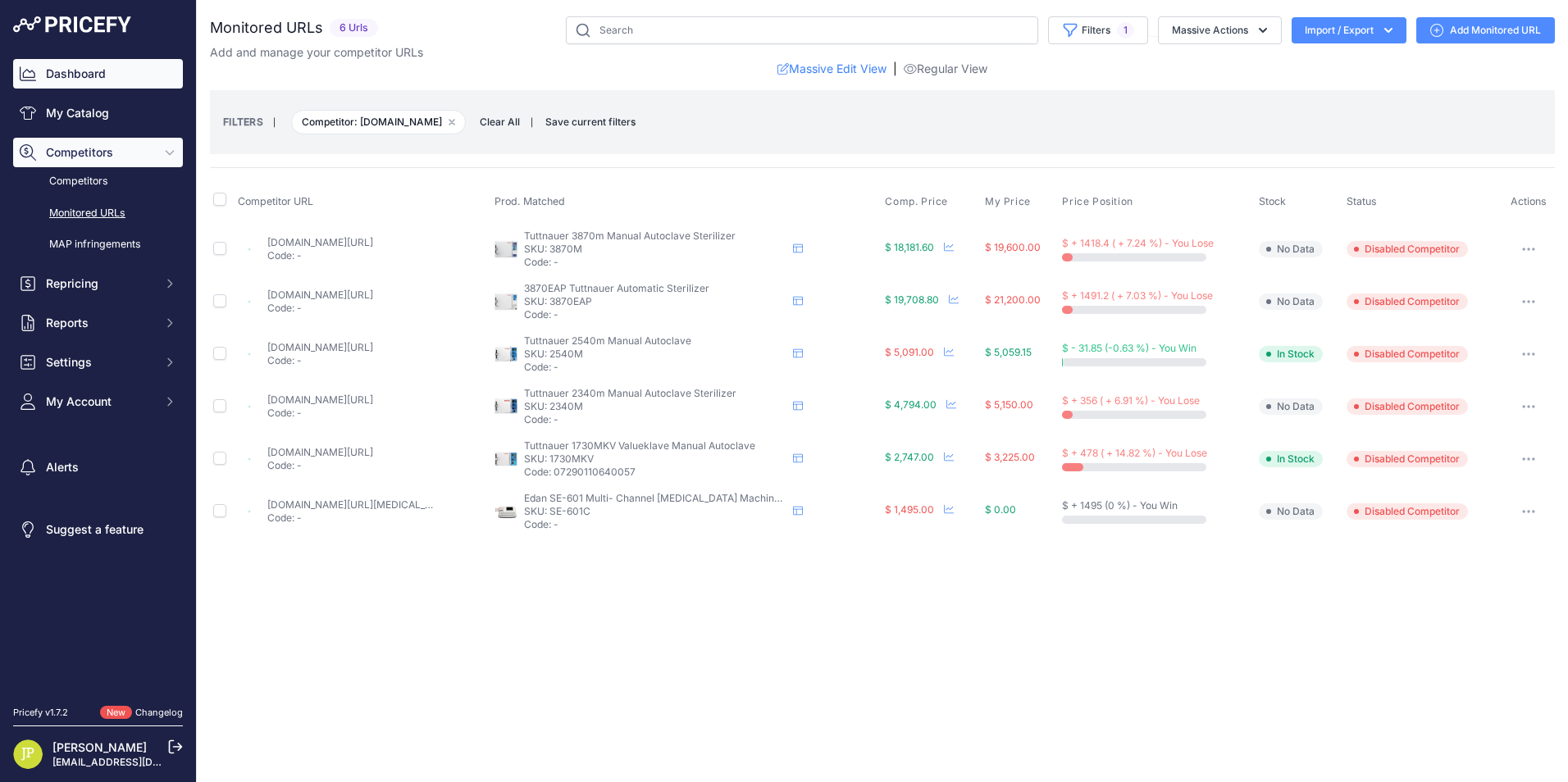
click at [82, 74] on link "Dashboard" at bounding box center [98, 74] width 170 height 30
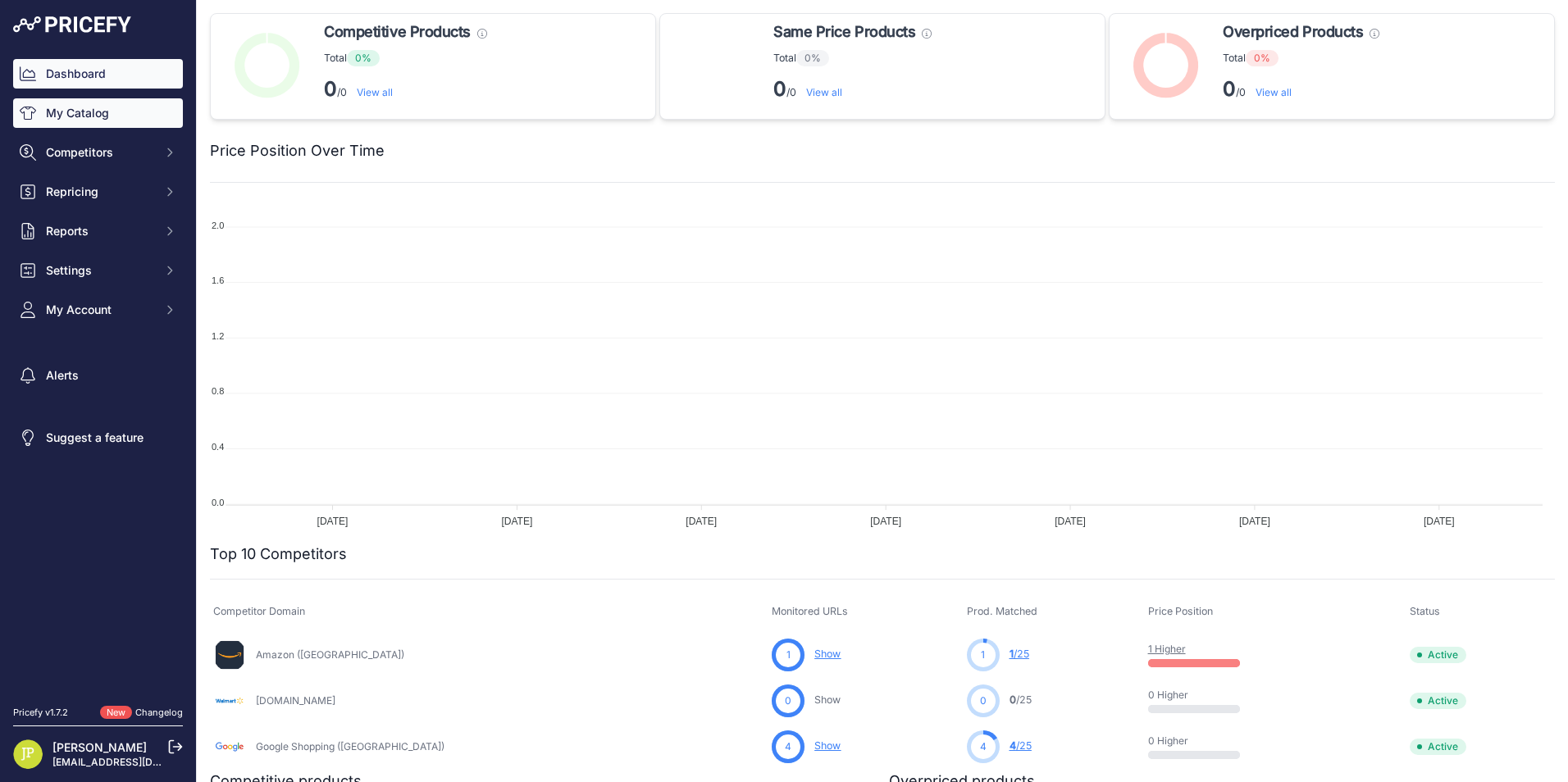
click at [149, 122] on link "My Catalog" at bounding box center [98, 114] width 170 height 30
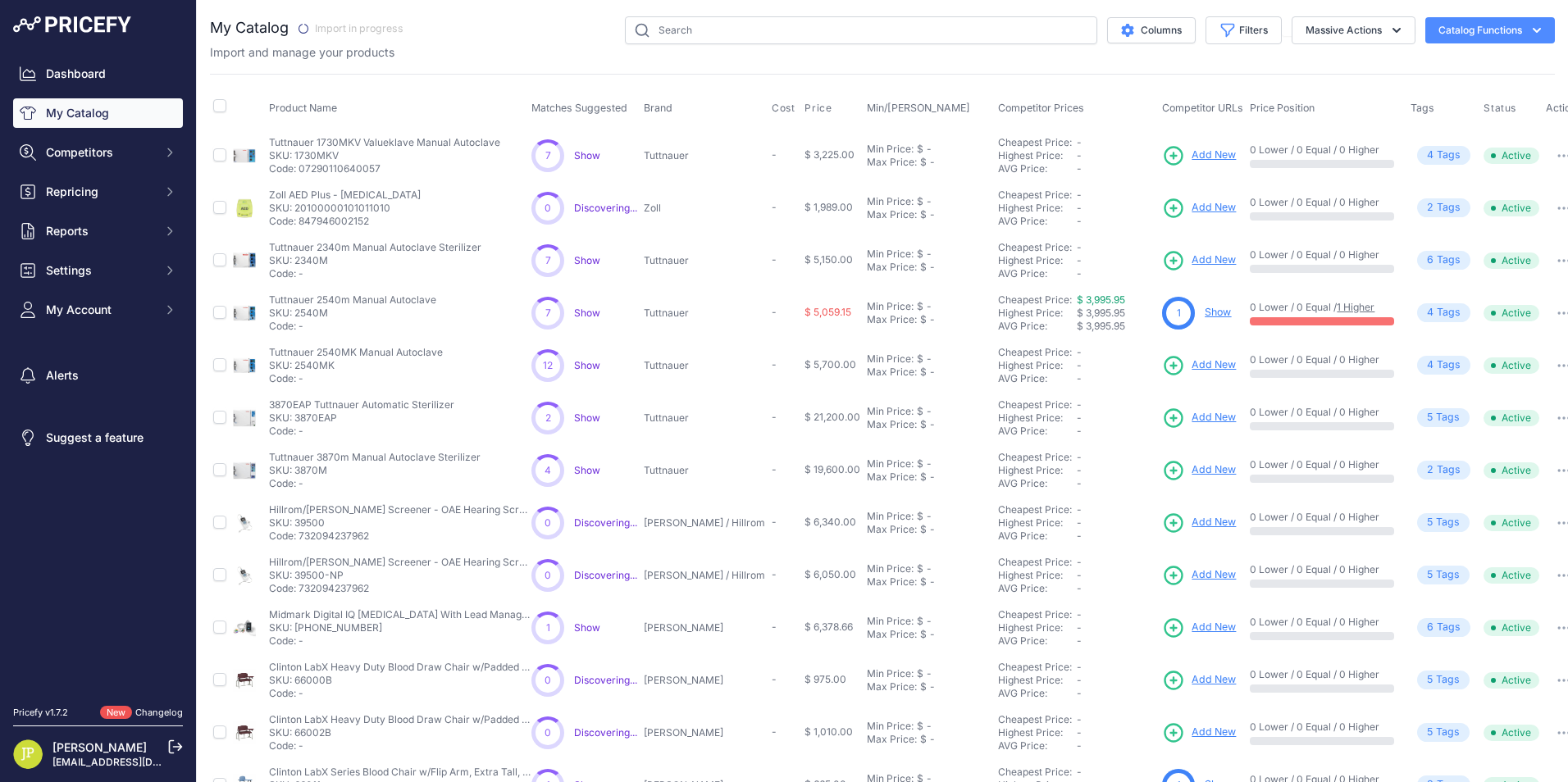
click at [586, 422] on span "Show" at bounding box center [587, 417] width 26 height 12
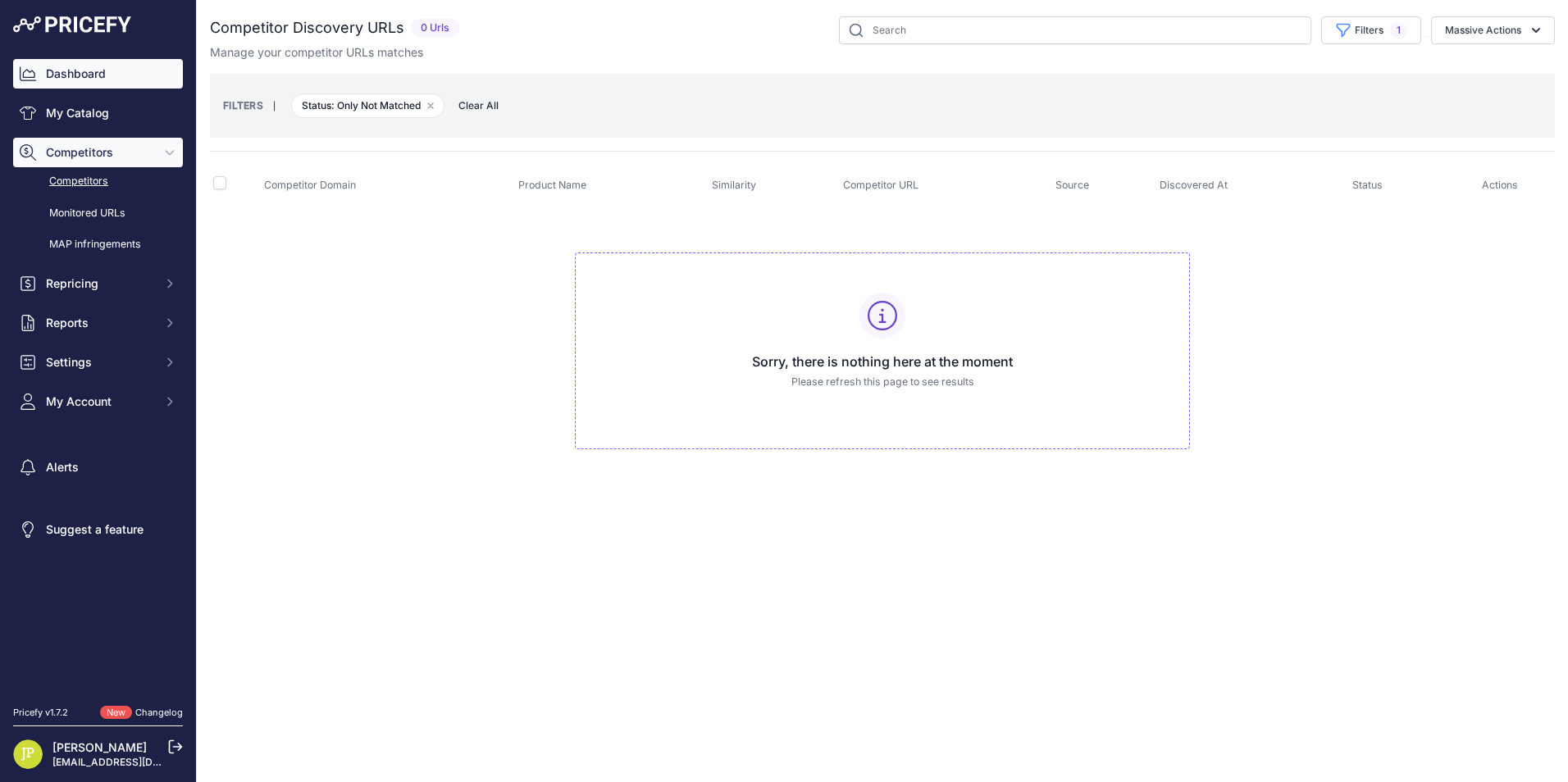
click at [95, 67] on link "Dashboard" at bounding box center [98, 74] width 170 height 30
